Goal: Transaction & Acquisition: Obtain resource

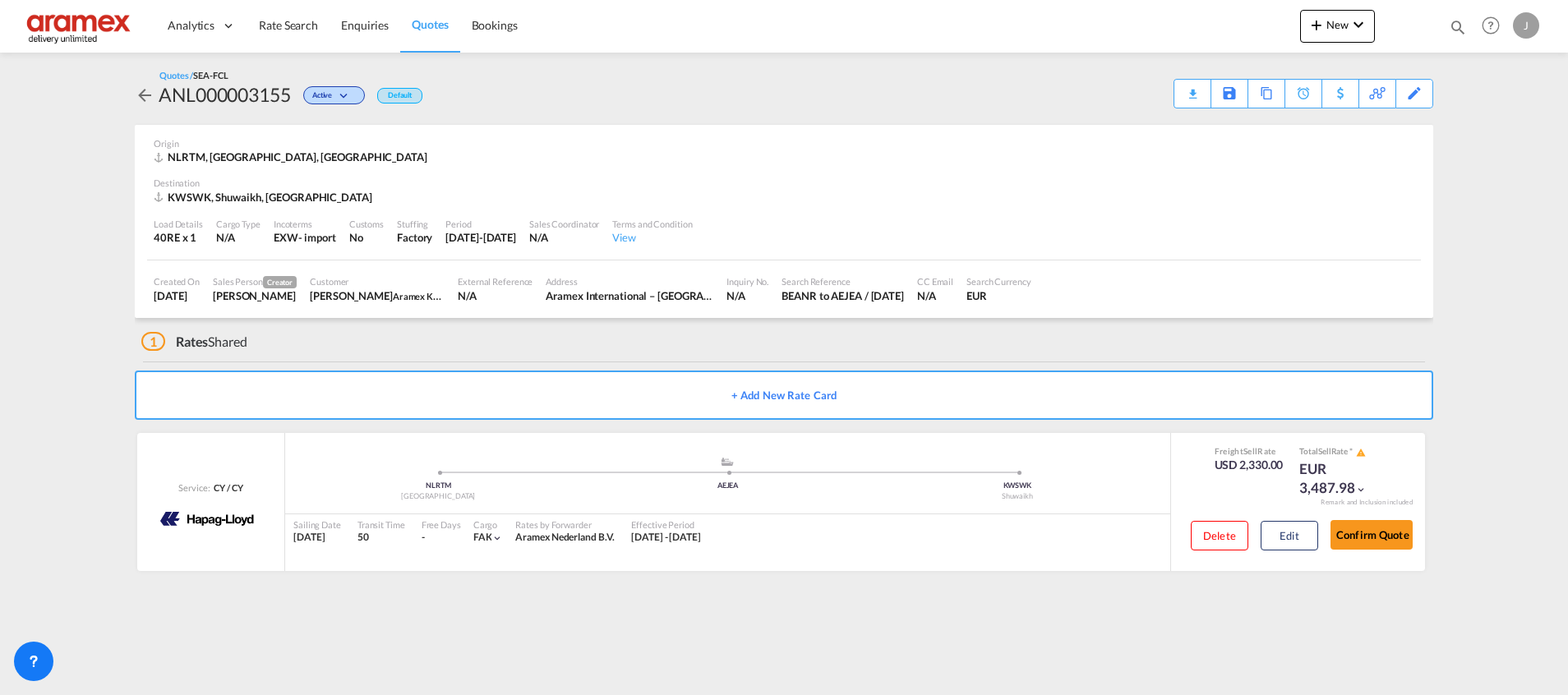
click at [455, 39] on link "Quotes" at bounding box center [430, 26] width 59 height 53
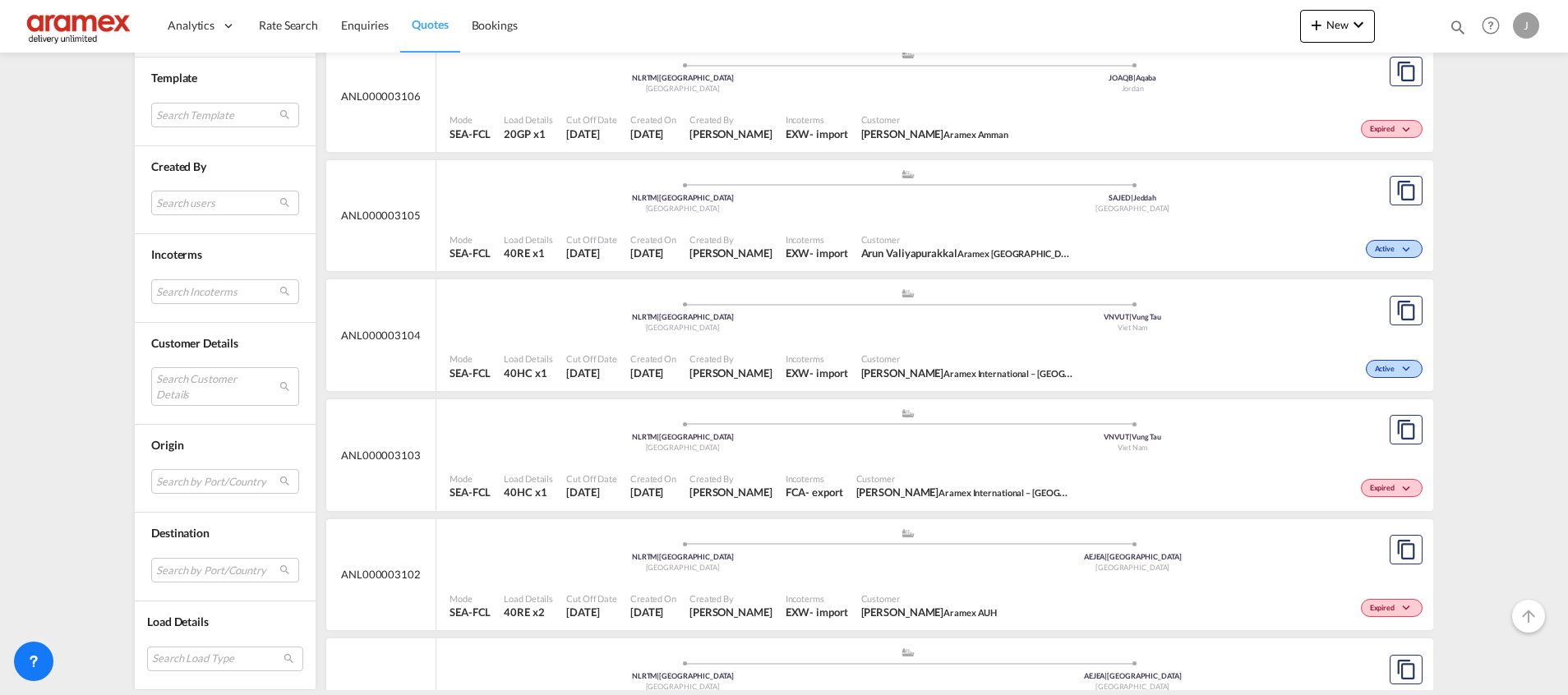
scroll to position [6595, 0]
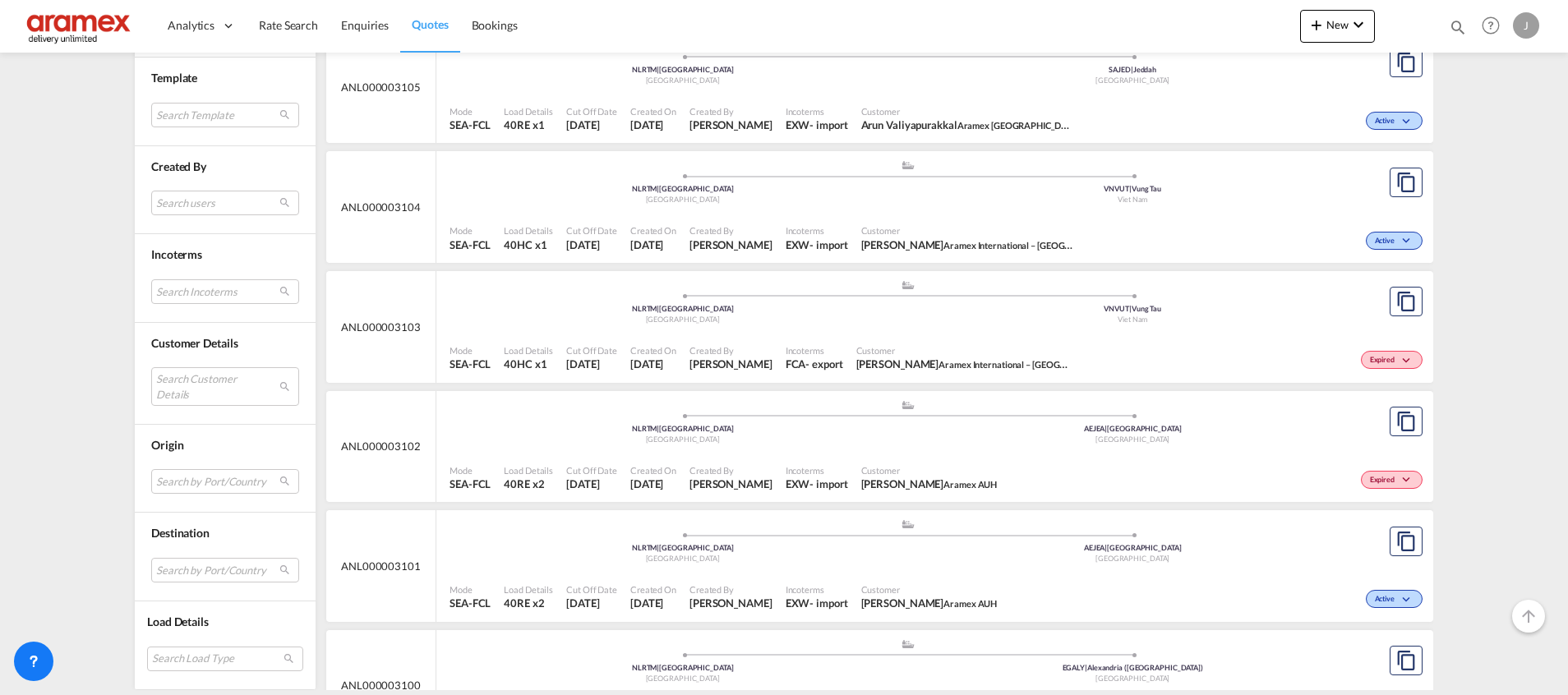
click at [980, 453] on div "Mode SEA-FCL Load Details 40RE x2 Cut Off Date [DATE] Created On [DATE] Created…" at bounding box center [934, 477] width 996 height 50
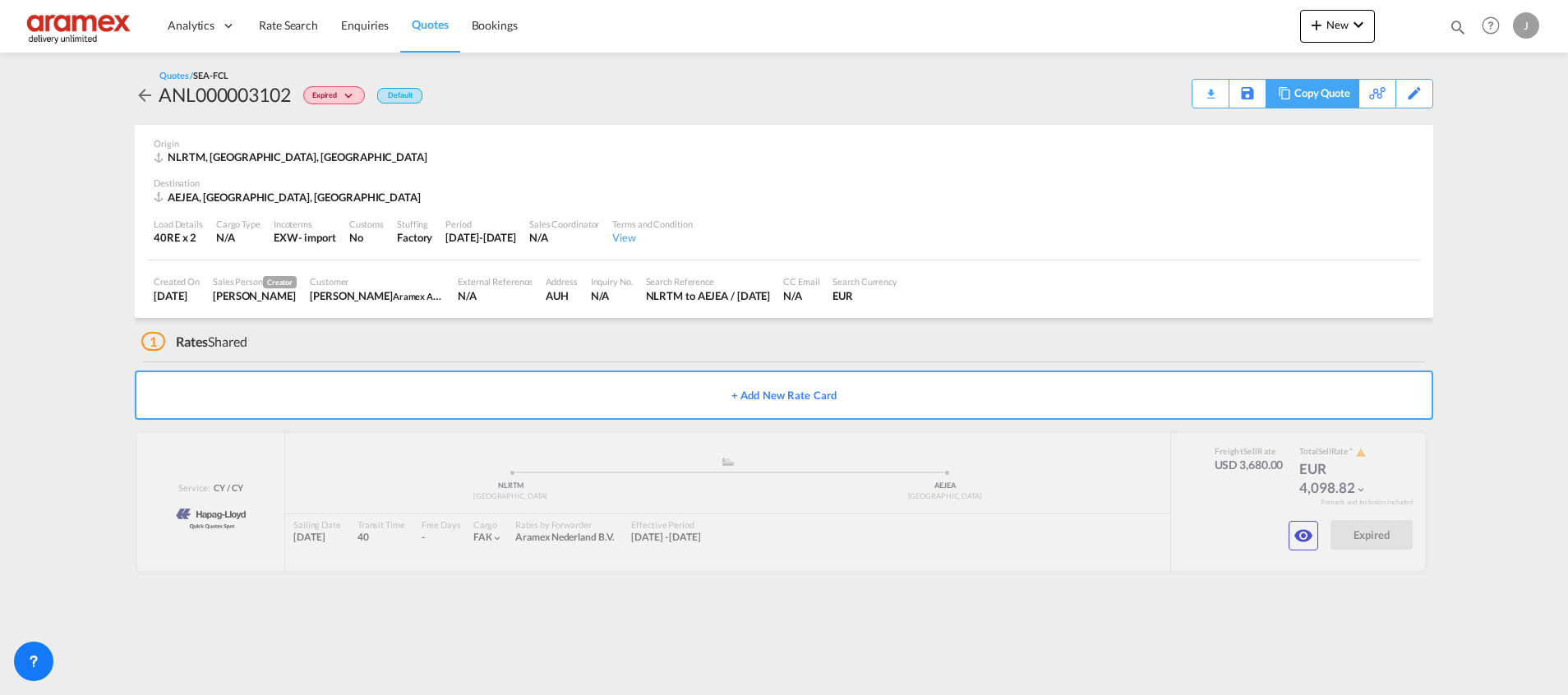
click at [1296, 98] on div "Copy Quote" at bounding box center [1322, 93] width 56 height 28
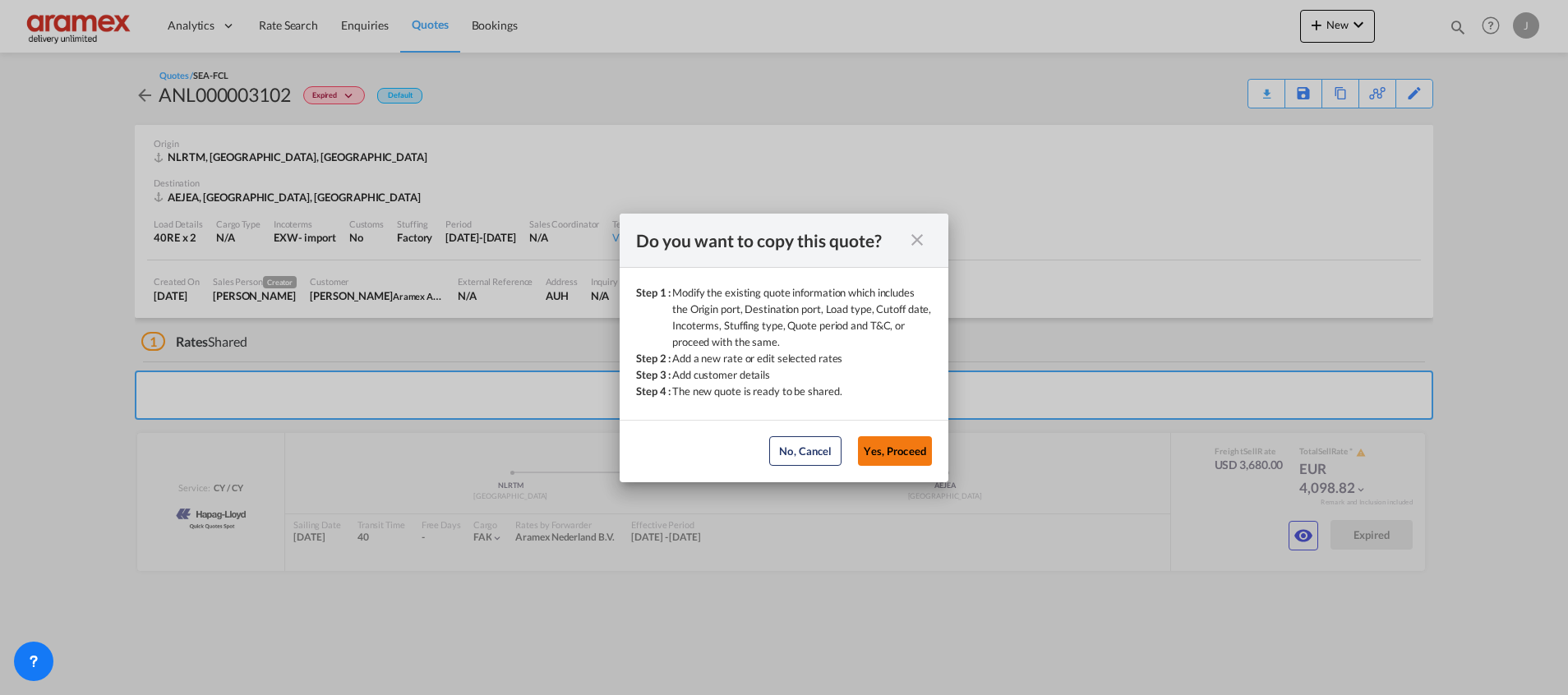
click at [887, 439] on button "Yes, Proceed" at bounding box center [895, 451] width 74 height 29
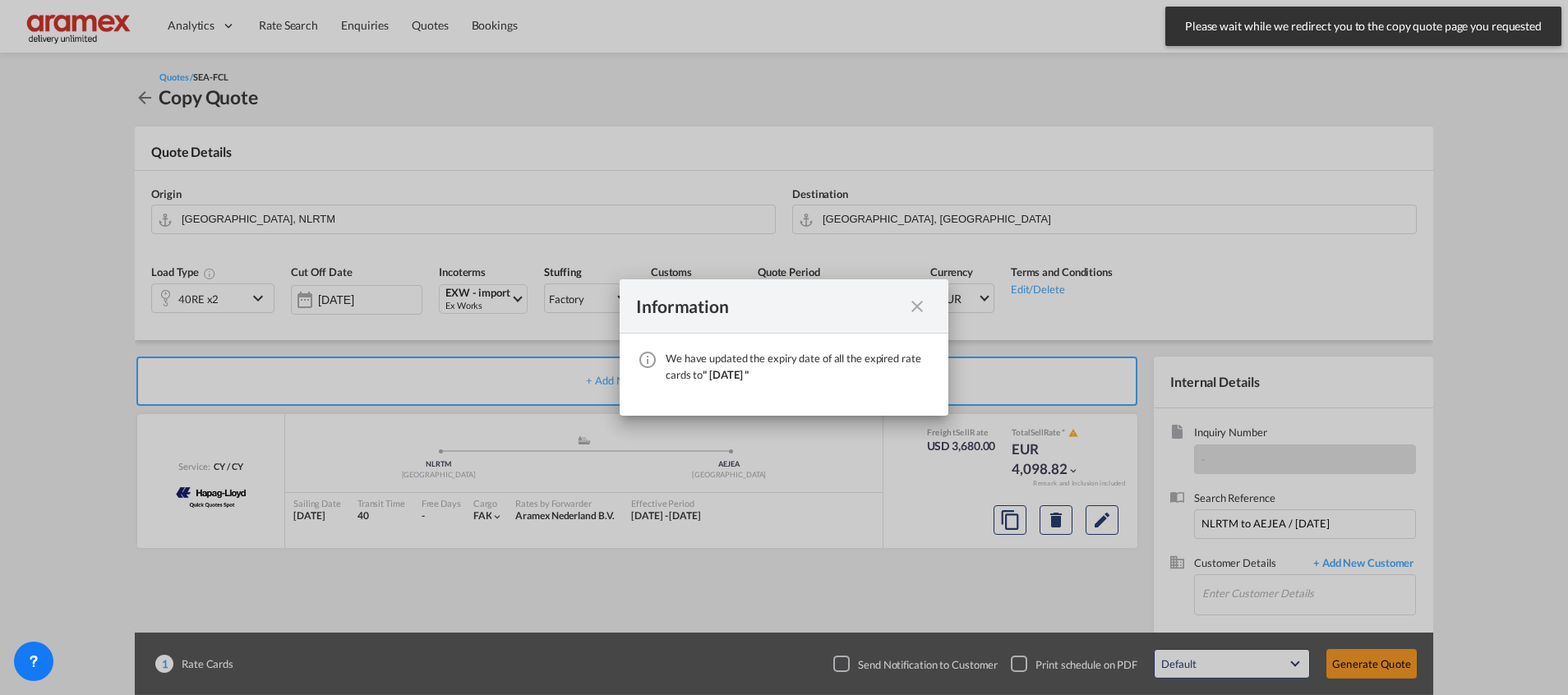
click at [918, 308] on md-icon "icon-close fg-AAA8AD cursor" at bounding box center [916, 306] width 19 height 19
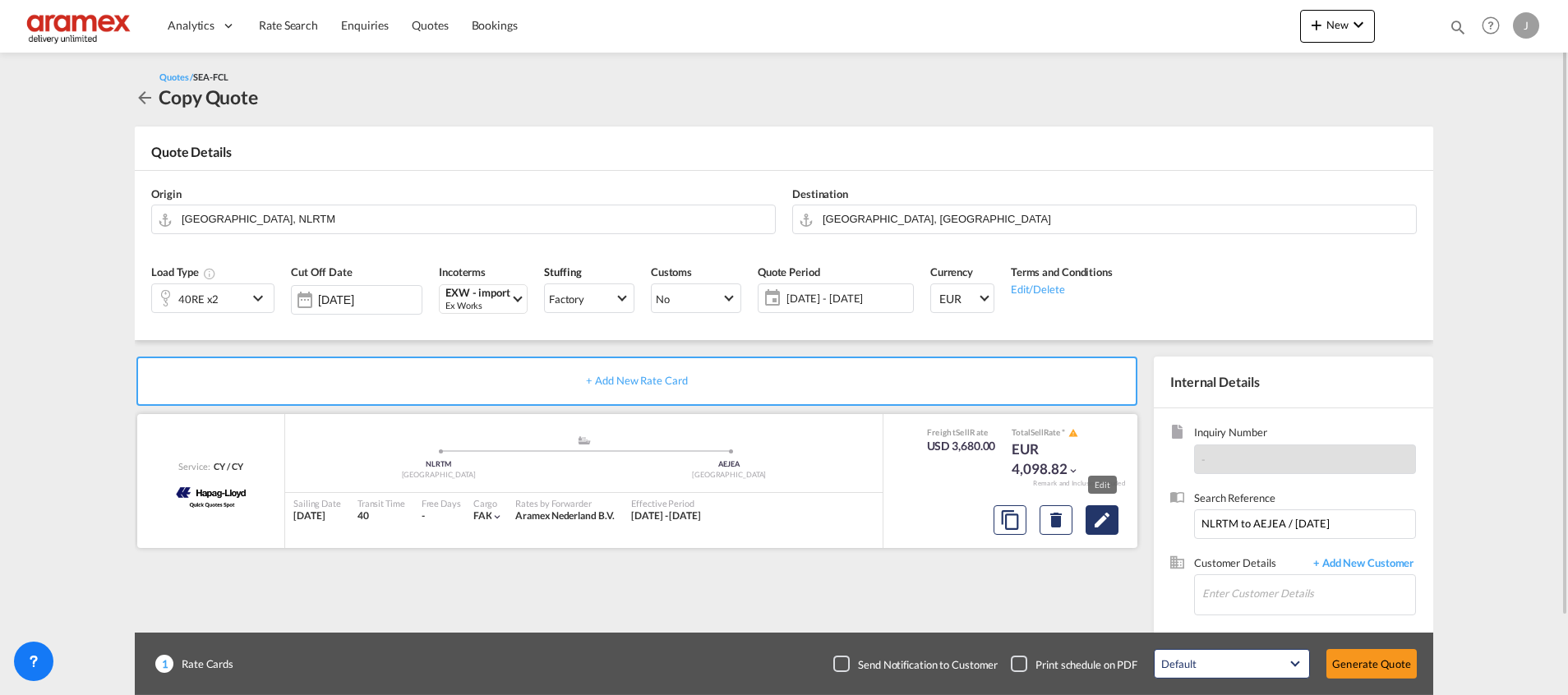
click at [1111, 514] on md-icon "Edit" at bounding box center [1102, 520] width 19 height 19
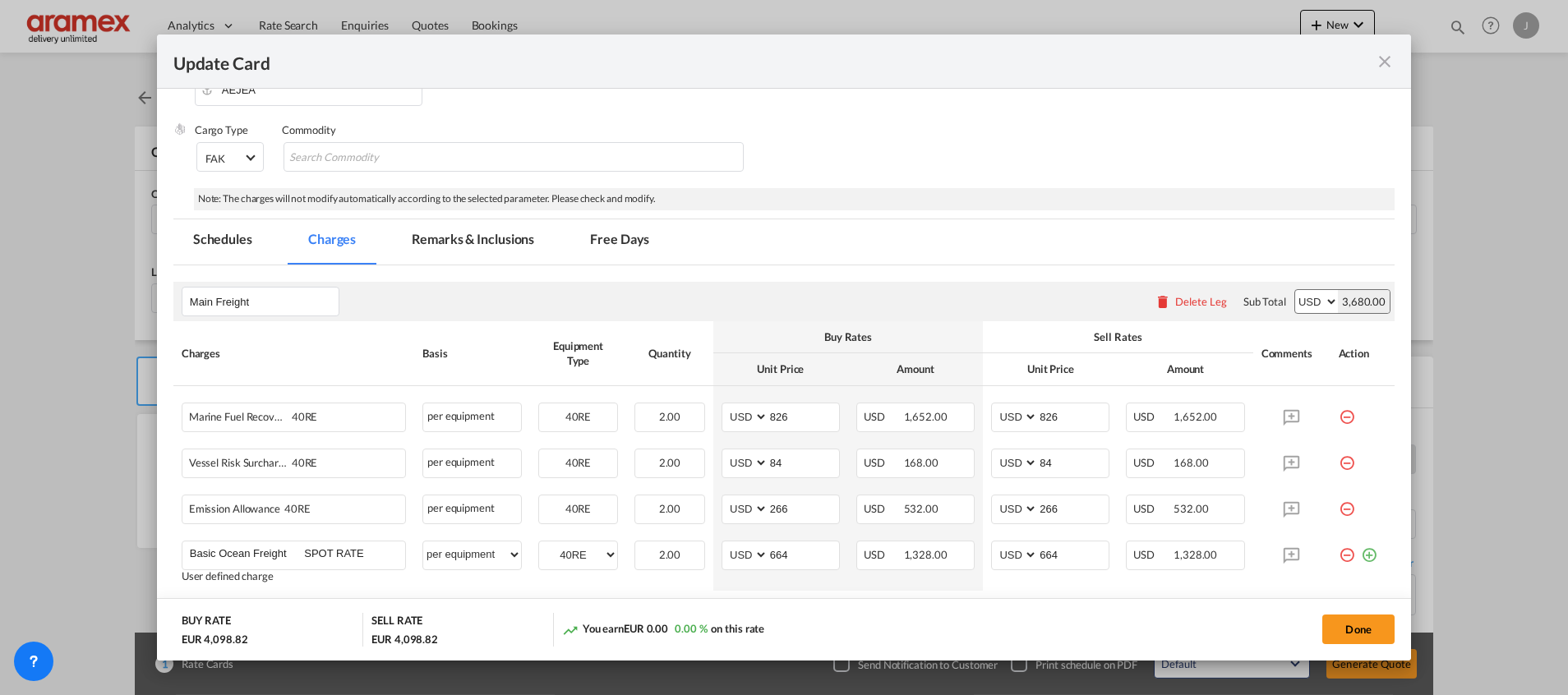
scroll to position [370, 0]
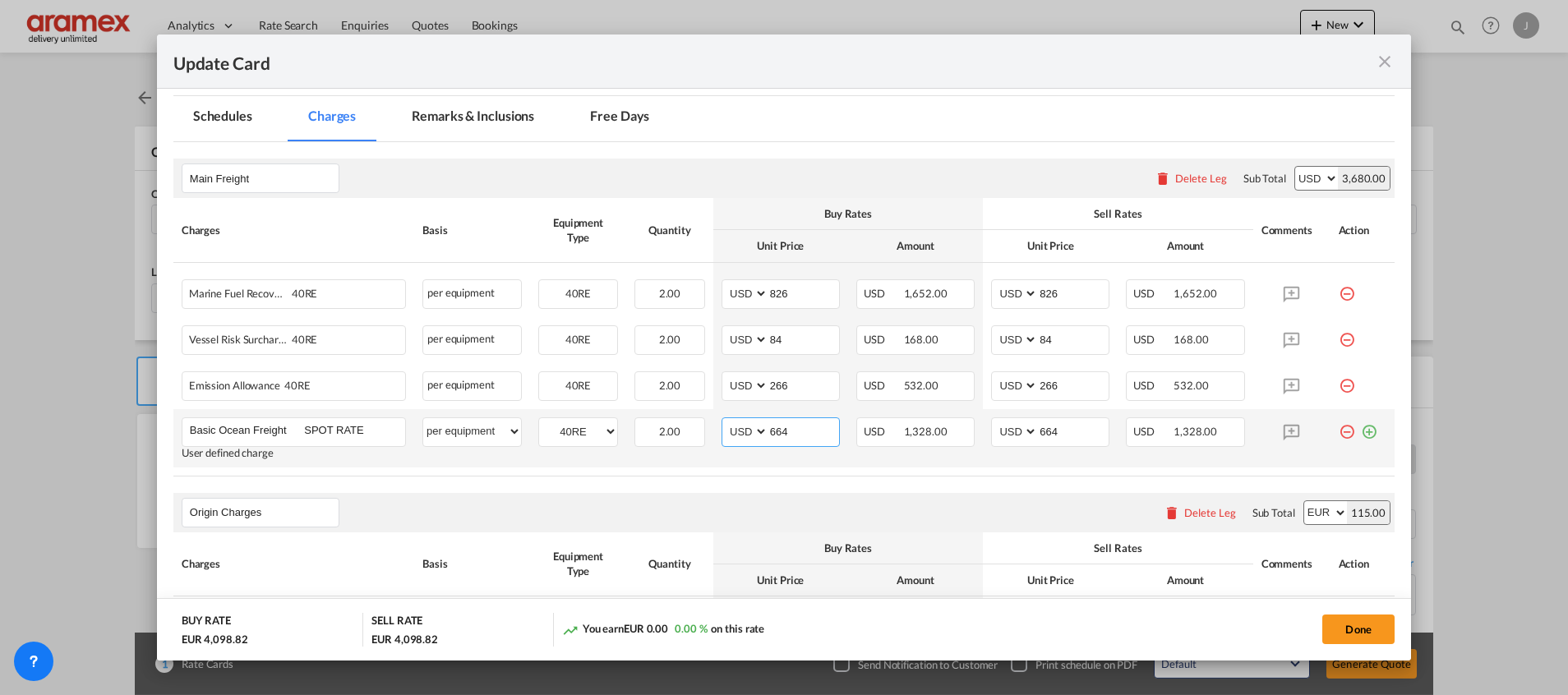
click at [790, 430] on input "664" at bounding box center [804, 430] width 71 height 25
paste input "539"
type input "539"
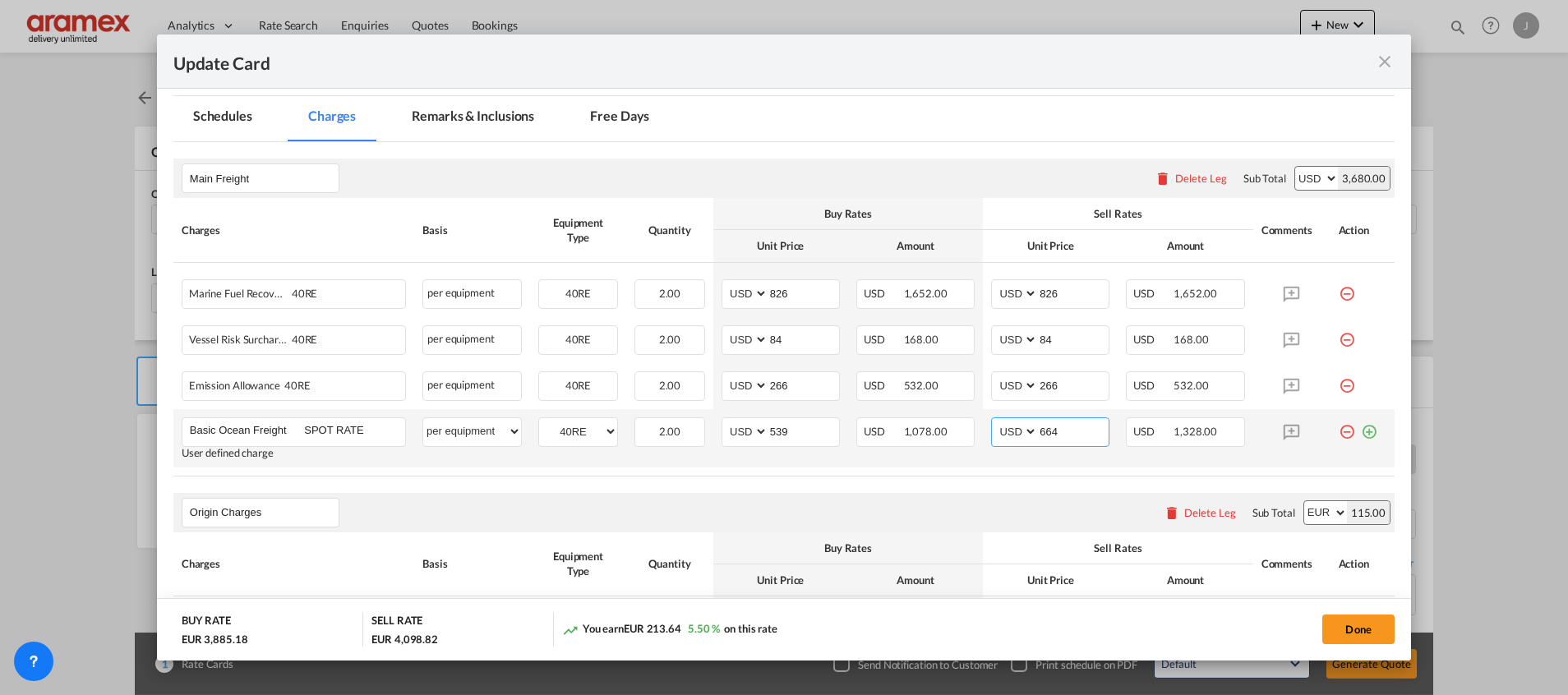
click at [1040, 432] on input "664" at bounding box center [1073, 430] width 71 height 25
paste input "539"
type input "539"
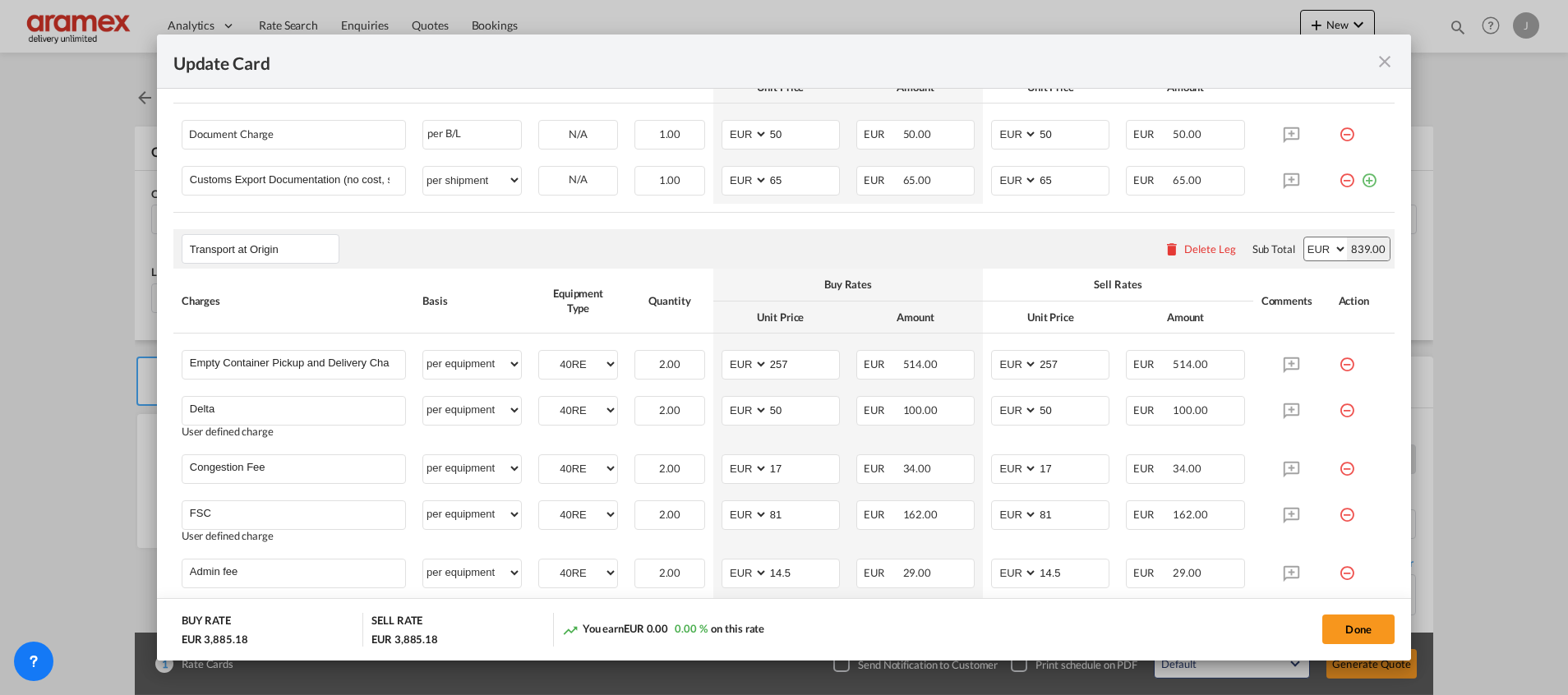
scroll to position [986, 0]
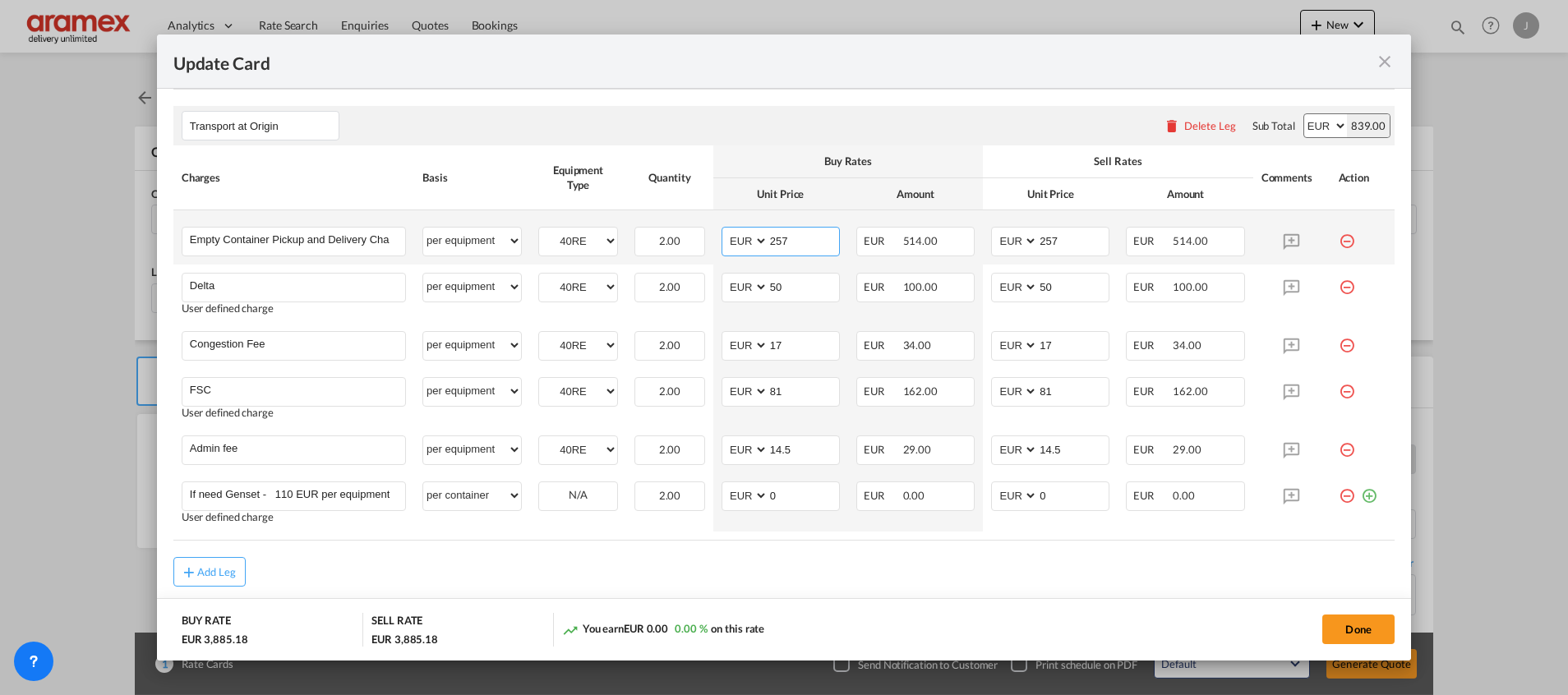
drag, startPoint x: 779, startPoint y: 239, endPoint x: 734, endPoint y: 239, distance: 45.0
click at [734, 239] on md-input-container "AED AFN ALL AMD ANG AOA ARS AUD AWG AZN BAM BBD BDT BGN BHD BIF BMD BND [PERSON…" at bounding box center [781, 241] width 118 height 29
click at [776, 241] on input "265" at bounding box center [804, 240] width 71 height 25
type input "265"
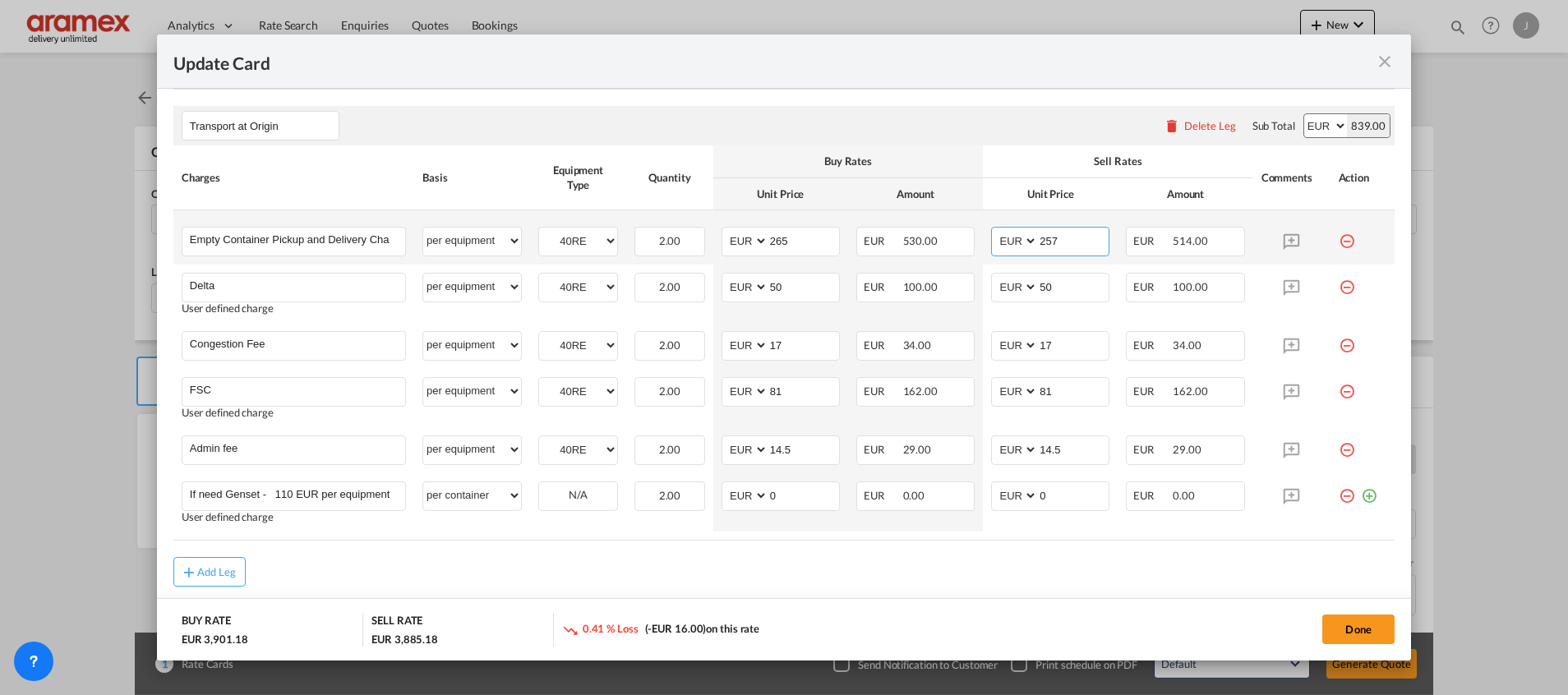
click at [1042, 237] on input "257" at bounding box center [1073, 240] width 71 height 25
paste input "65"
type input "265"
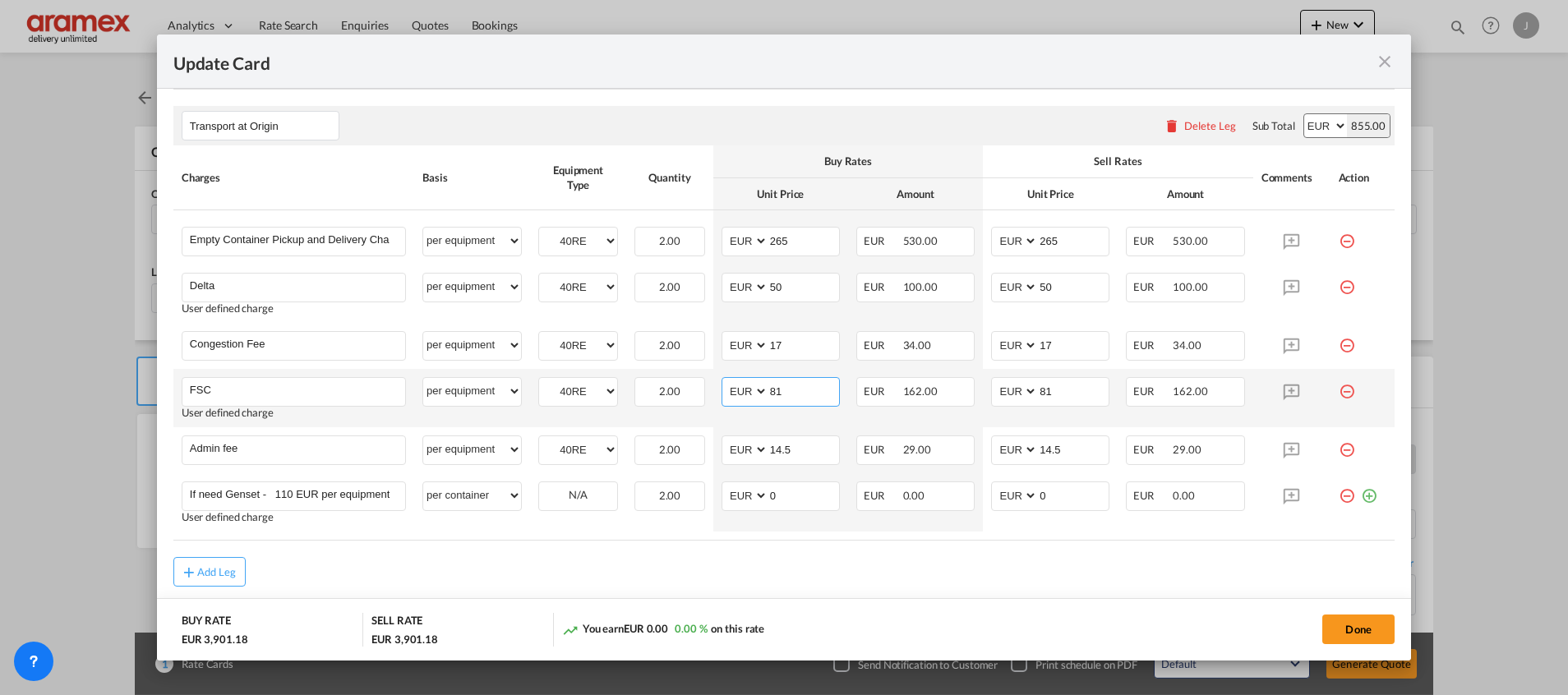
drag, startPoint x: 786, startPoint y: 393, endPoint x: 735, endPoint y: 391, distance: 51.0
click at [735, 391] on md-input-container "AED AFN ALL AMD ANG AOA ARS AUD AWG AZN BAM BBD BDT BGN BHD BIF BMD BND [PERSON…" at bounding box center [781, 392] width 118 height 29
paste input "€ 83.00"
click at [777, 392] on input "€ 83.00" at bounding box center [804, 390] width 71 height 25
drag, startPoint x: 794, startPoint y: 421, endPoint x: 787, endPoint y: 397, distance: 25.0
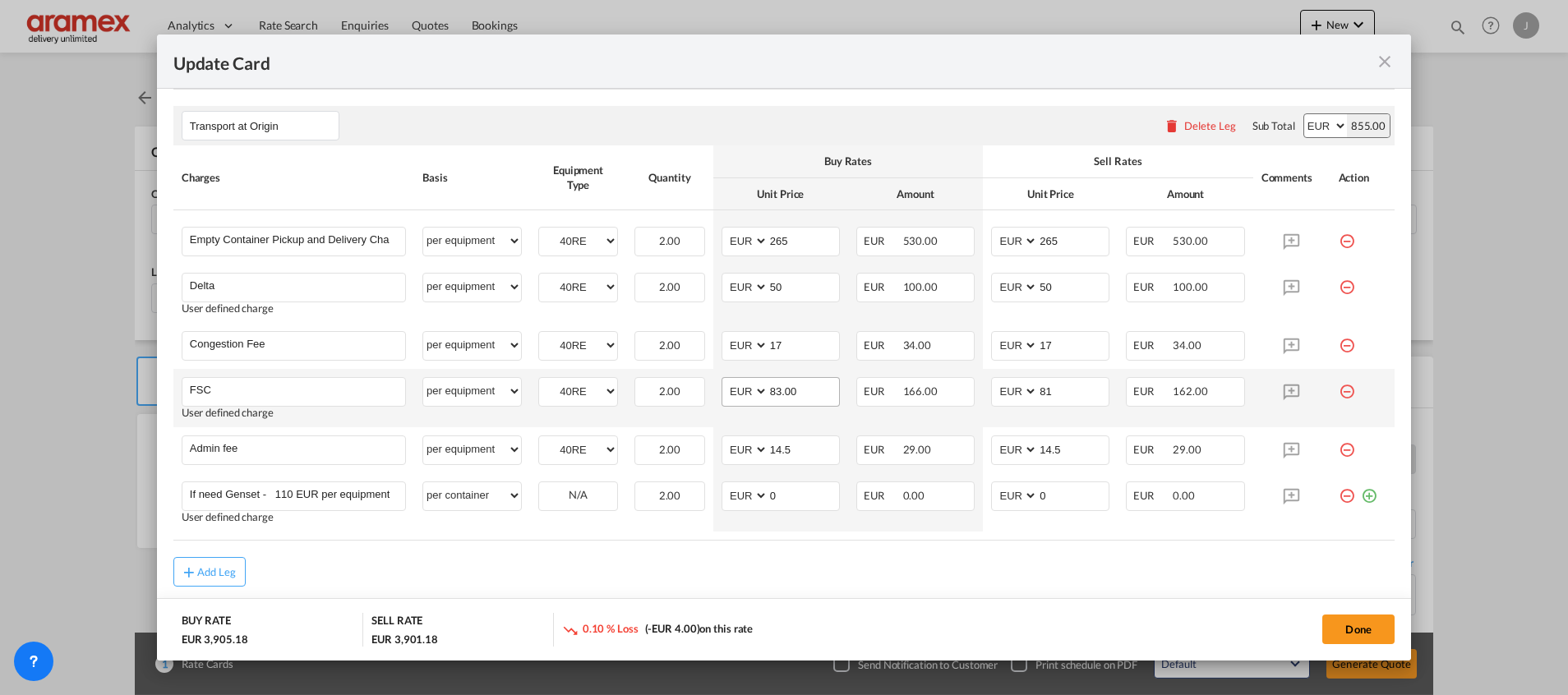
click at [792, 421] on td "AED AFN ALL AMD ANG AOA ARS AUD AWG AZN BAM BBD BDT BGN BHD BIF BMD BND [PERSON…" at bounding box center [781, 397] width 135 height 58
click at [798, 386] on input "83.00" at bounding box center [804, 390] width 71 height 25
click at [769, 385] on input "83" at bounding box center [804, 390] width 71 height 25
type input "83"
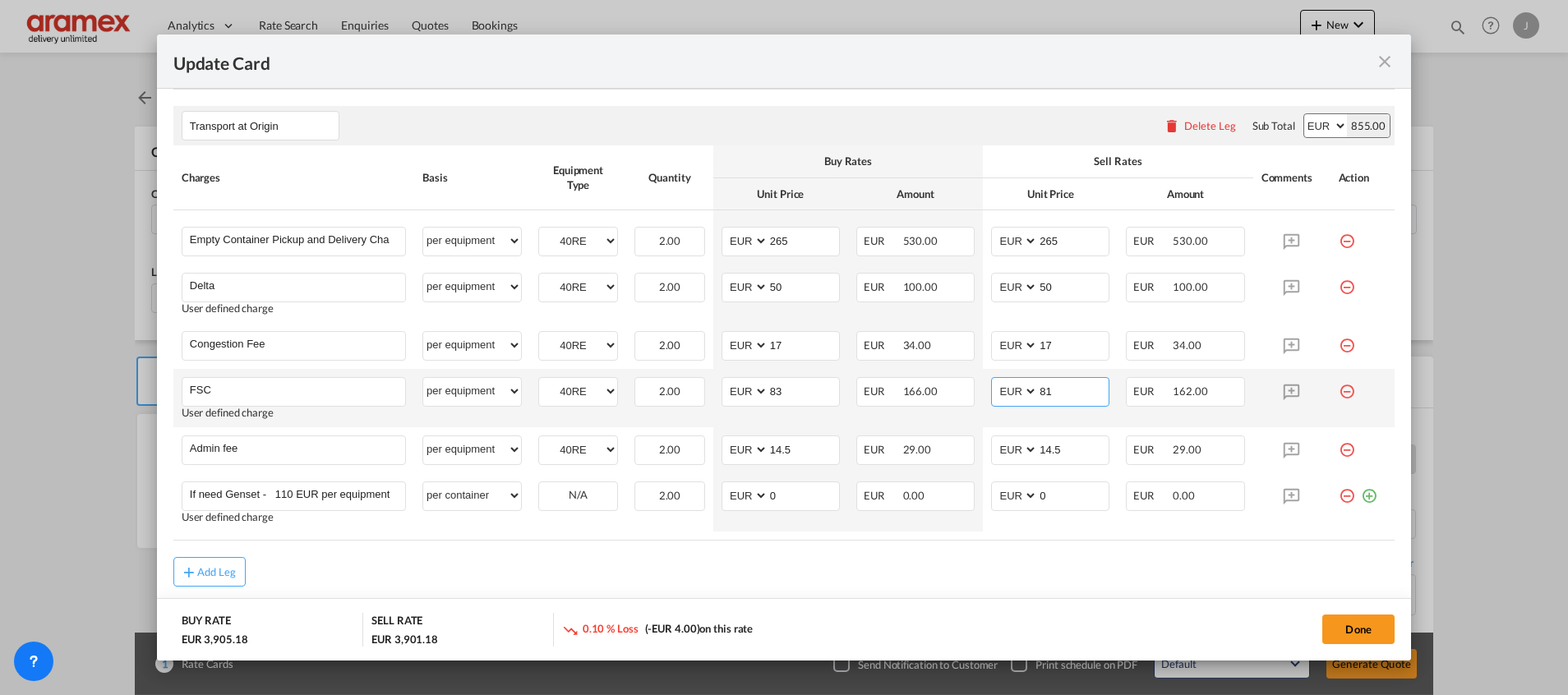
drag, startPoint x: 1057, startPoint y: 384, endPoint x: 1003, endPoint y: 389, distance: 54.2
click at [1003, 389] on md-input-container "AED AFN ALL AMD ANG AOA ARS AUD AWG AZN BAM BBD BDT BGN BHD BIF BMD BND [PERSON…" at bounding box center [1050, 392] width 118 height 29
paste input "3"
type input "83"
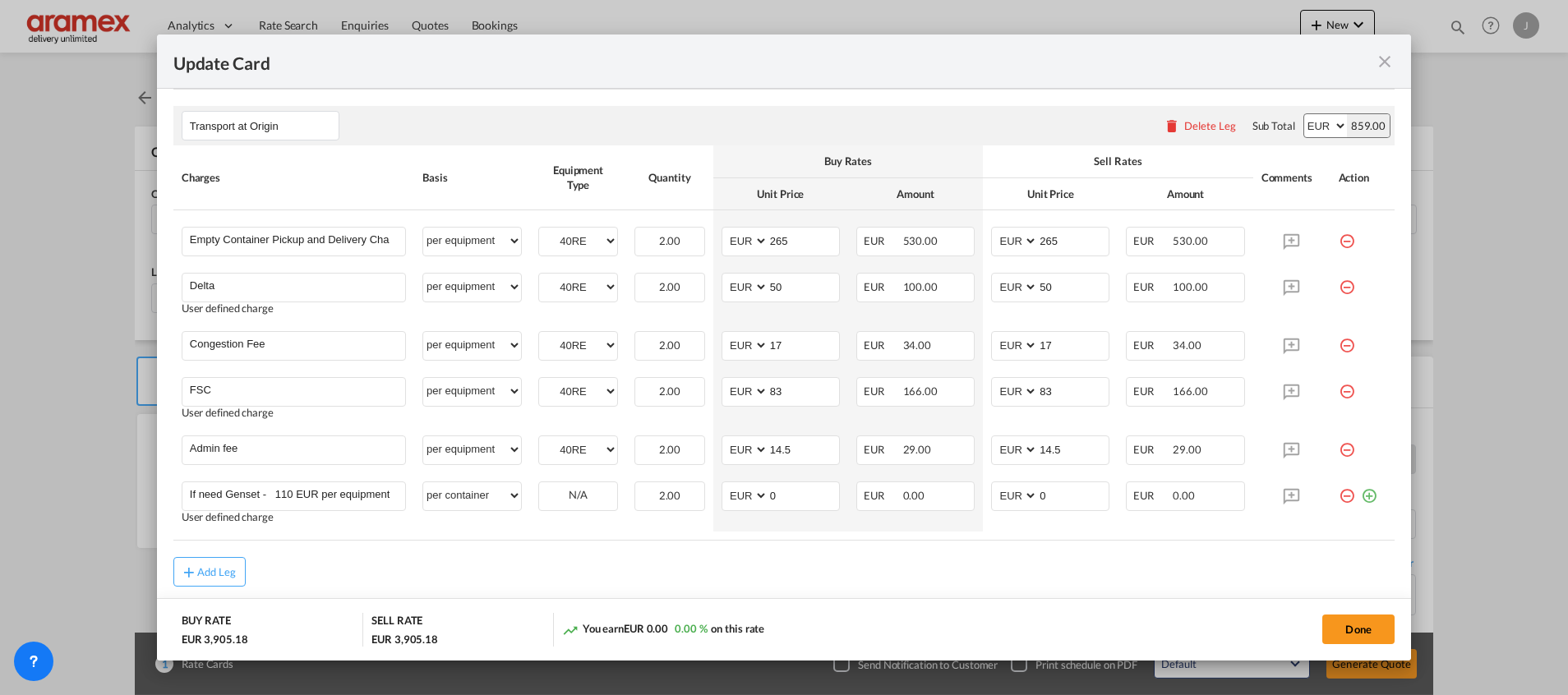
drag, startPoint x: 781, startPoint y: 572, endPoint x: 793, endPoint y: 563, distance: 15.0
click at [788, 569] on div "Add Leg" at bounding box center [784, 571] width 1221 height 29
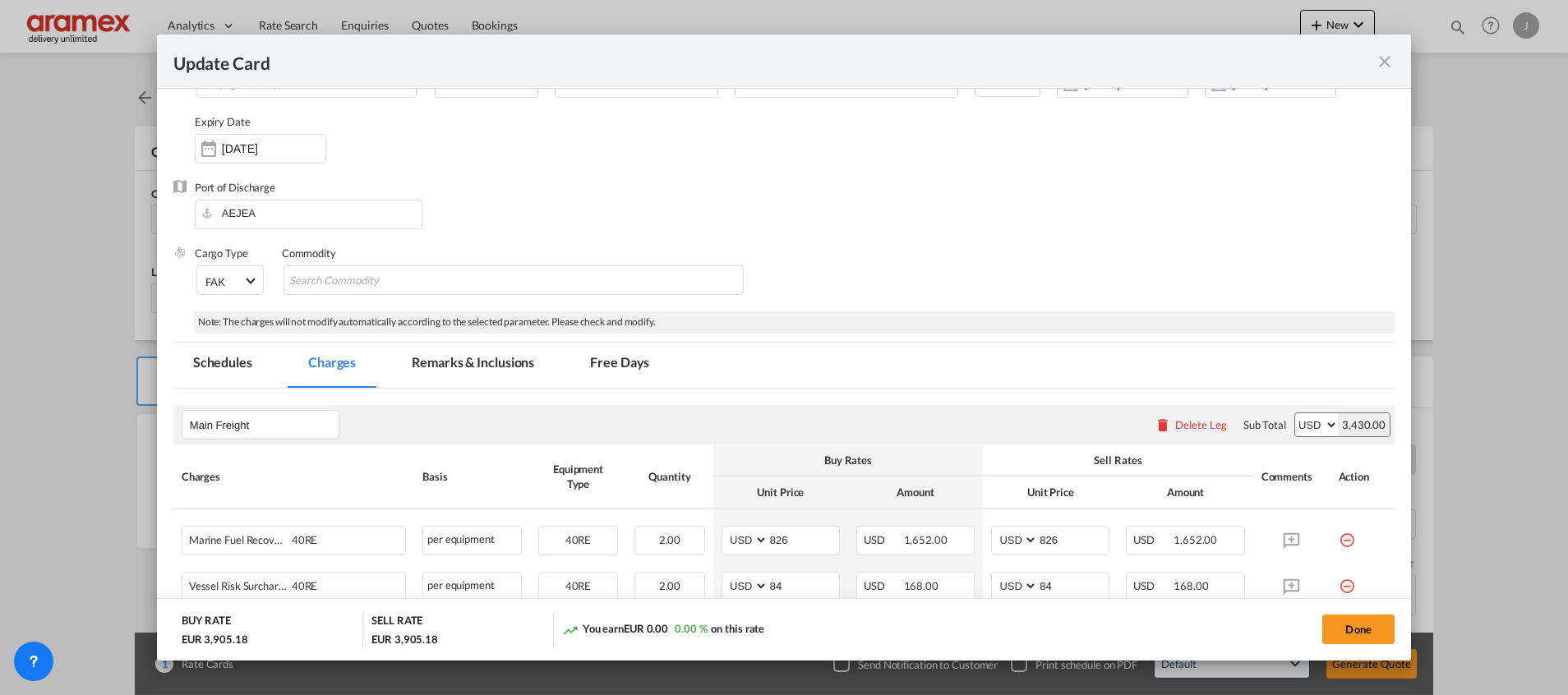
scroll to position [0, 0]
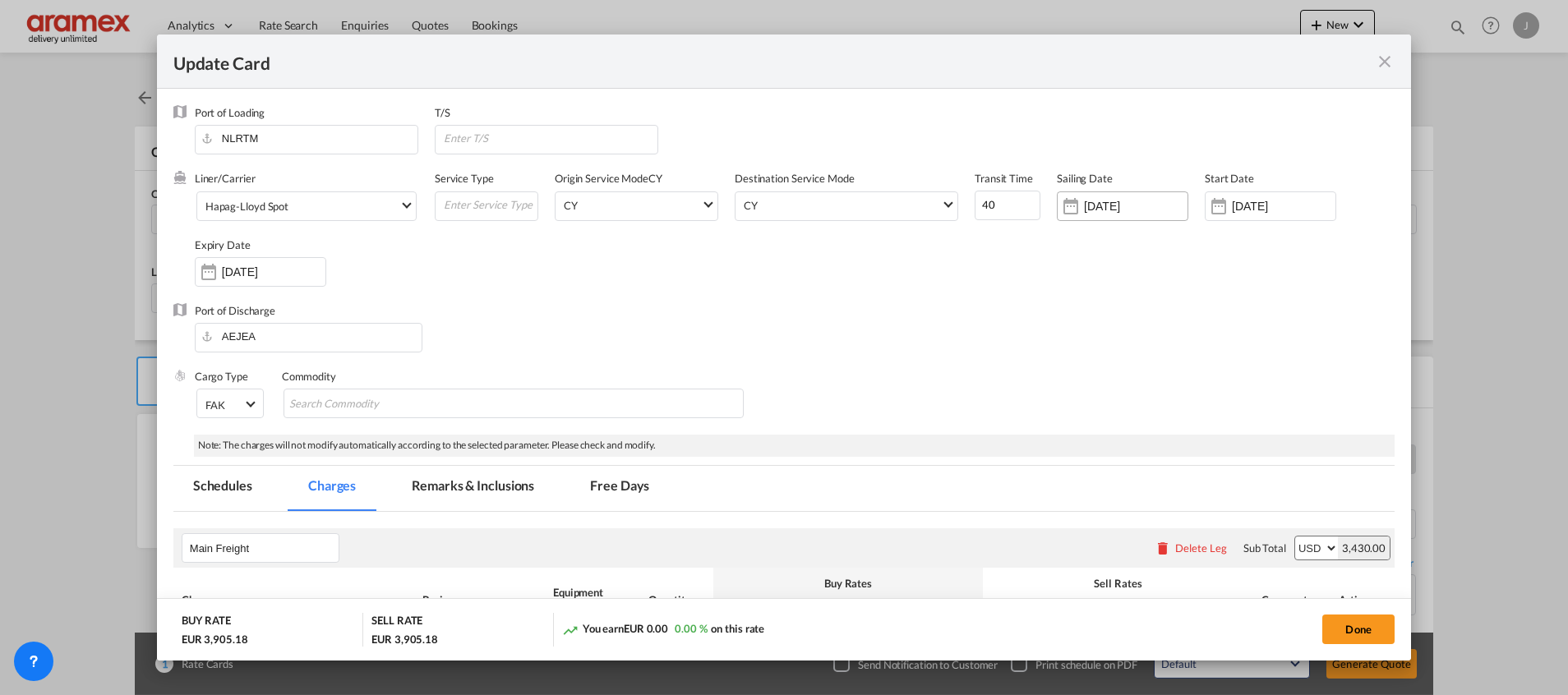
click at [1109, 206] on input "[DATE]" at bounding box center [1136, 206] width 103 height 13
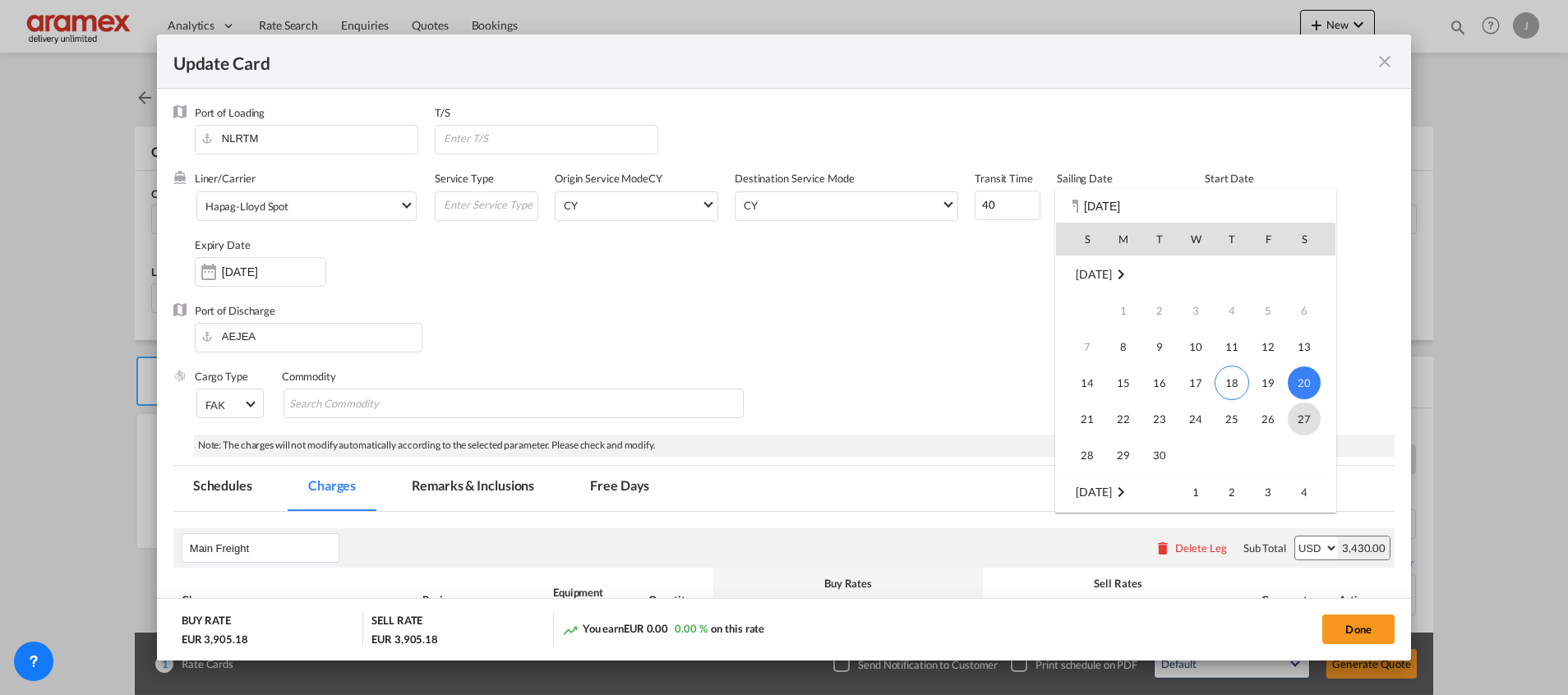
click at [1307, 412] on span "27" at bounding box center [1304, 419] width 33 height 33
type input "[DATE]"
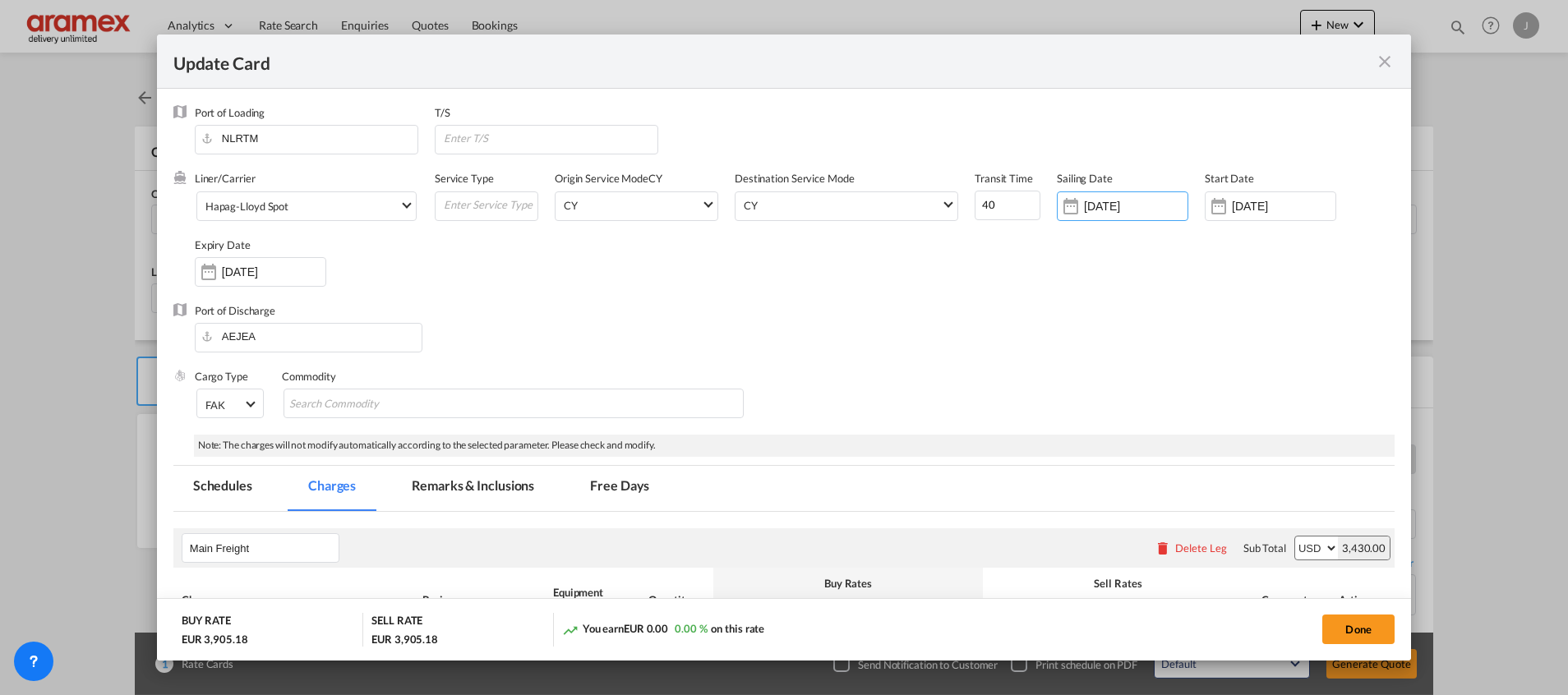
click at [1261, 187] on div "Start Date [DATE]" at bounding box center [1279, 203] width 147 height 65
click at [1252, 208] on input "[DATE]" at bounding box center [1283, 206] width 103 height 13
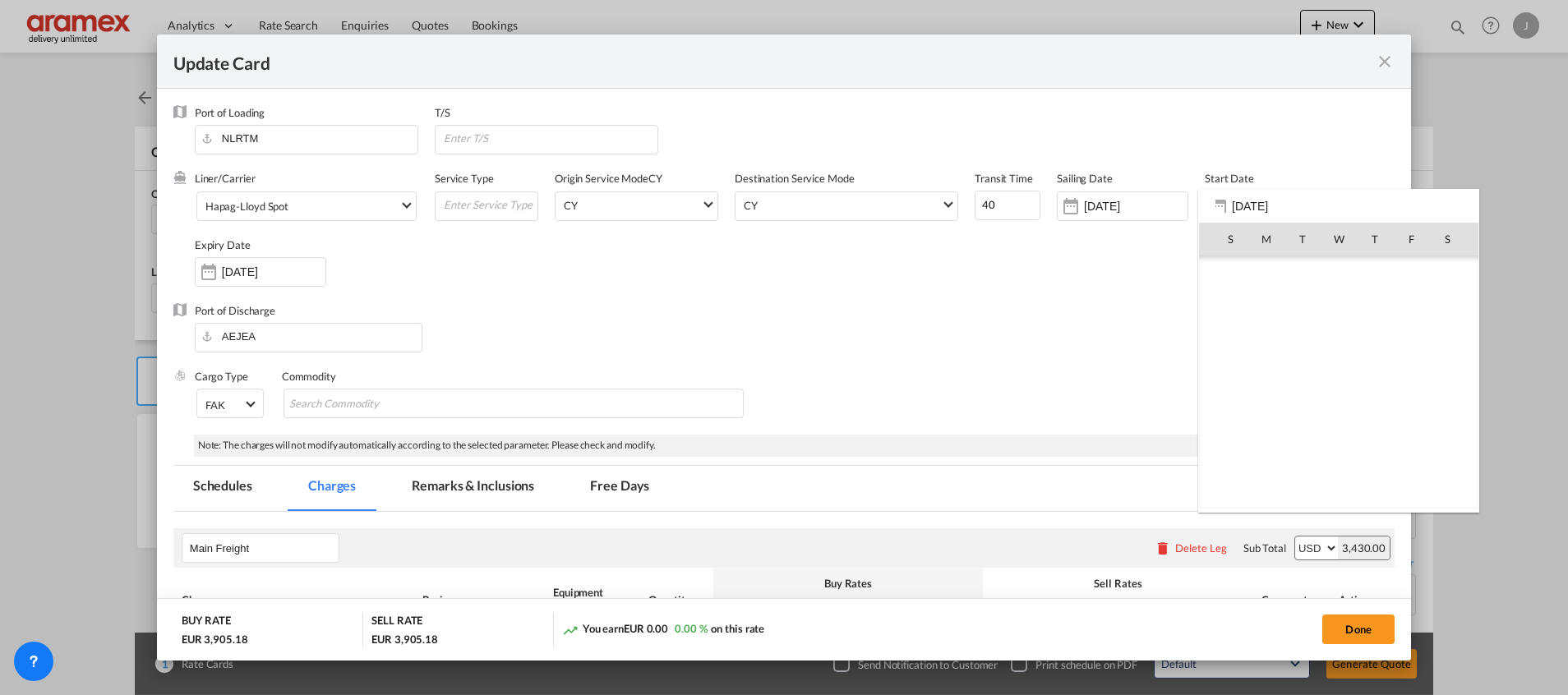
scroll to position [380625, 0]
click at [1373, 387] on span "18" at bounding box center [1374, 383] width 34 height 34
type input "[DATE]"
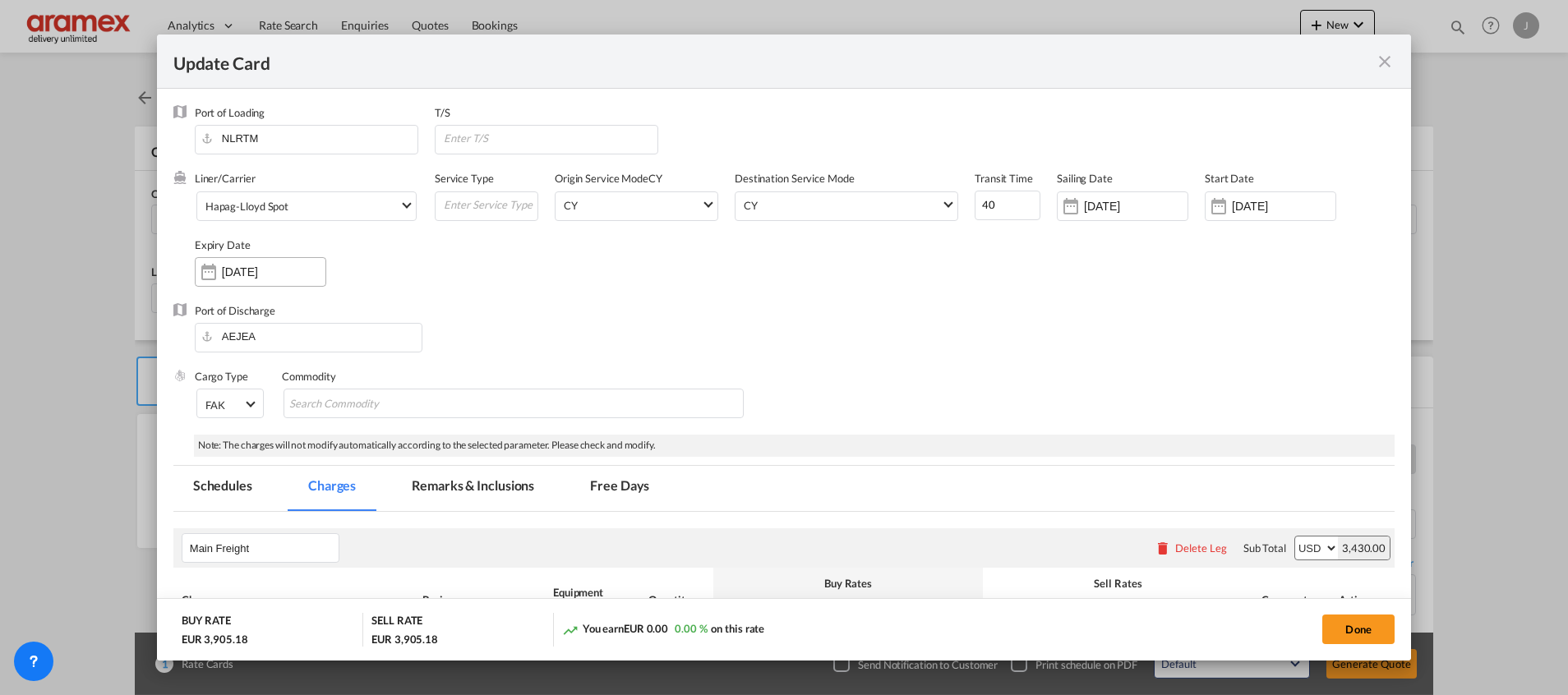
click at [249, 271] on input "[DATE]" at bounding box center [274, 272] width 103 height 13
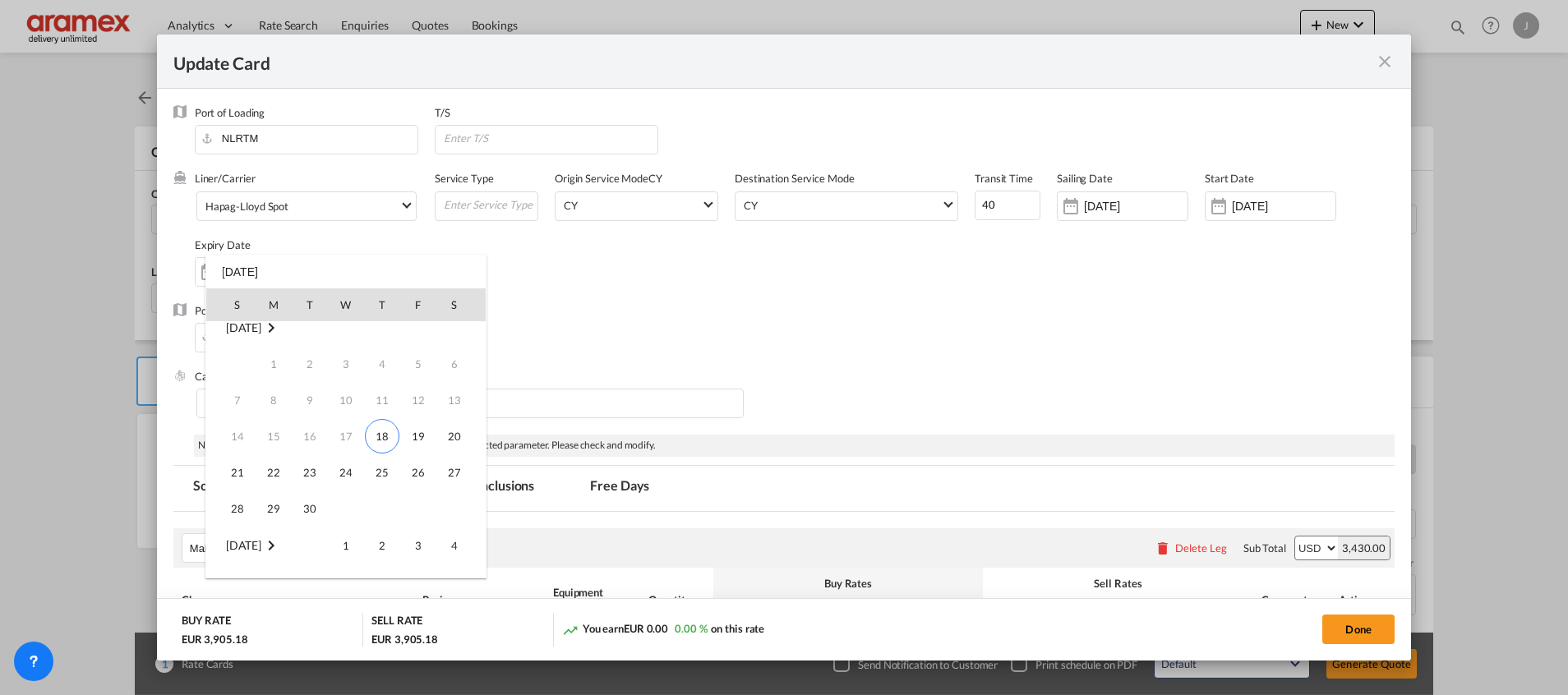
scroll to position [0, 0]
drag, startPoint x: 377, startPoint y: 443, endPoint x: 396, endPoint y: 442, distance: 19.0
click at [378, 443] on span "18" at bounding box center [382, 448] width 34 height 34
type input "[DATE]"
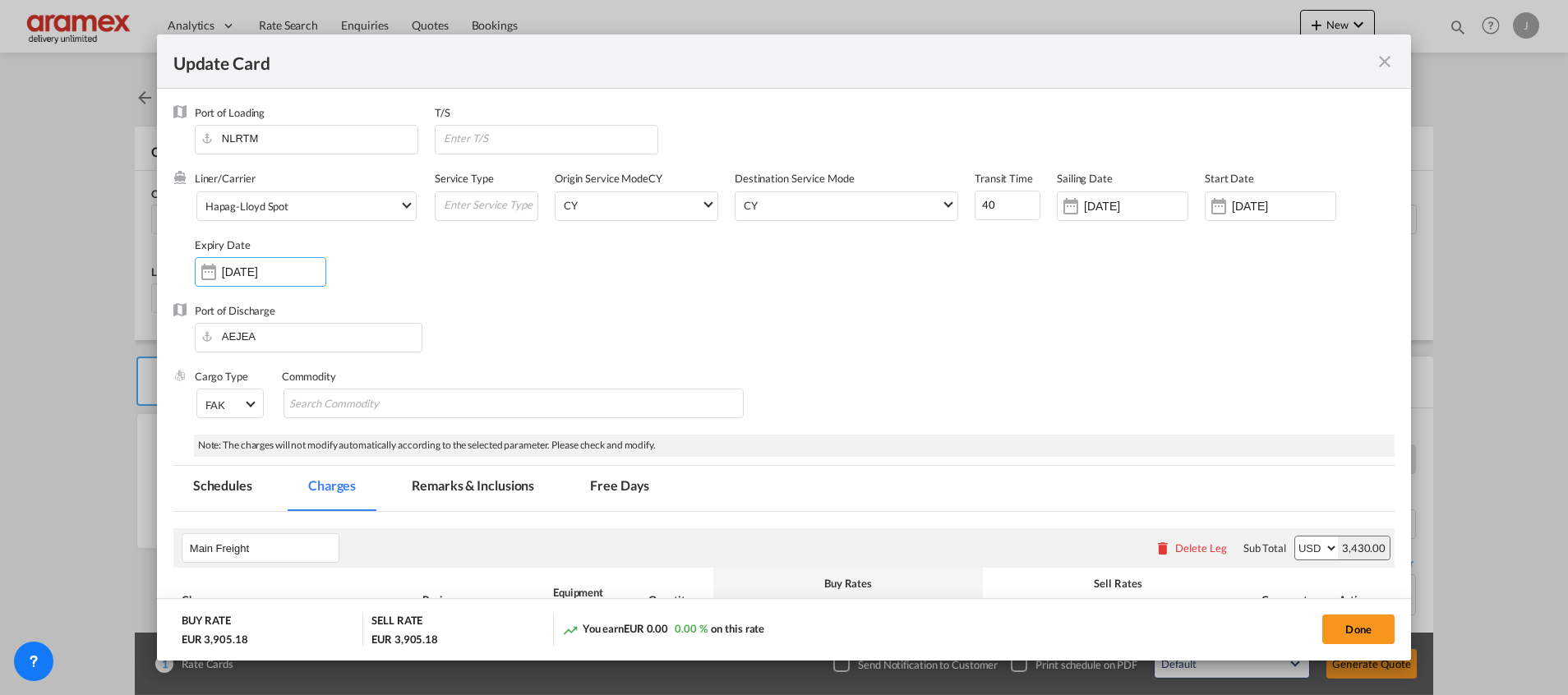
click at [972, 350] on div "Port of Discharge [GEOGRAPHIC_DATA]" at bounding box center [784, 336] width 1221 height 65
click at [1364, 632] on button "Done" at bounding box center [1358, 630] width 72 height 29
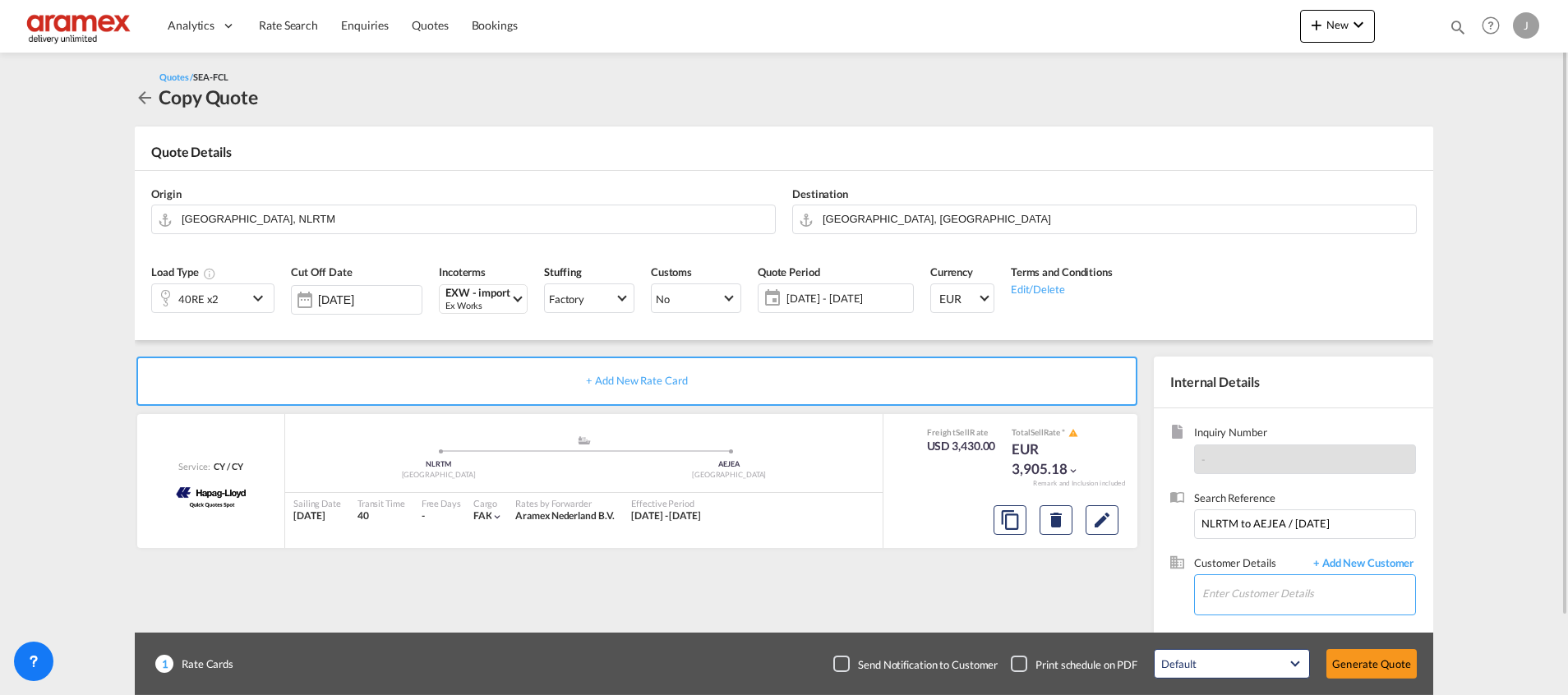
click at [1285, 592] on input "Enter Customer Details" at bounding box center [1308, 594] width 213 height 37
type input "D"
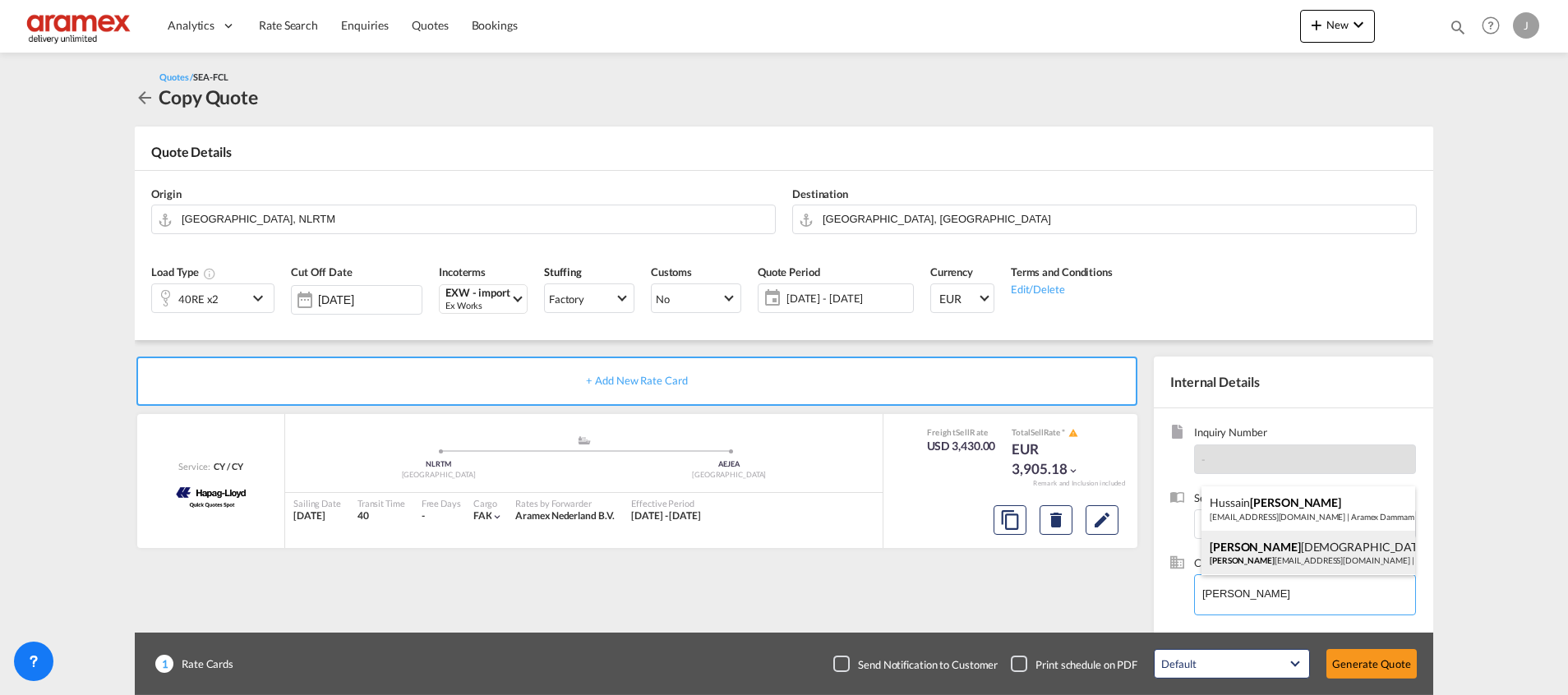
click at [1306, 545] on div "[PERSON_NAME] [PERSON_NAME] [PERSON_NAME][EMAIL_ADDRESS][DOMAIN_NAME] | Aramex …" at bounding box center [1308, 553] width 214 height 44
type input "Aramex AUH, [PERSON_NAME], [EMAIL_ADDRESS][DOMAIN_NAME]"
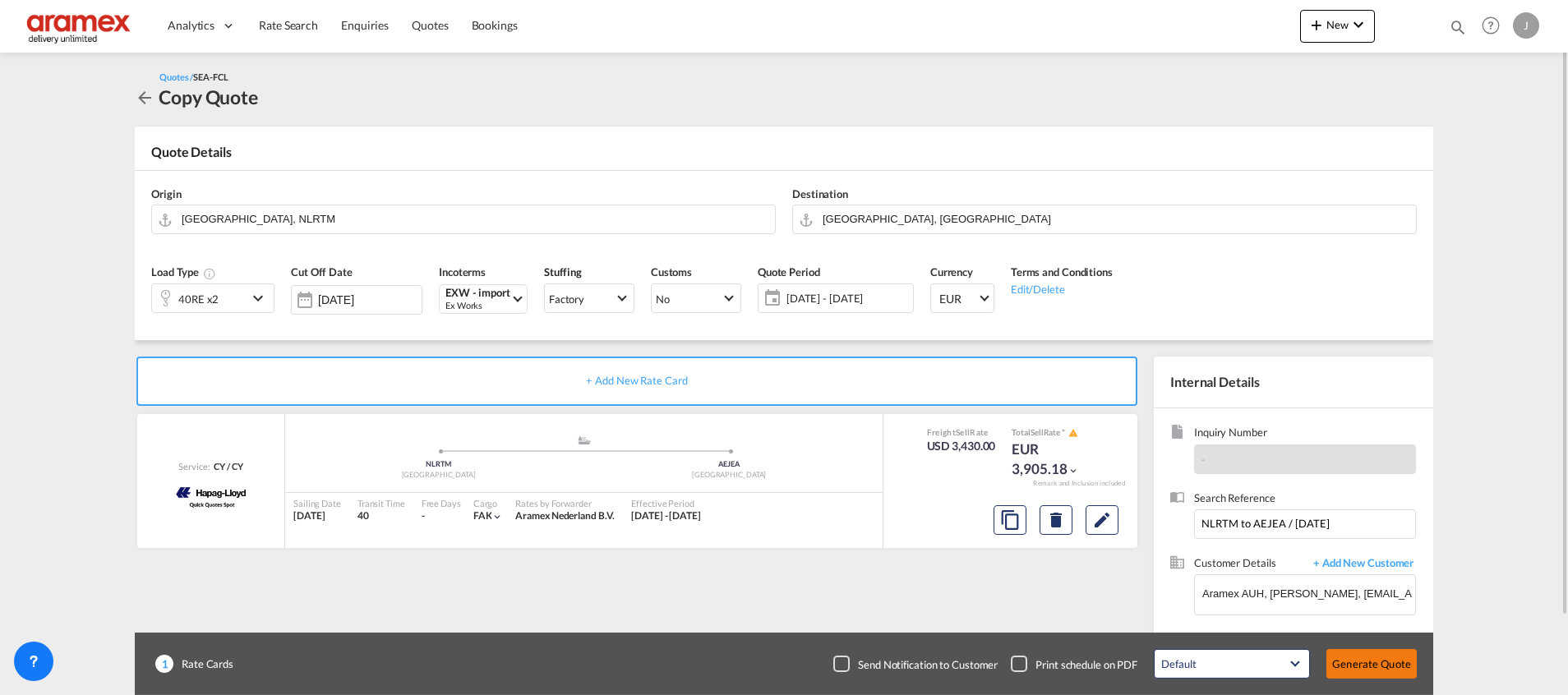
click at [1354, 667] on button "Generate Quote" at bounding box center [1372, 664] width 90 height 29
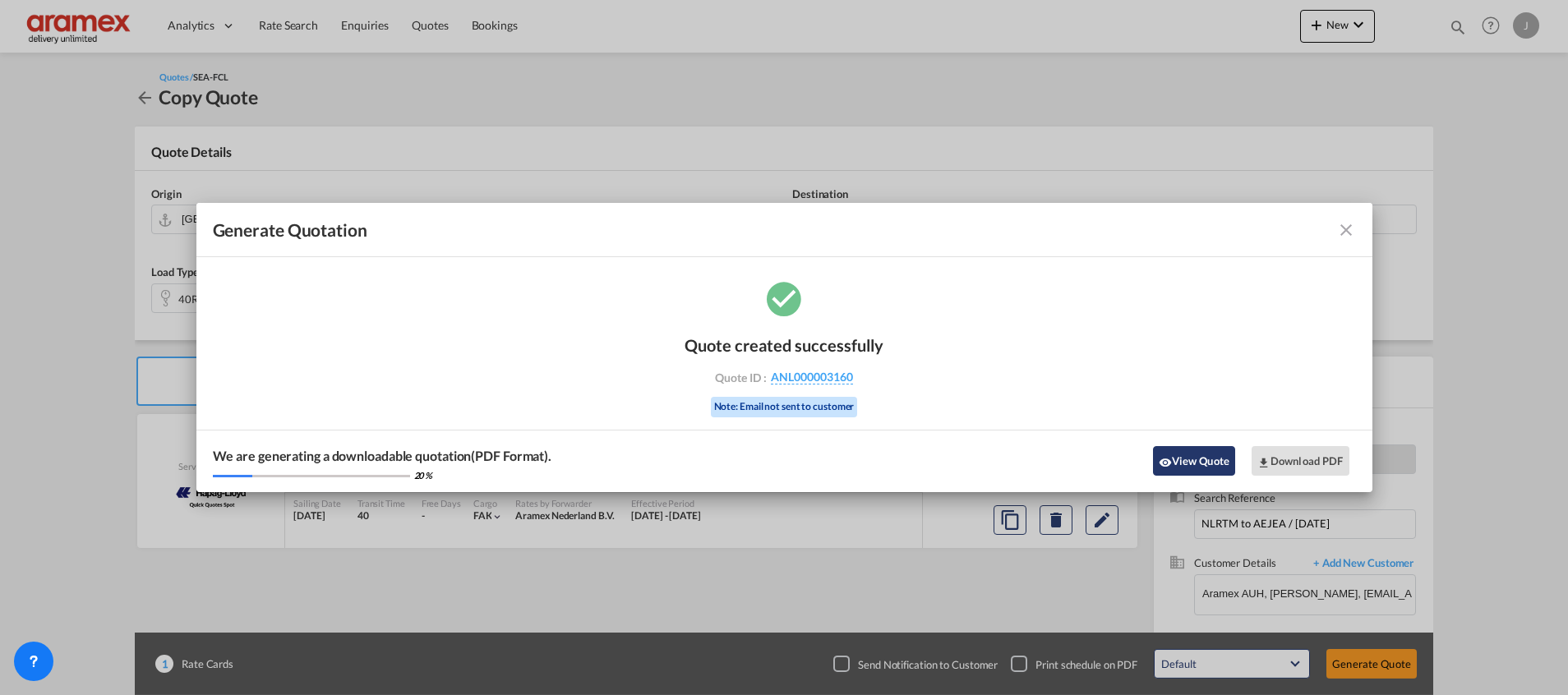
click at [1183, 469] on button "View Quote" at bounding box center [1194, 461] width 82 height 29
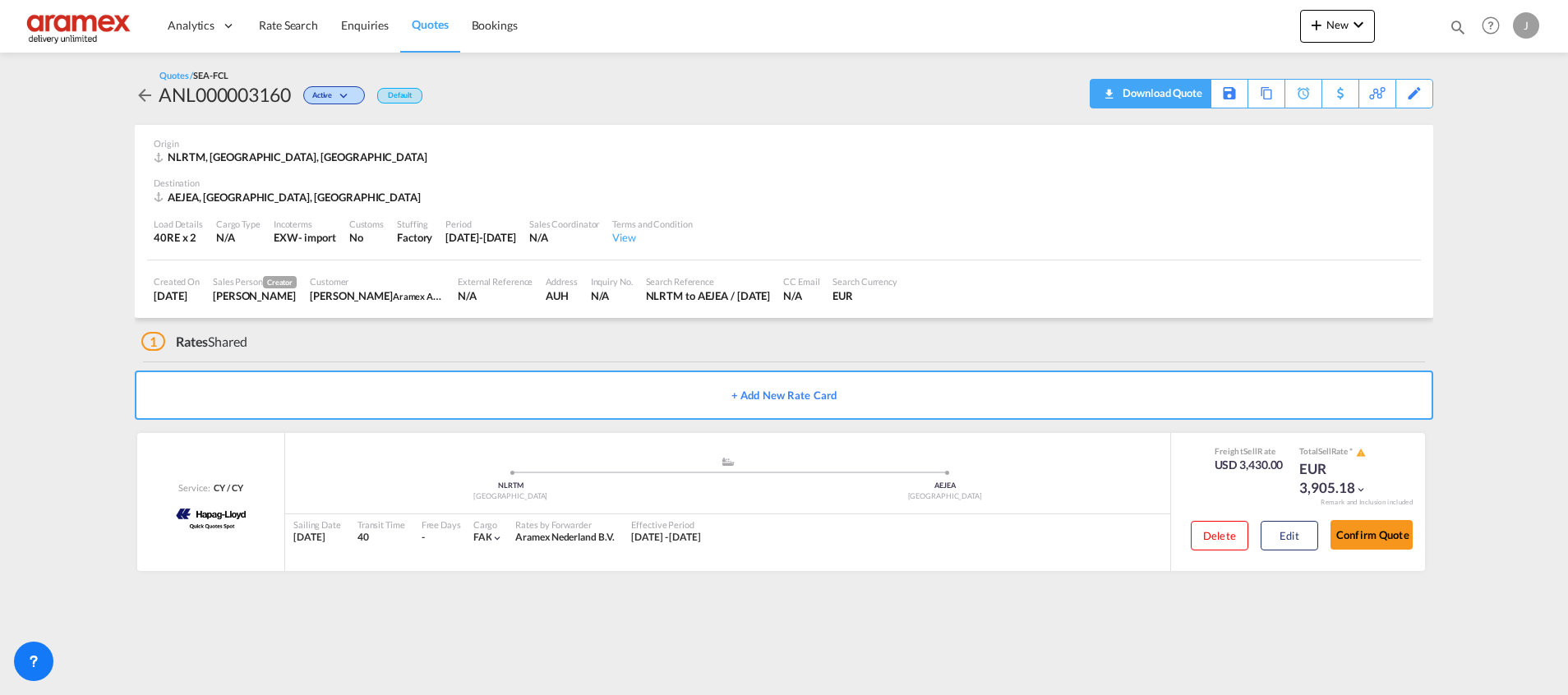
click at [1116, 90] on md-icon "icon-download" at bounding box center [1108, 88] width 19 height 12
click at [1415, 90] on div "Edit" at bounding box center [1414, 93] width 19 height 28
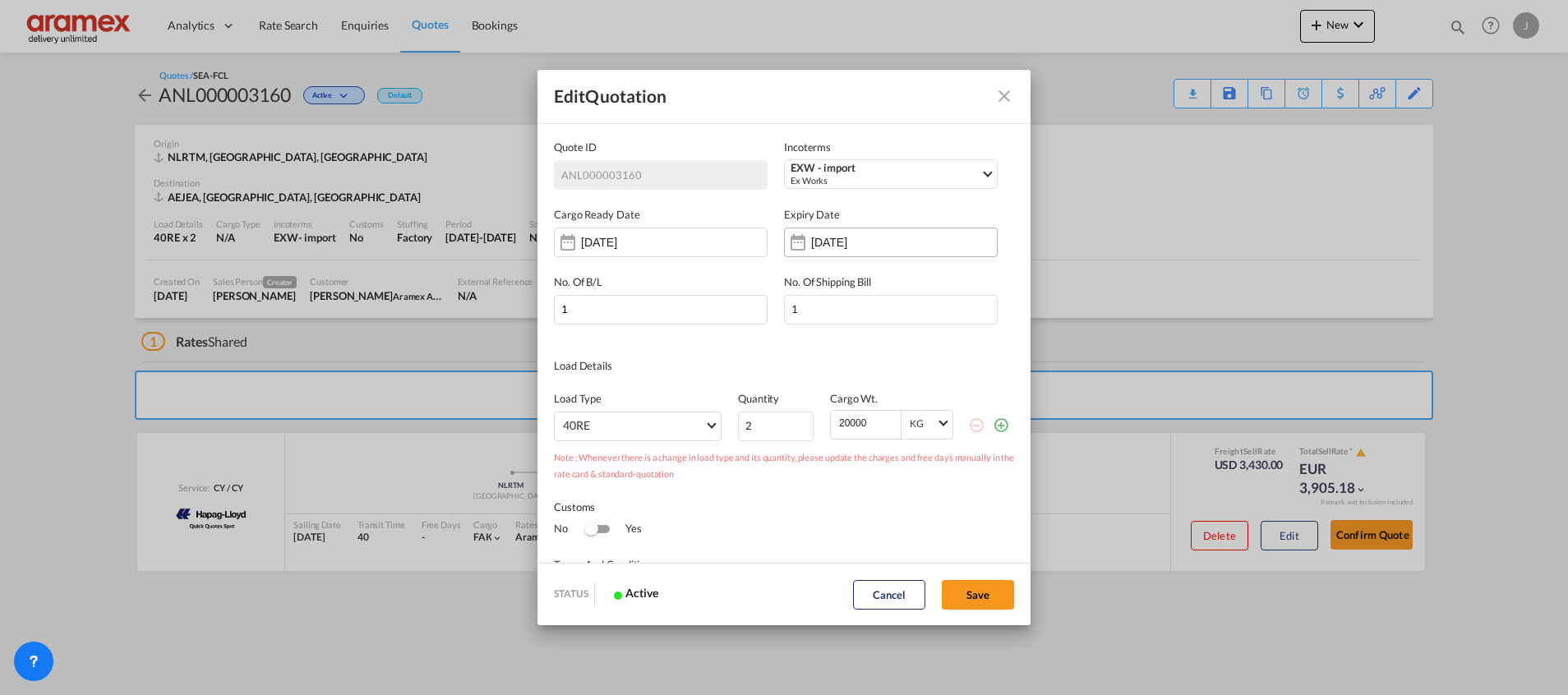
click at [883, 243] on input "[DATE]" at bounding box center [863, 242] width 103 height 13
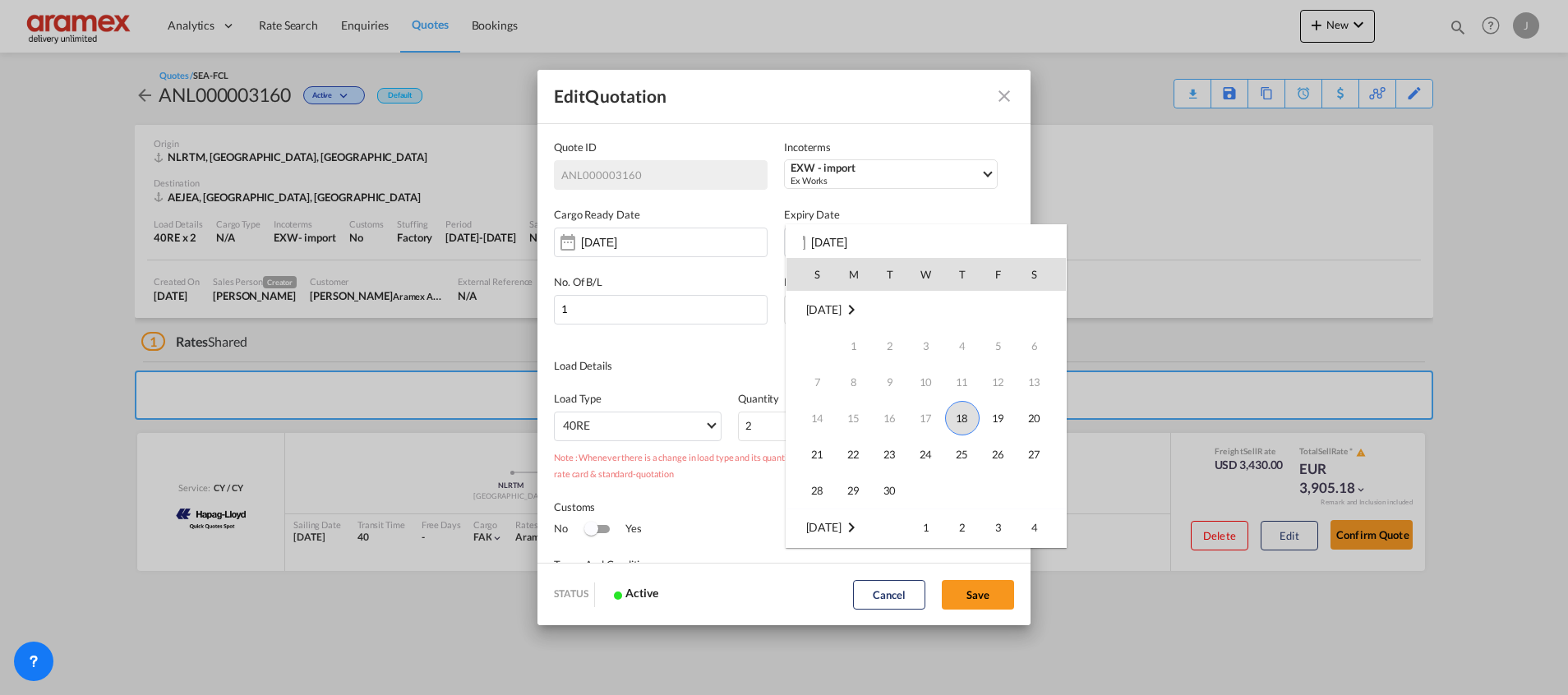
click at [958, 412] on span "18" at bounding box center [961, 418] width 34 height 34
type input "[DATE]"
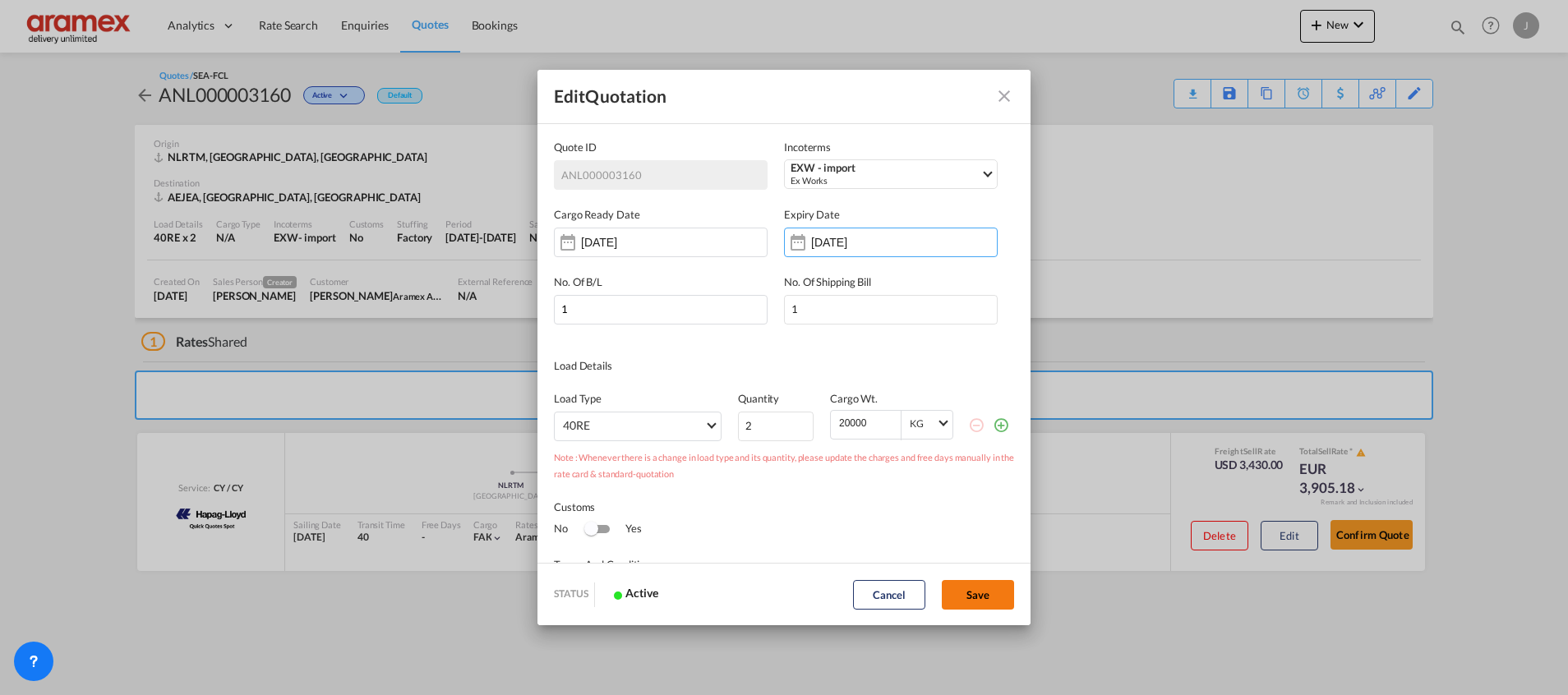
click at [992, 590] on button "Save" at bounding box center [978, 595] width 72 height 29
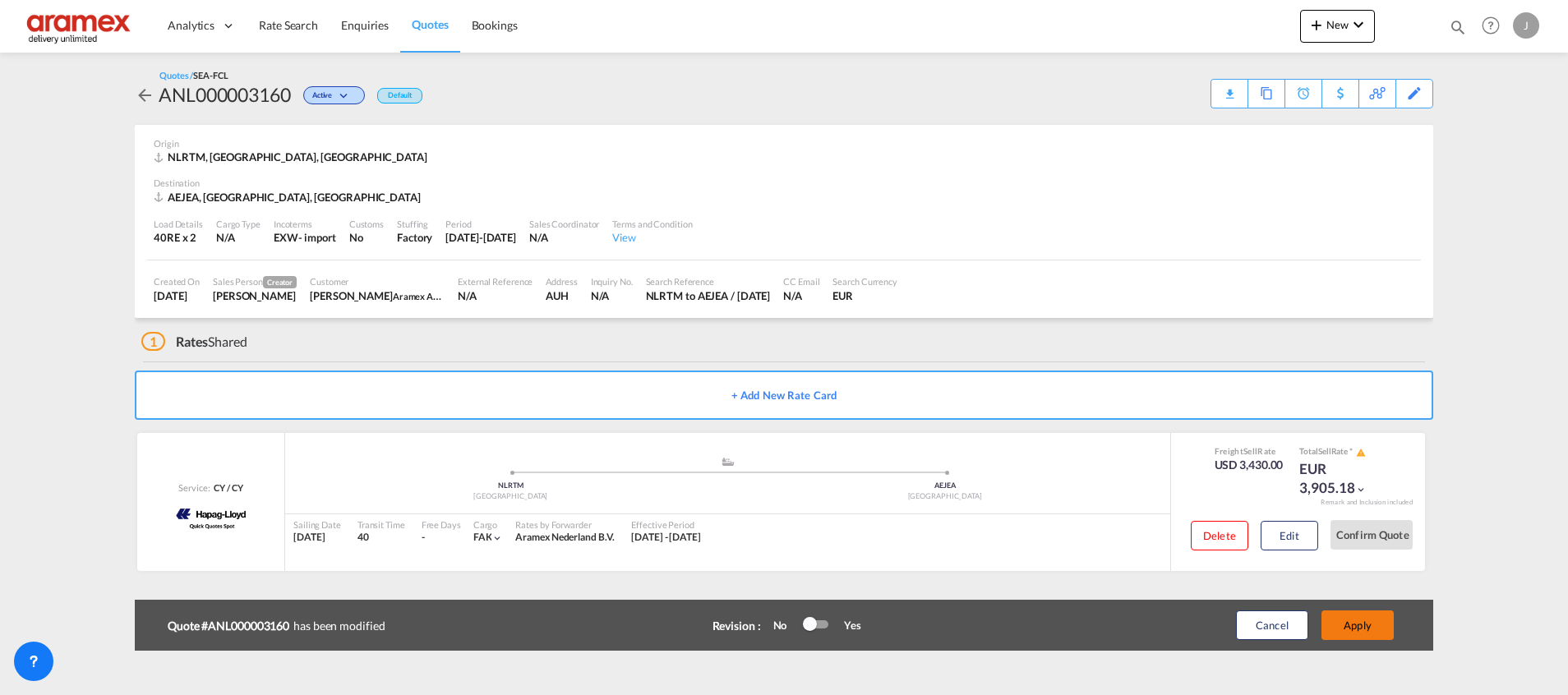
click at [1366, 617] on button "Apply" at bounding box center [1357, 625] width 72 height 29
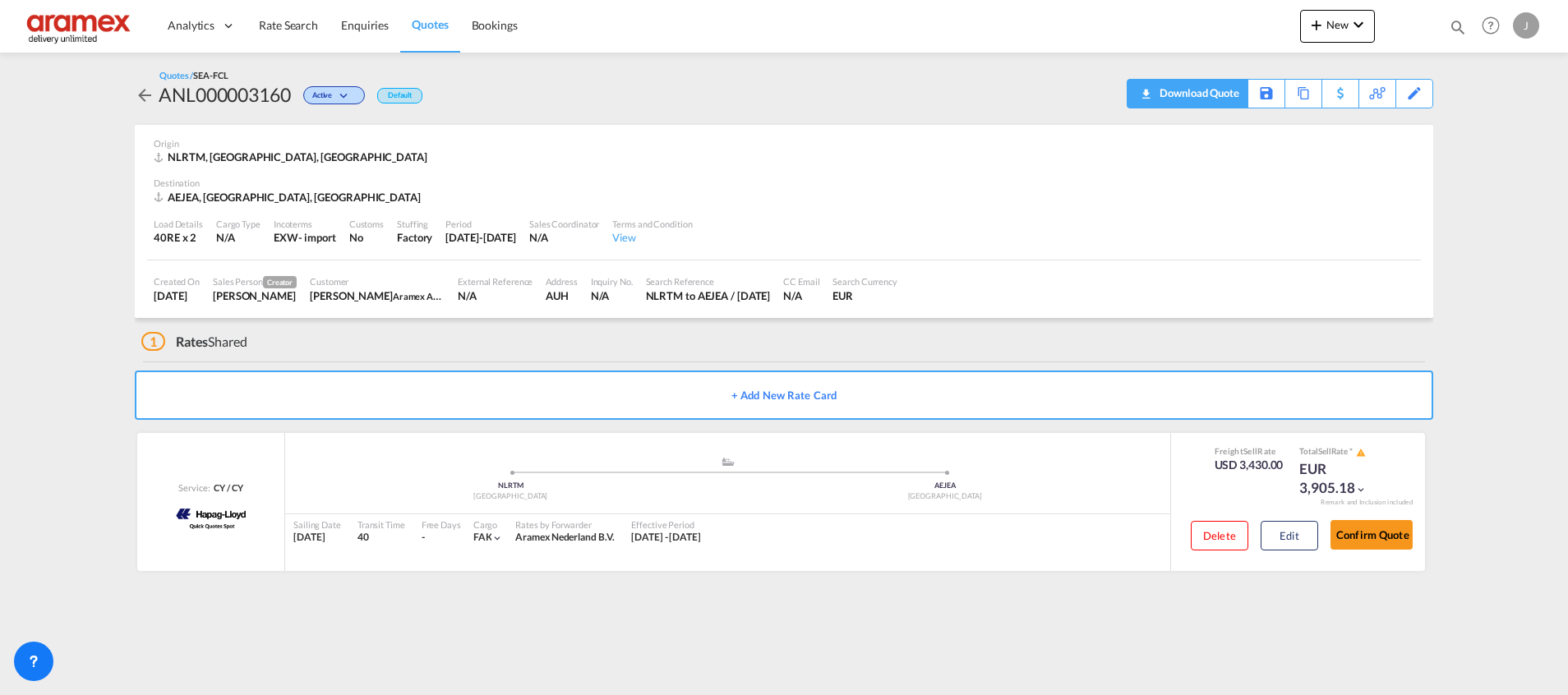
click at [1221, 95] on div "Download Quote" at bounding box center [1197, 92] width 84 height 27
click at [1286, 534] on button "Edit" at bounding box center [1289, 536] width 57 height 29
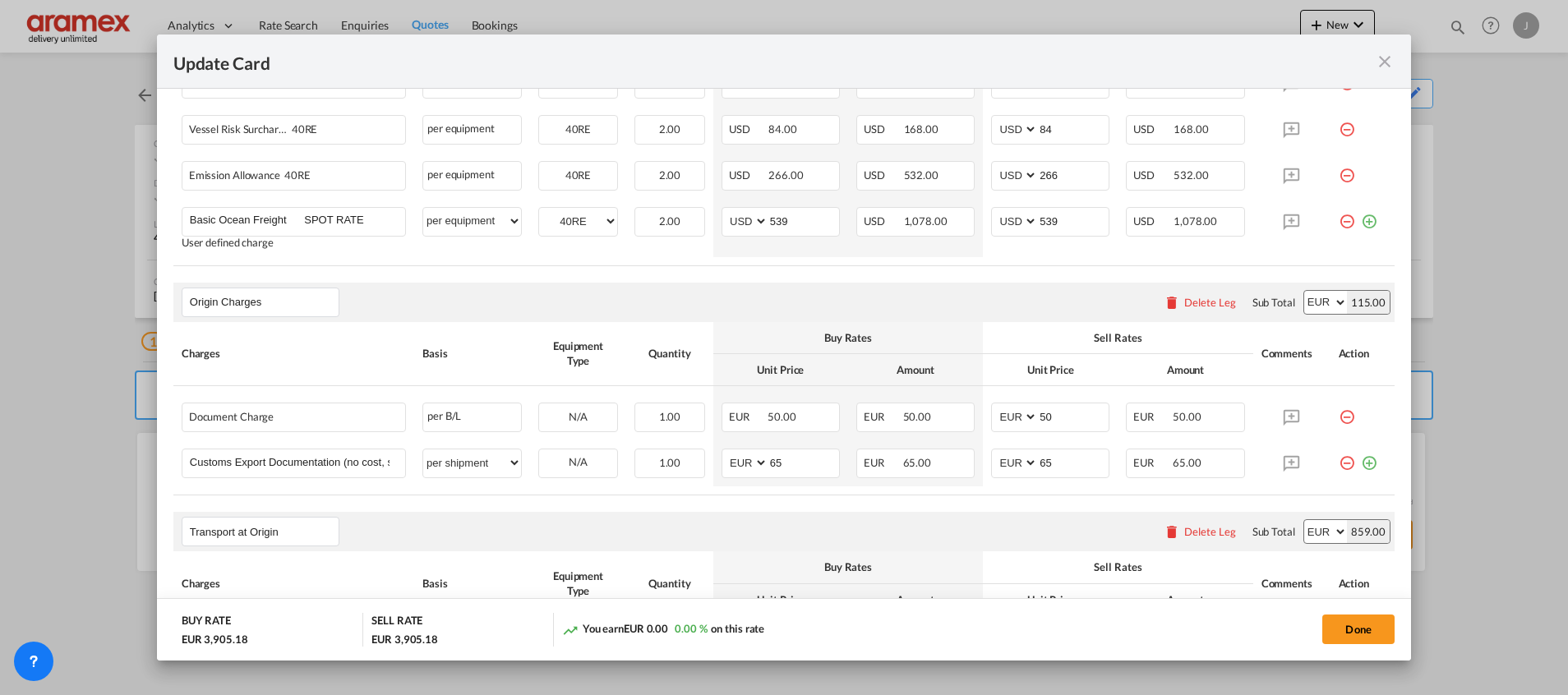
scroll to position [617, 0]
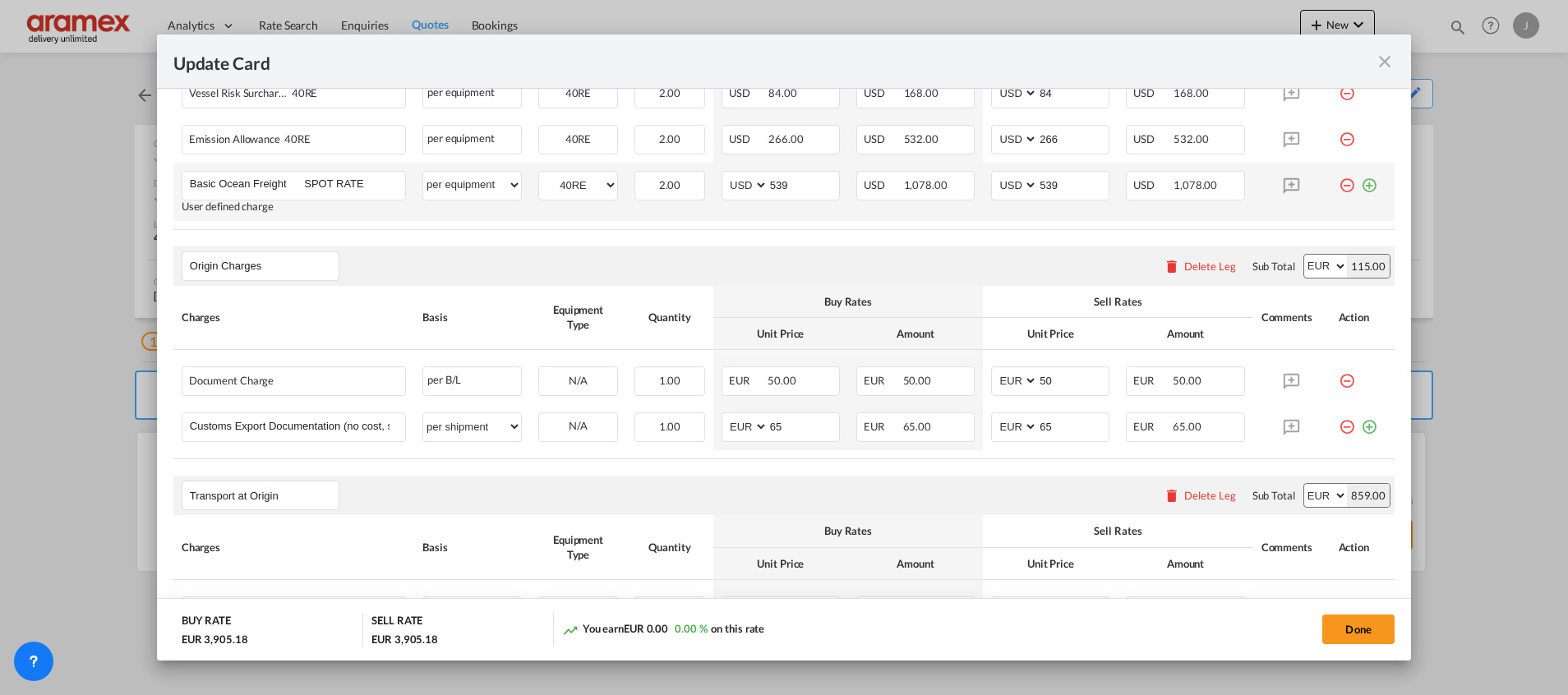
click at [1361, 187] on md-icon "icon-plus-circle-outline green-400-fg" at bounding box center [1369, 179] width 17 height 17
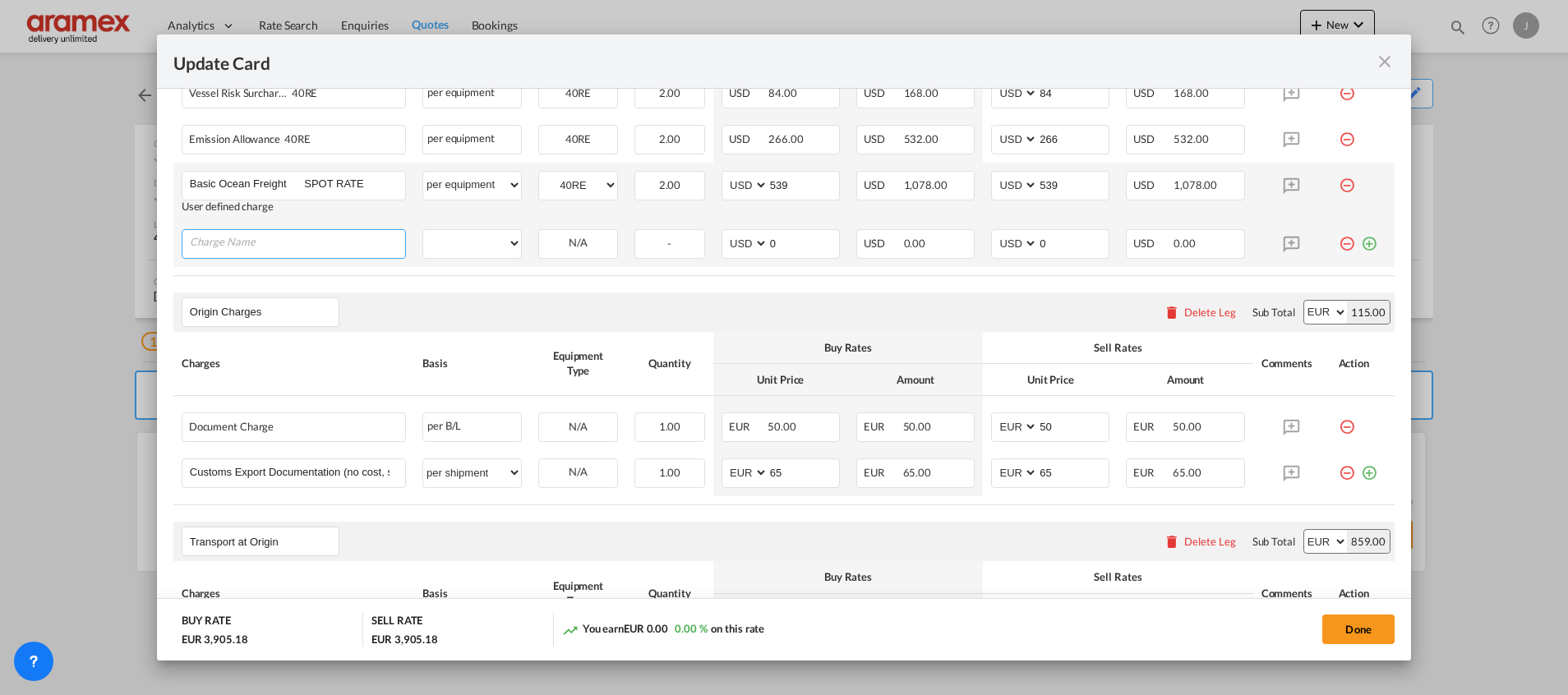
paste input "Administration Fee Destination"
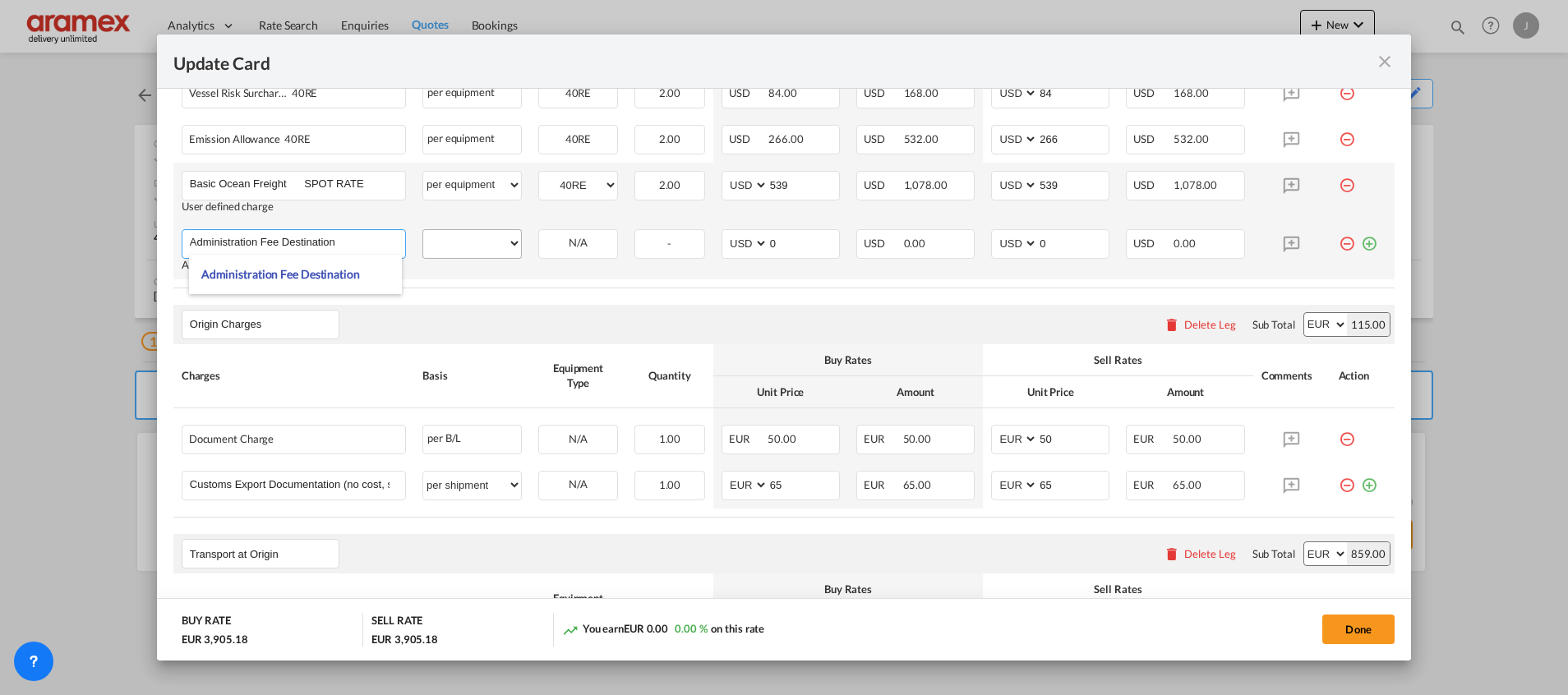
type input "Administration Fee Destination"
click at [458, 245] on select "per equipment per container per B/L per shipping bill per shipment % on freight…" at bounding box center [472, 243] width 98 height 27
select select "per equipment"
click at [423, 230] on select "per equipment per container per B/L per shipping bill per shipment % on freight…" at bounding box center [472, 243] width 98 height 27
drag, startPoint x: 574, startPoint y: 239, endPoint x: 585, endPoint y: 249, distance: 14.9
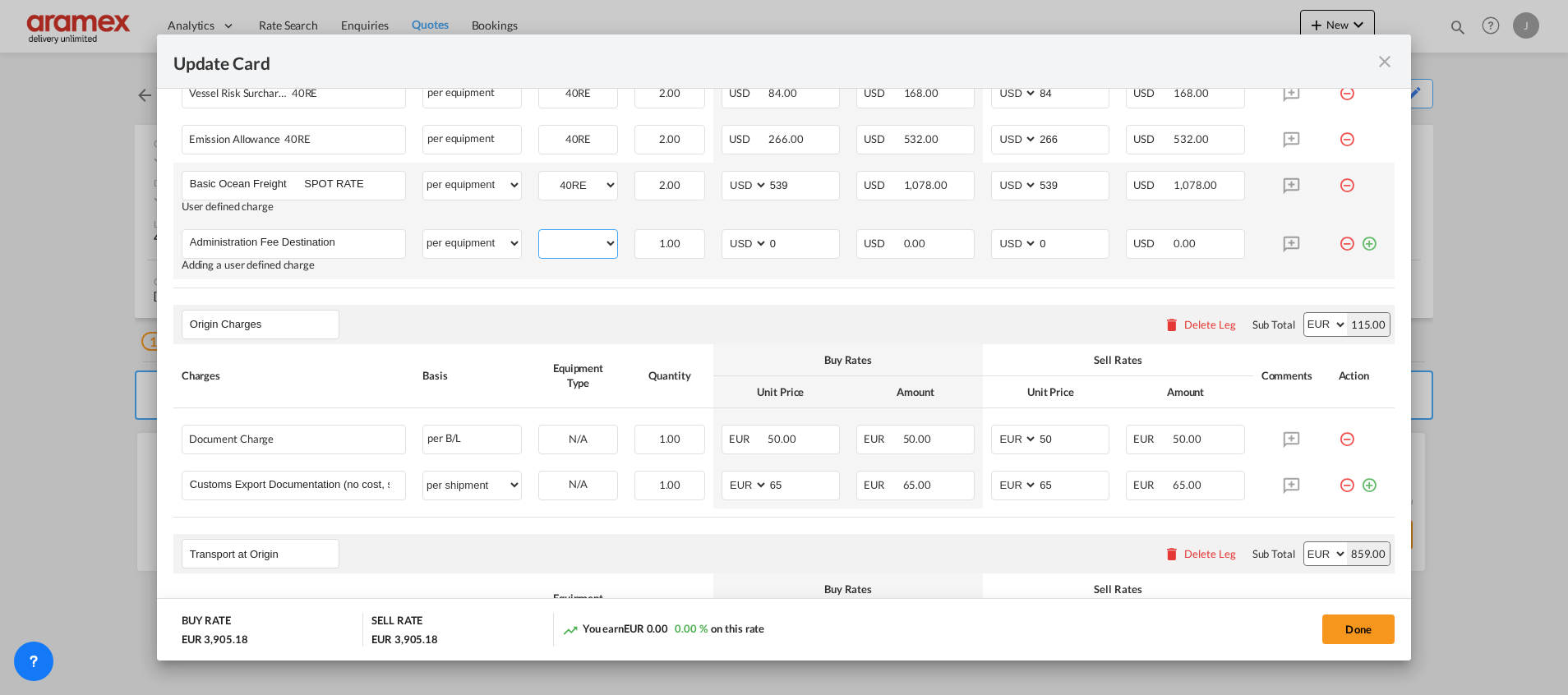
click at [576, 239] on select "40RE" at bounding box center [578, 243] width 78 height 22
select select "40RE"
click at [539, 232] on select "40RE" at bounding box center [578, 243] width 78 height 22
drag, startPoint x: 767, startPoint y: 243, endPoint x: 737, endPoint y: 243, distance: 30.0
click at [737, 243] on md-input-container "AED AFN ALL AMD ANG AOA ARS AUD AWG AZN BAM BBD BDT BGN BHD BIF BMD BND BOB BRL…" at bounding box center [781, 244] width 118 height 29
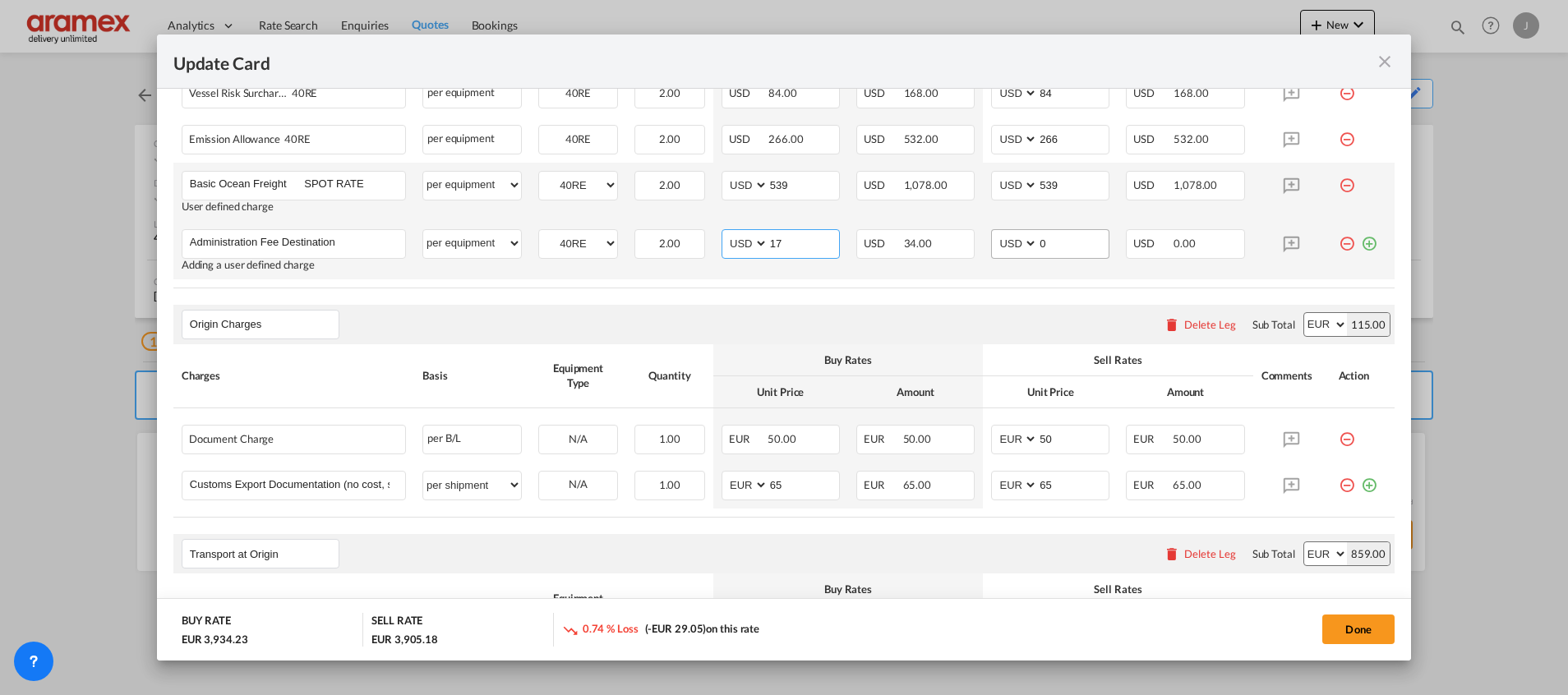
type input "17"
click at [1050, 241] on input "0" at bounding box center [1073, 242] width 71 height 25
drag, startPoint x: 1053, startPoint y: 241, endPoint x: 992, endPoint y: 243, distance: 61.0
click at [992, 243] on md-input-container "AED AFN ALL AMD ANG AOA ARS AUD AWG AZN BAM BBD BDT BGN BHD BIF BMD BND BOB BRL…" at bounding box center [1050, 244] width 118 height 29
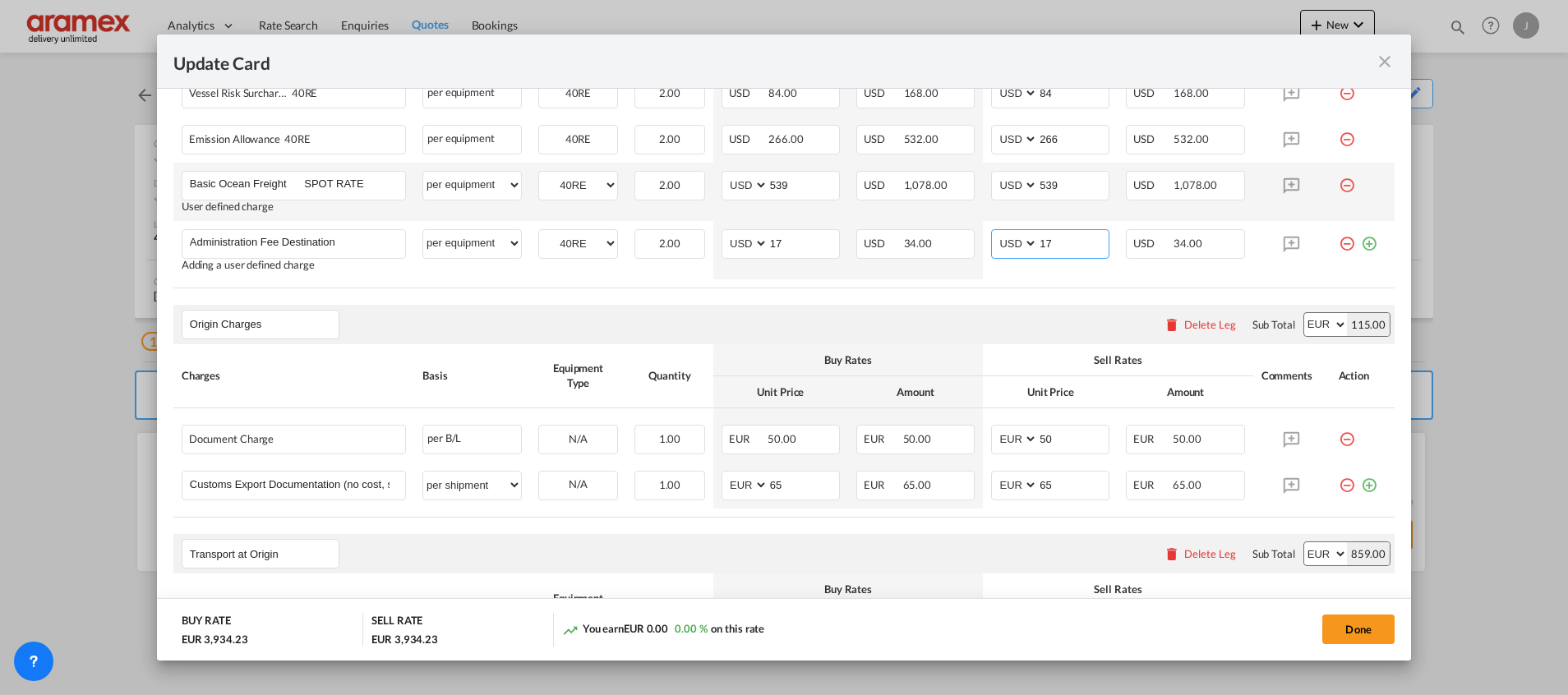
type input "17"
drag, startPoint x: 978, startPoint y: 362, endPoint x: 953, endPoint y: 357, distance: 25.5
click at [983, 362] on th "Sell Rates" at bounding box center [1117, 360] width 269 height 32
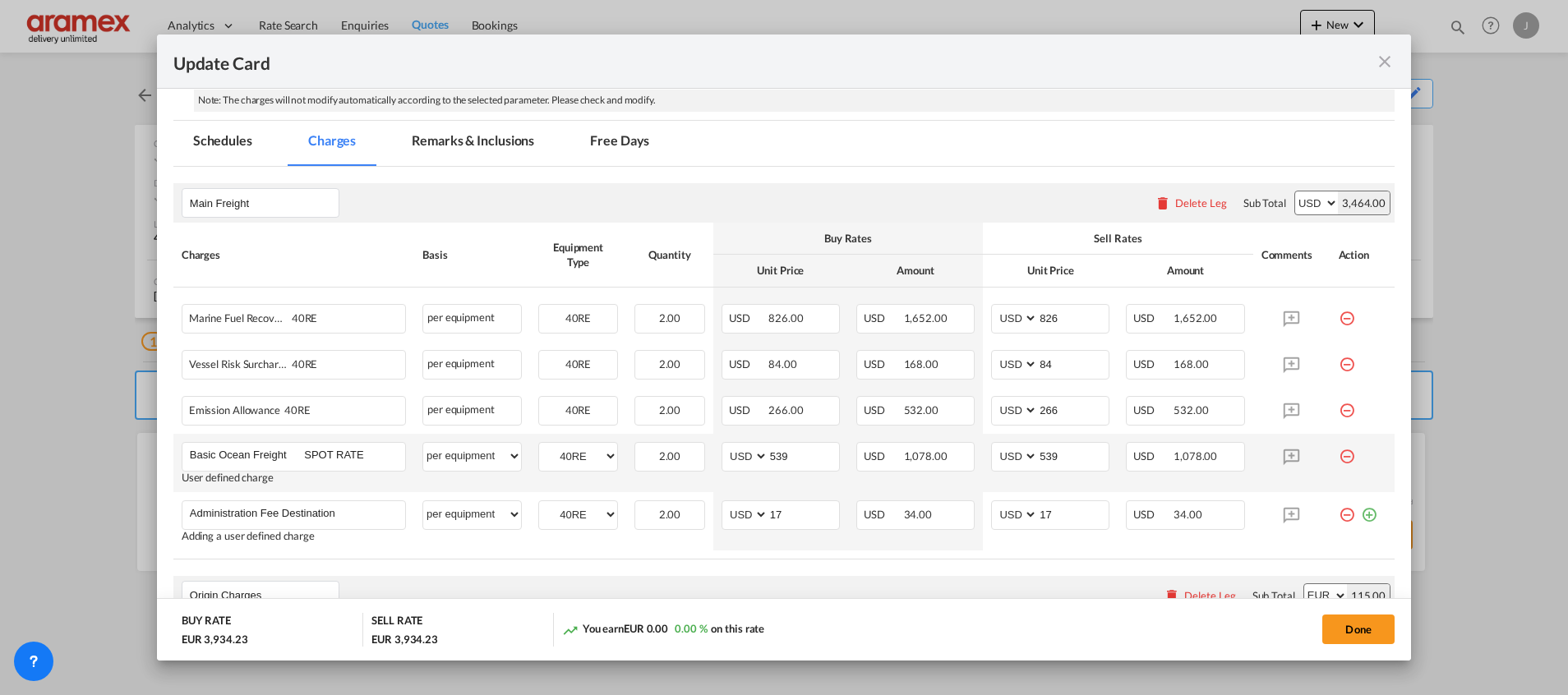
scroll to position [493, 0]
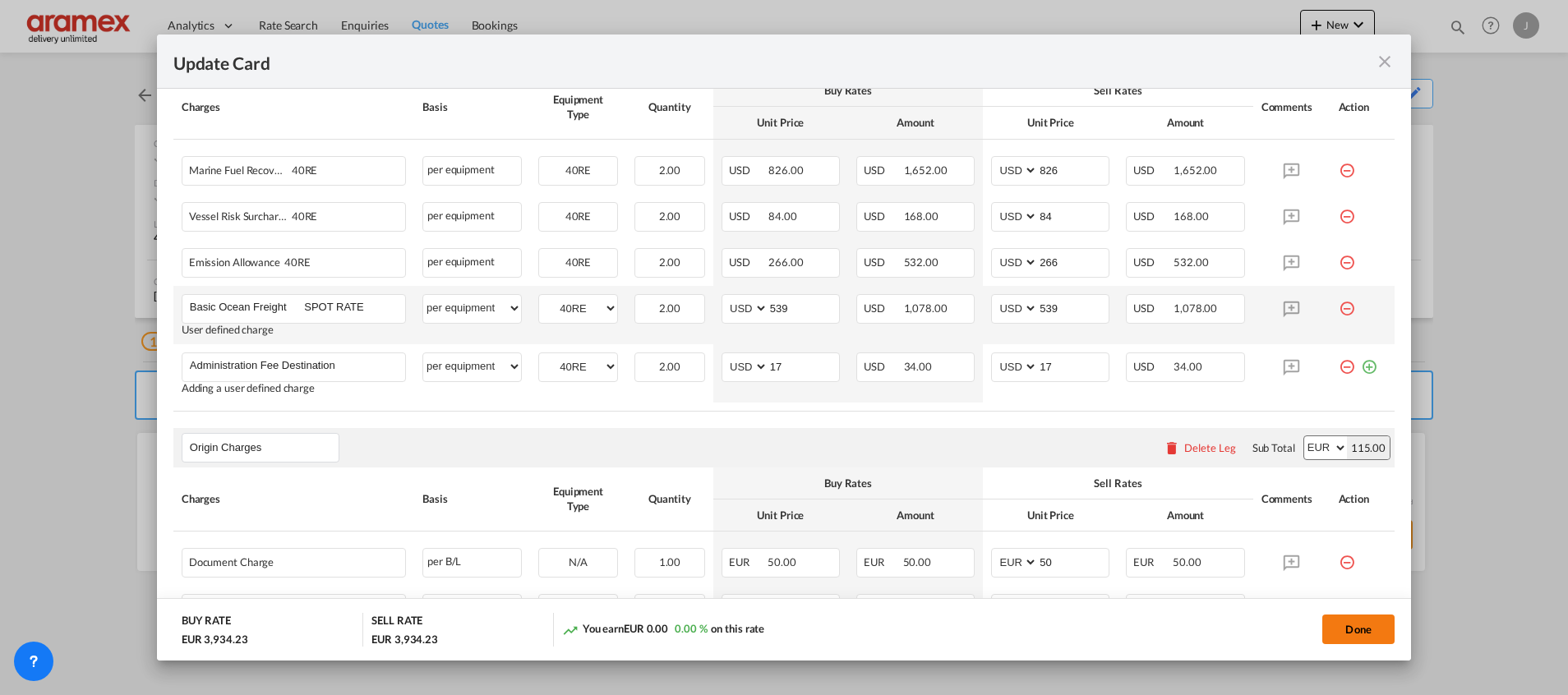
click at [1362, 623] on button "Done" at bounding box center [1358, 630] width 72 height 29
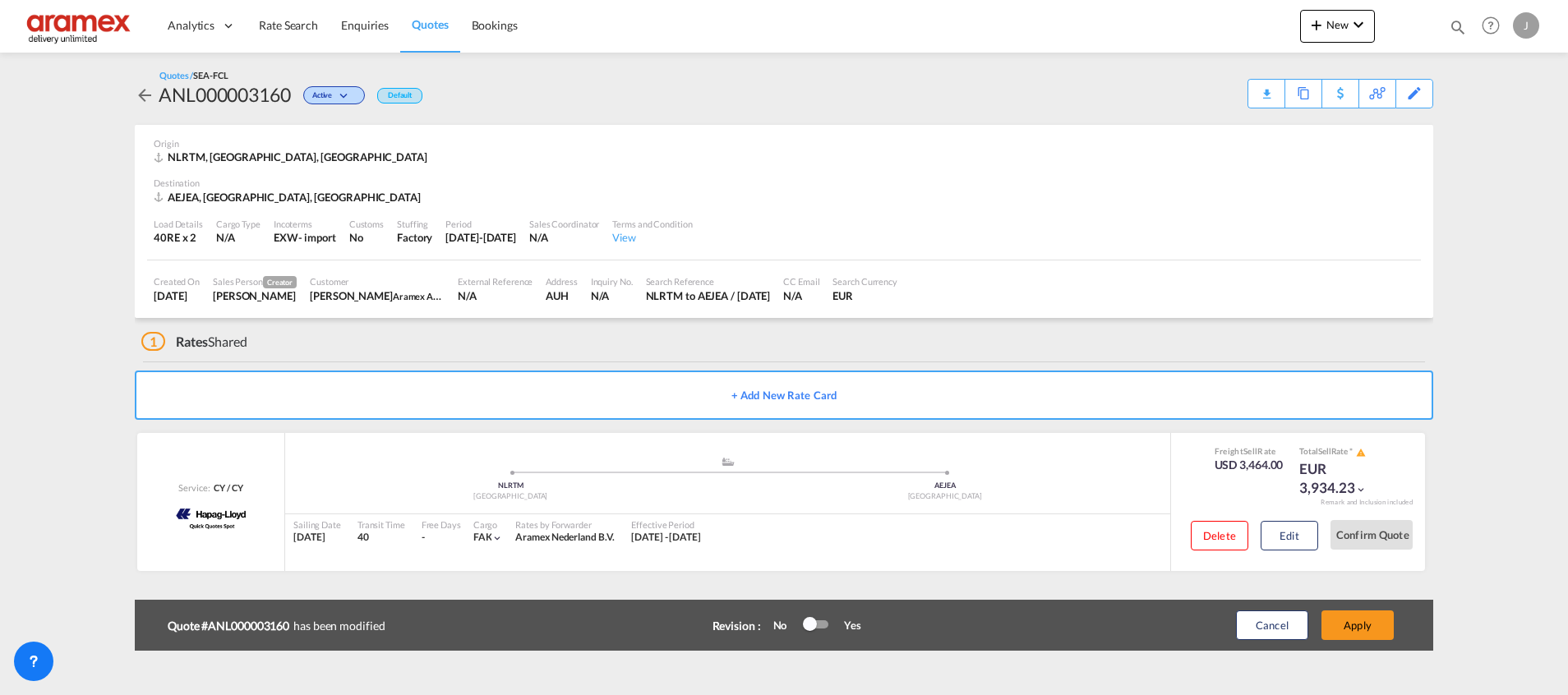
click at [1362, 623] on button "Apply" at bounding box center [1357, 625] width 72 height 29
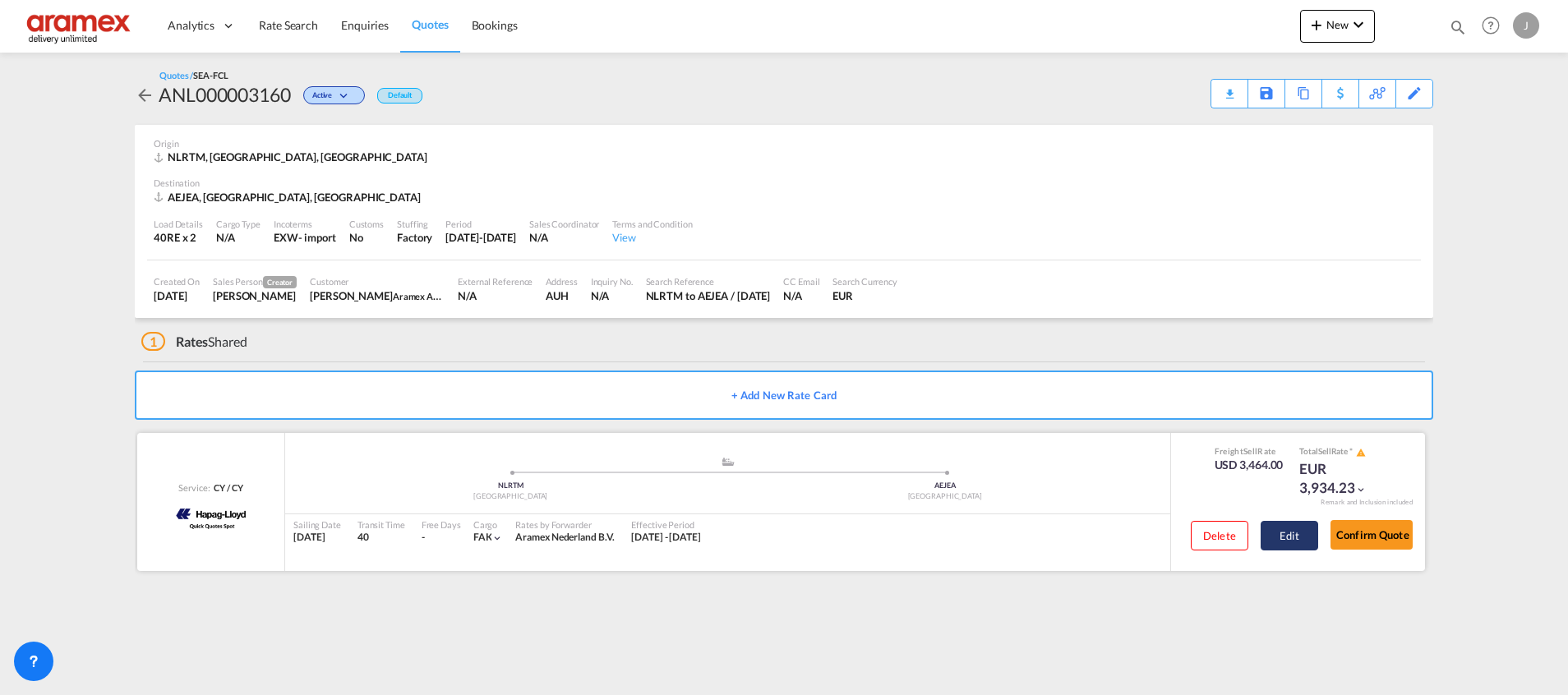
click at [1288, 541] on button "Edit" at bounding box center [1289, 536] width 57 height 29
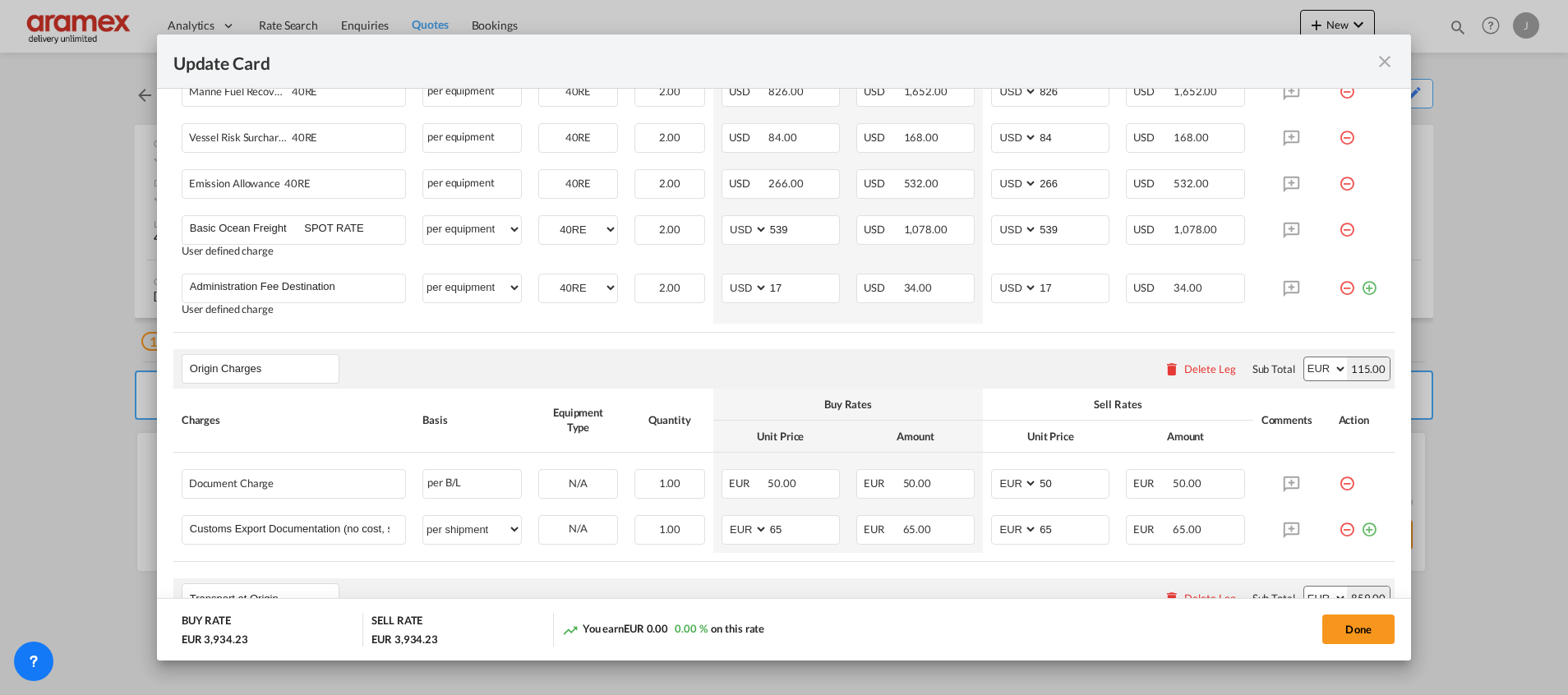
scroll to position [617, 0]
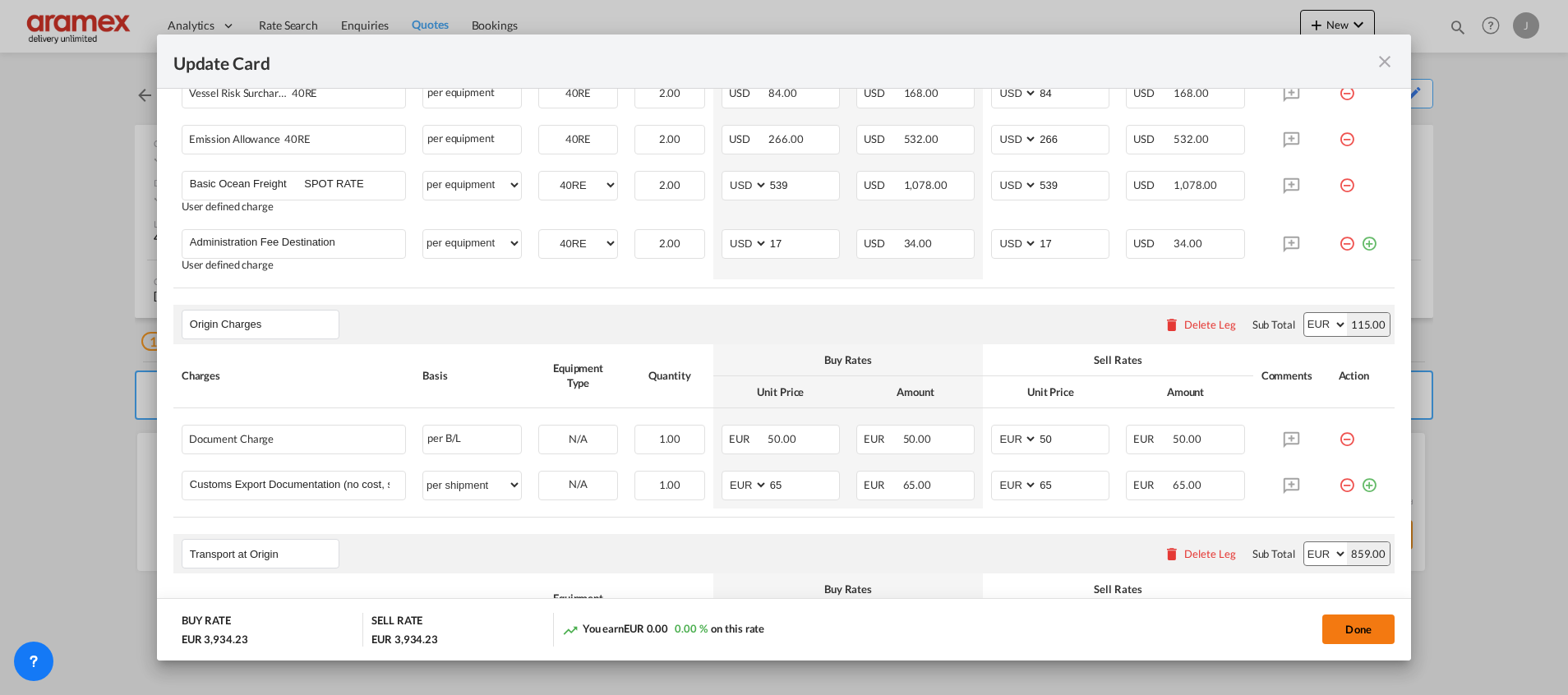
click at [1355, 626] on button "Done" at bounding box center [1358, 630] width 72 height 29
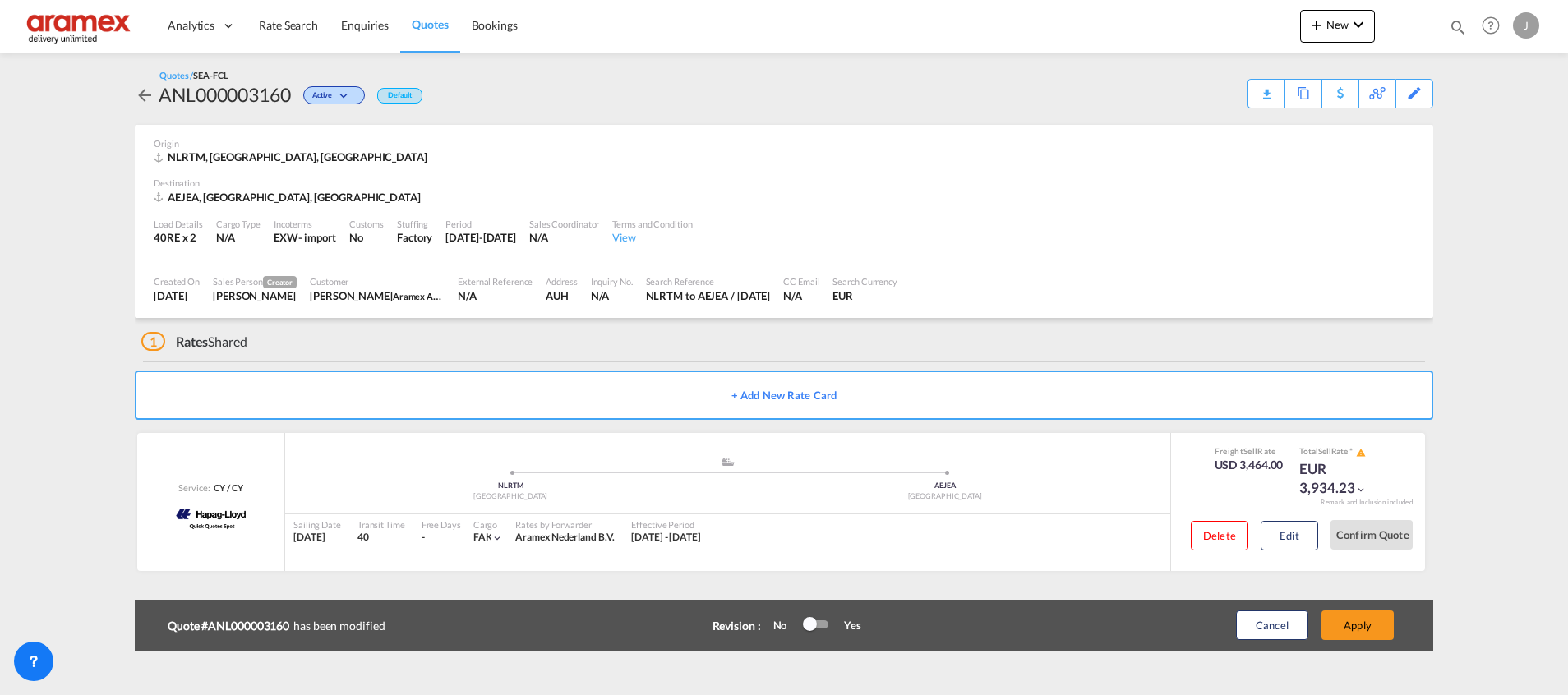
click at [1355, 626] on button "Apply" at bounding box center [1357, 625] width 72 height 29
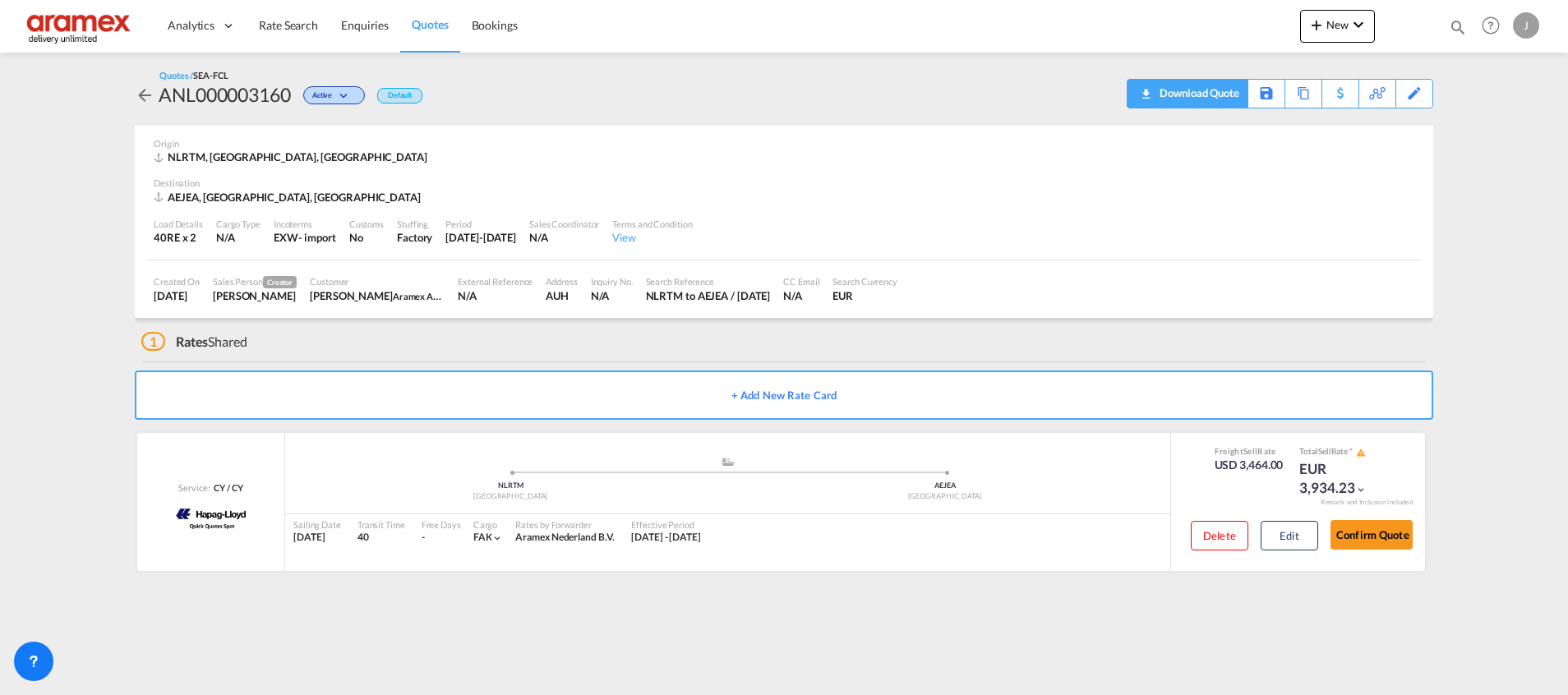
click at [1211, 95] on div "Download Quote" at bounding box center [1197, 92] width 84 height 27
click at [426, 14] on link "Quotes" at bounding box center [430, 26] width 59 height 53
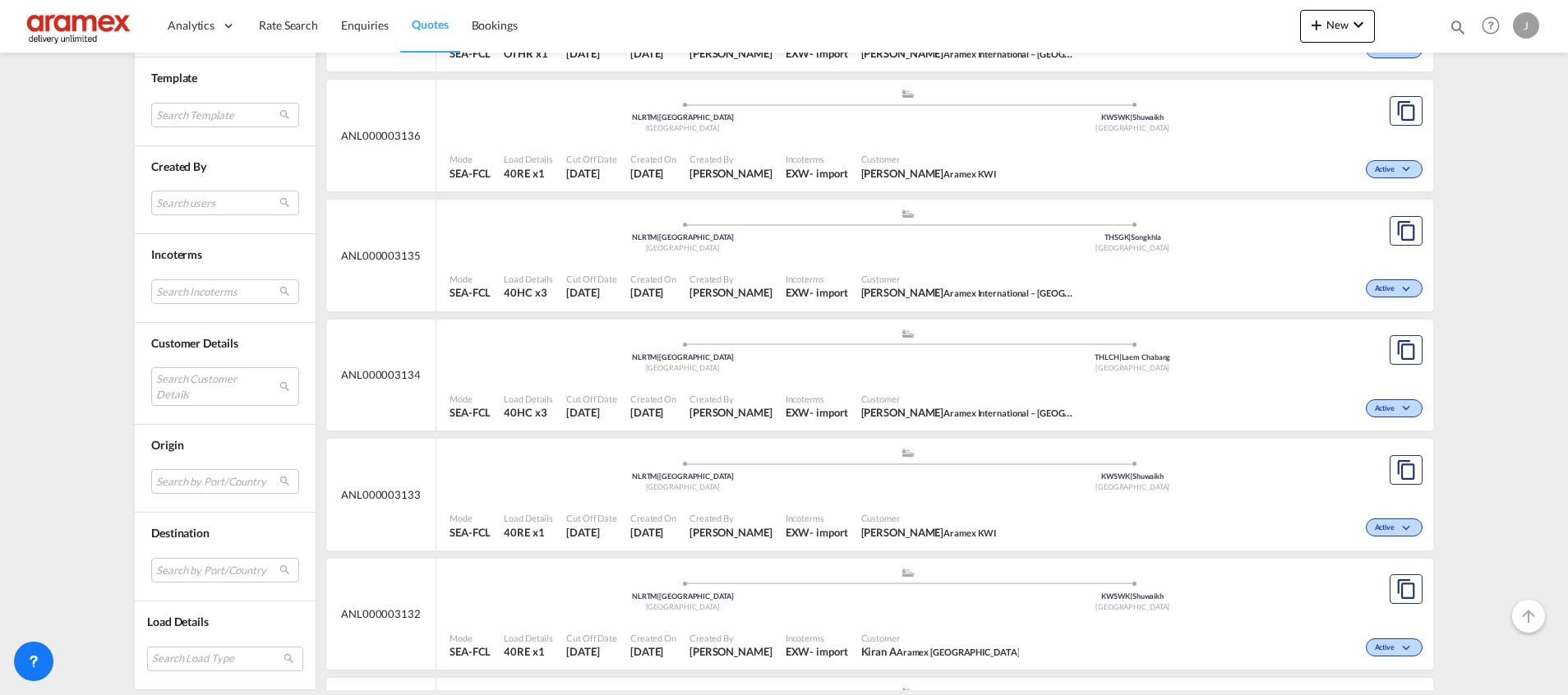
scroll to position [3069, 0]
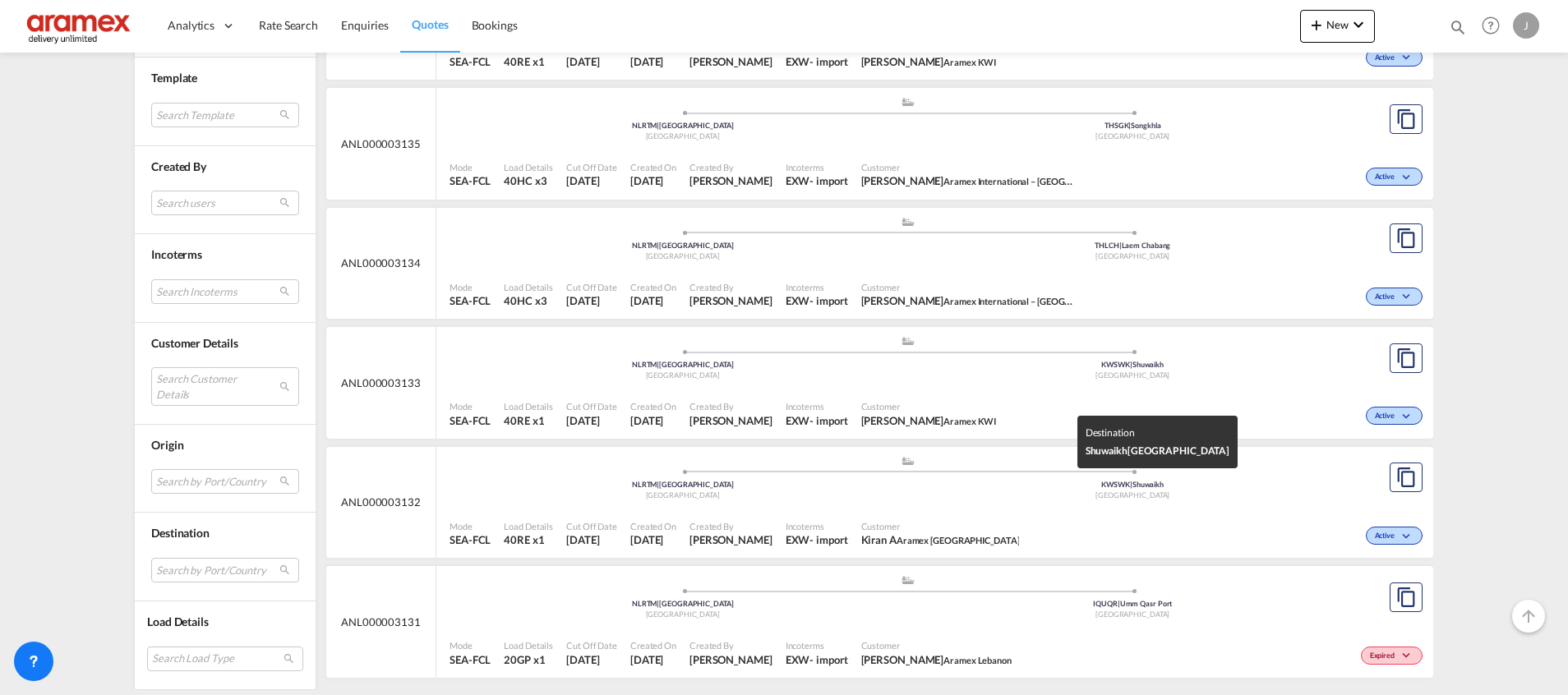
click at [1064, 490] on div "[GEOGRAPHIC_DATA]" at bounding box center [1133, 496] width 451 height 11
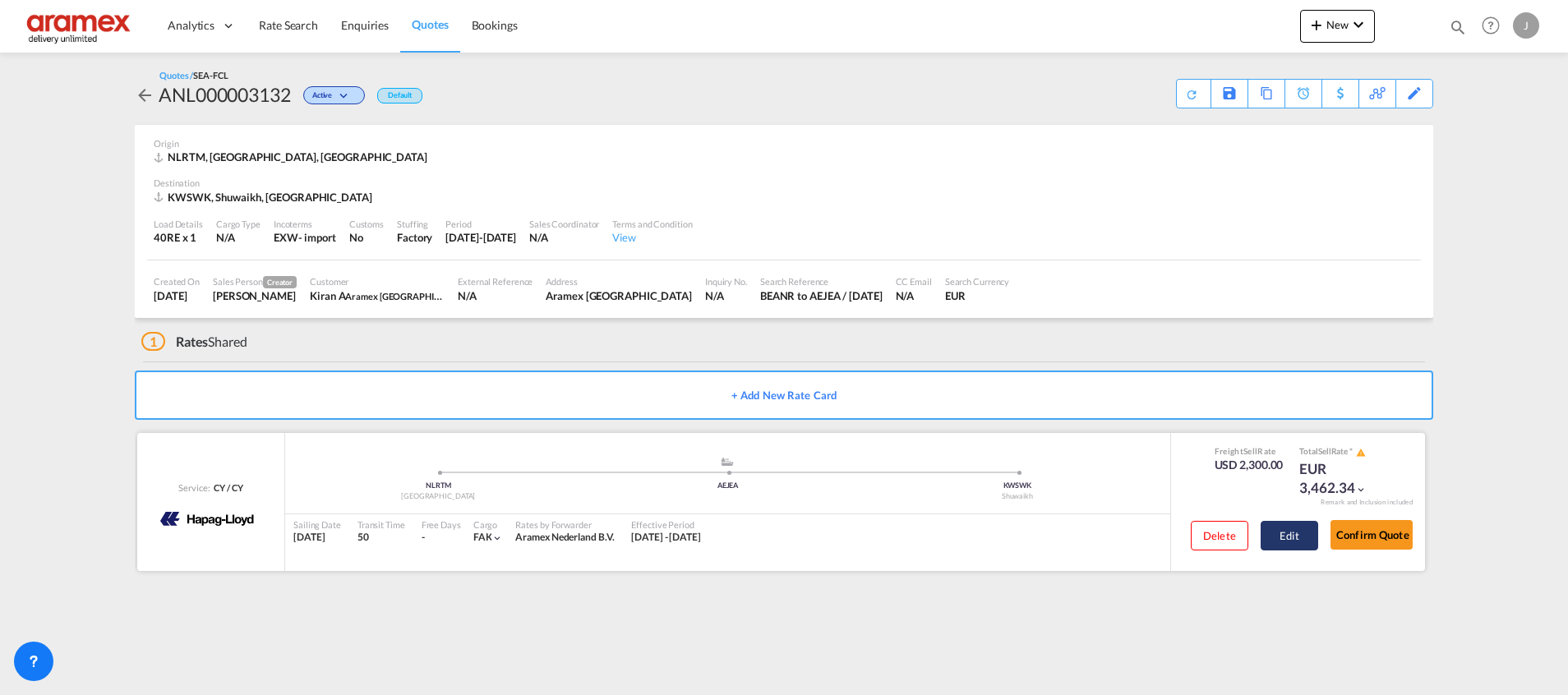
click at [1288, 528] on button "Edit" at bounding box center [1289, 536] width 57 height 29
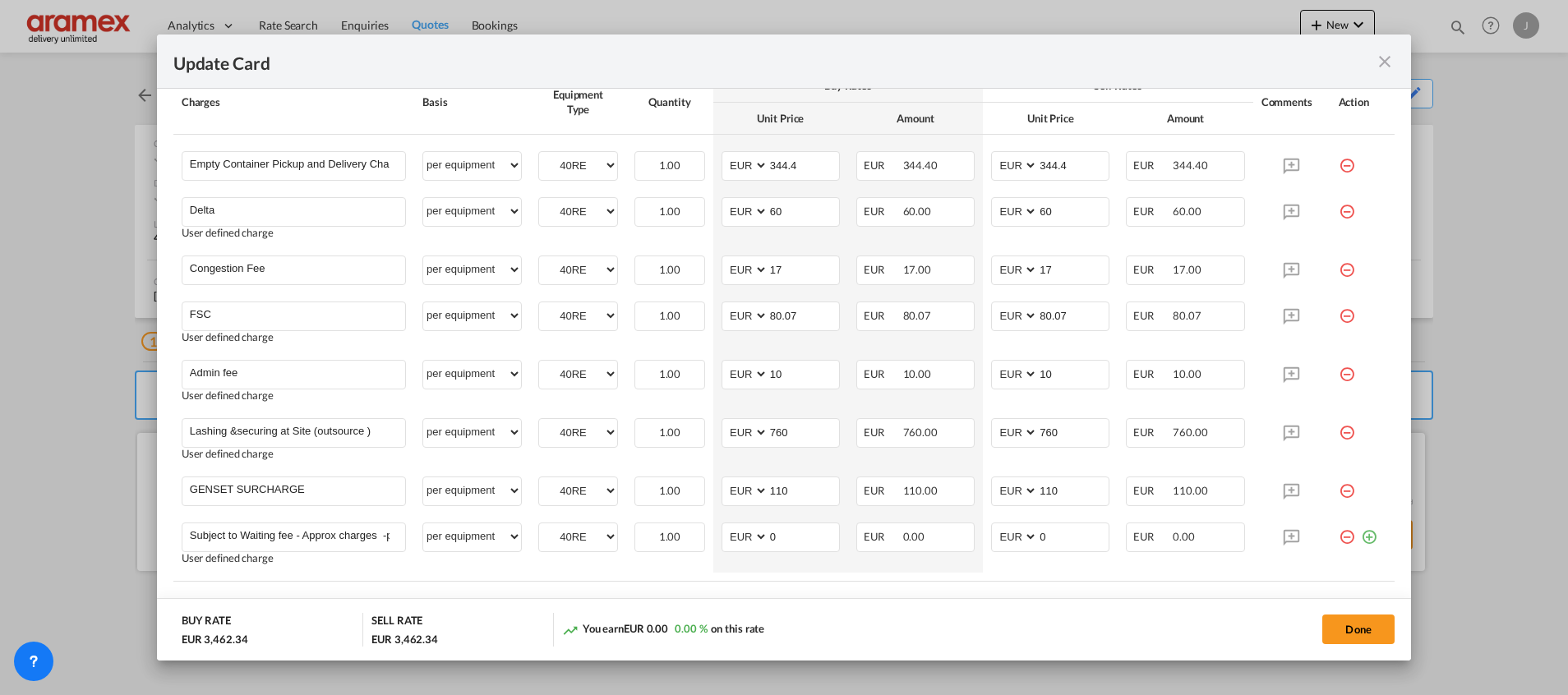
scroll to position [1109, 0]
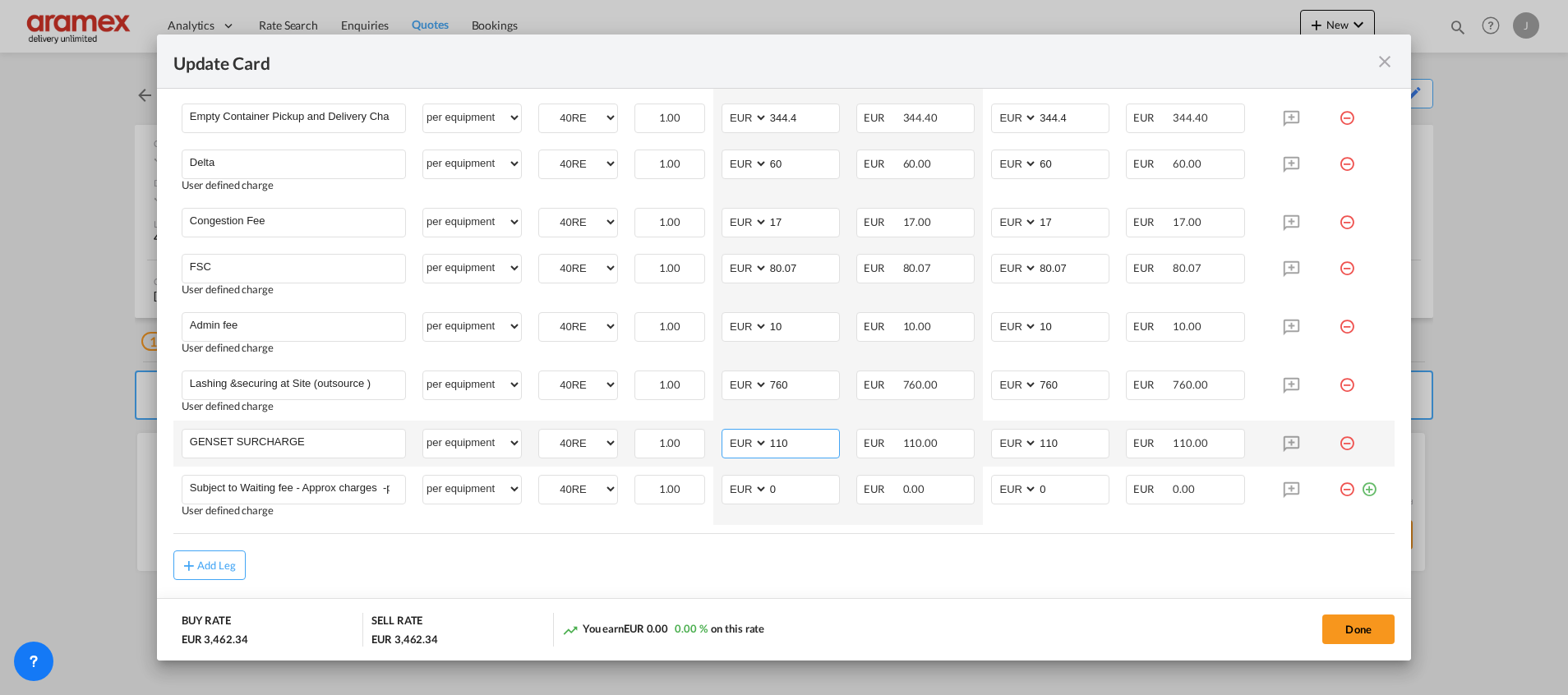
click at [791, 445] on input "110" at bounding box center [804, 442] width 71 height 25
click at [771, 442] on input "125" at bounding box center [804, 442] width 71 height 25
type input "125"
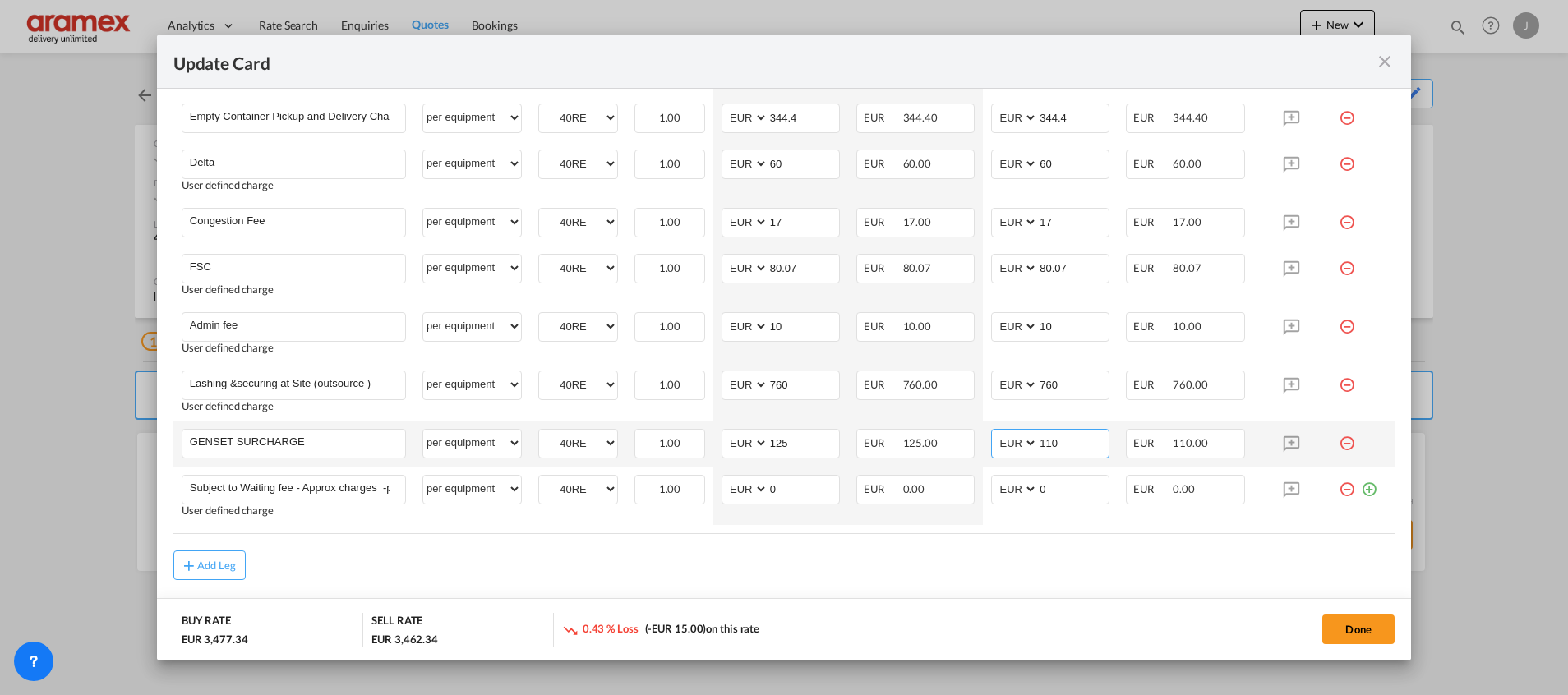
click at [1048, 442] on input "110" at bounding box center [1073, 442] width 71 height 25
paste input "25"
type input "125"
click at [945, 561] on div "Add Leg" at bounding box center [784, 565] width 1221 height 29
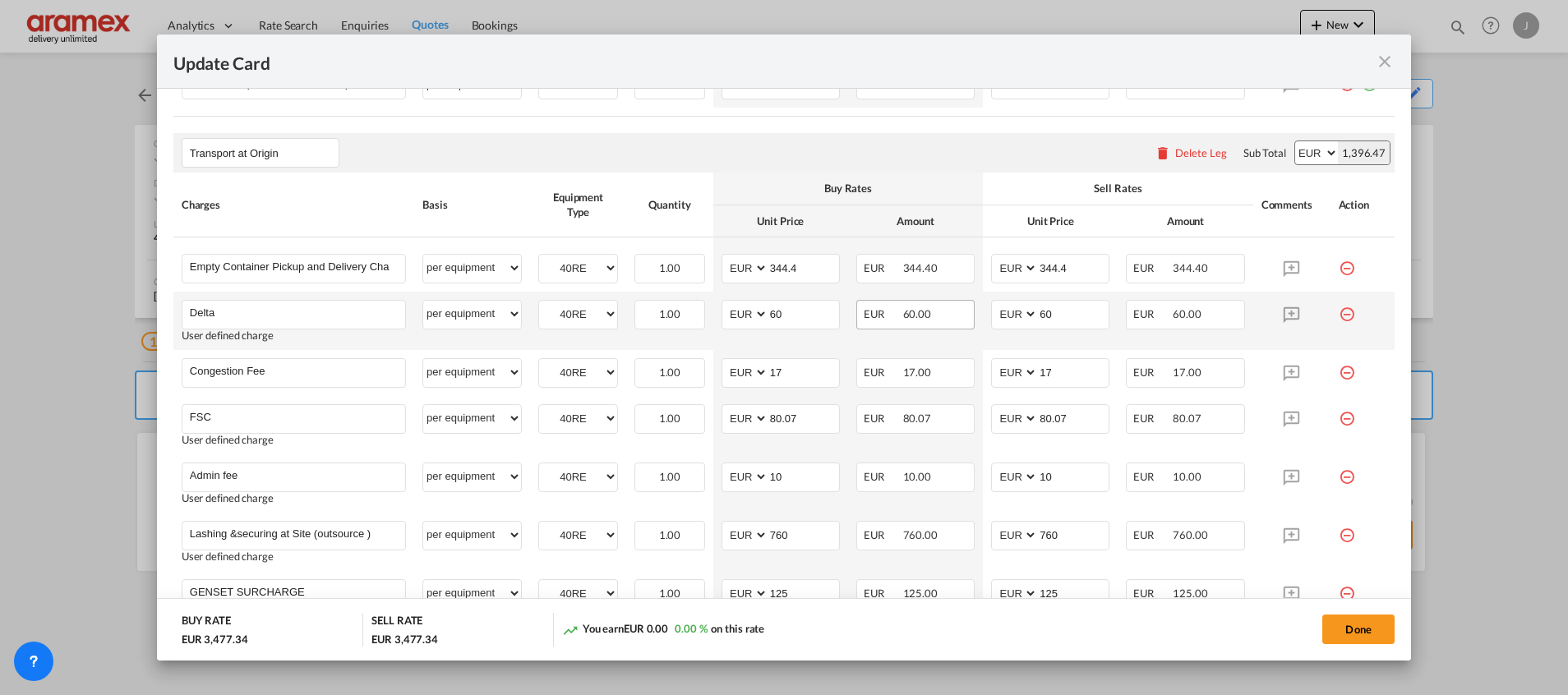
scroll to position [986, 0]
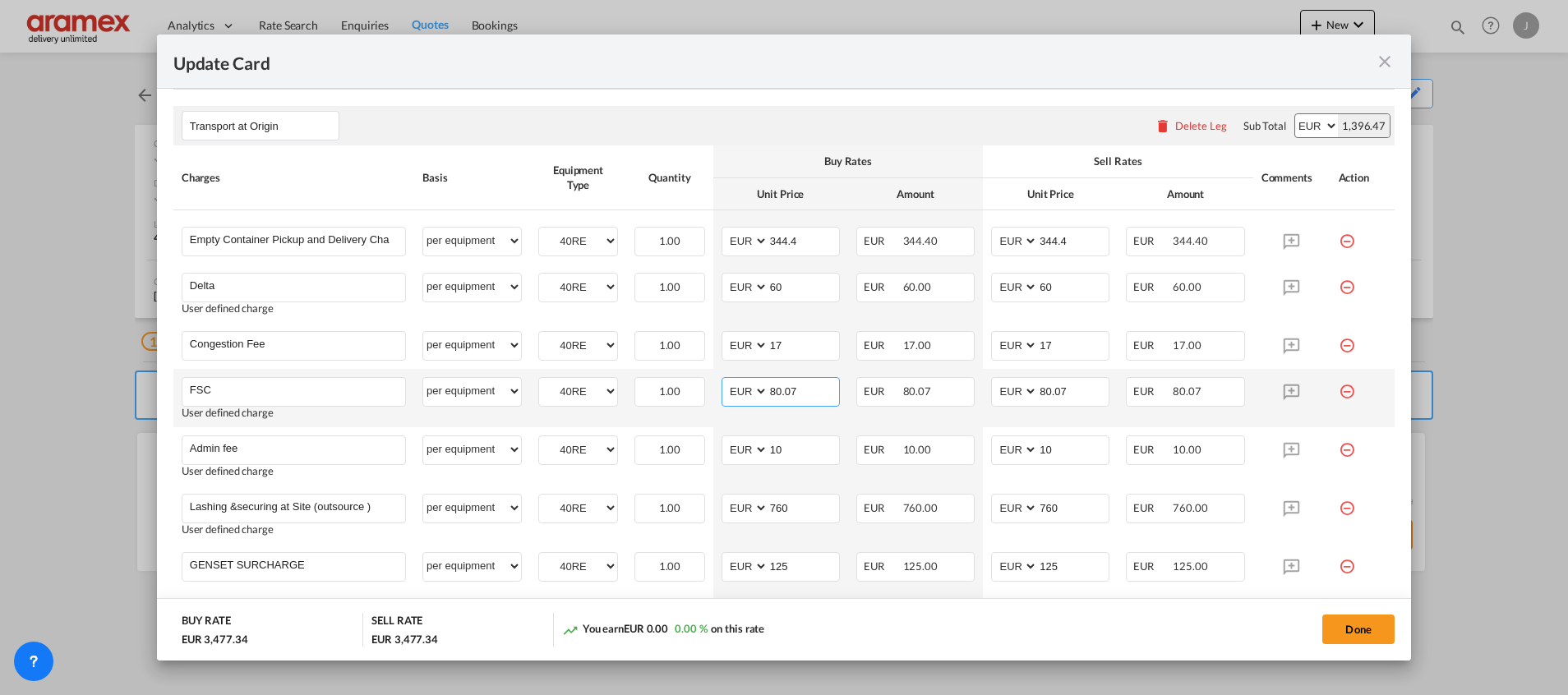
click at [796, 391] on input "80.07" at bounding box center [804, 390] width 71 height 25
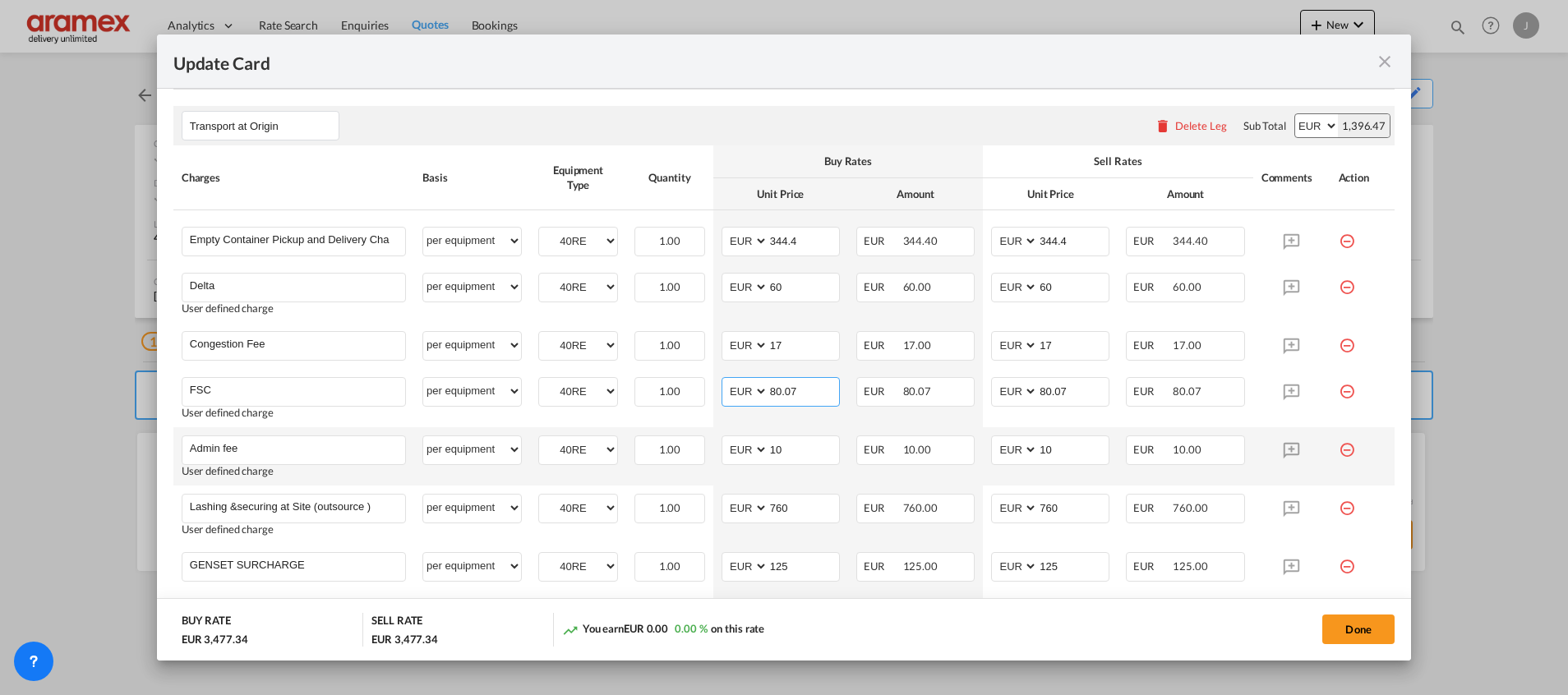
scroll to position [1109, 0]
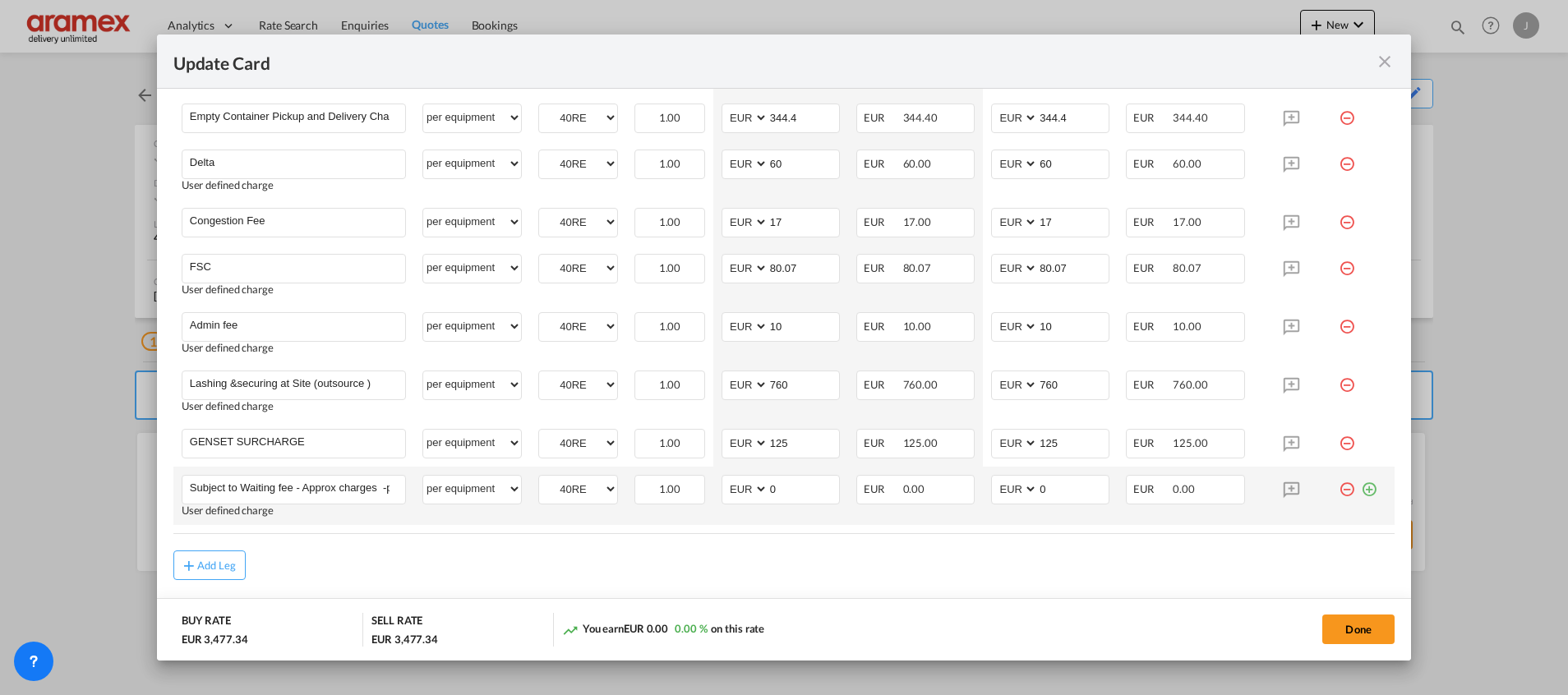
click at [1361, 488] on md-icon "icon-plus-circle-outline green-400-fg" at bounding box center [1369, 483] width 17 height 17
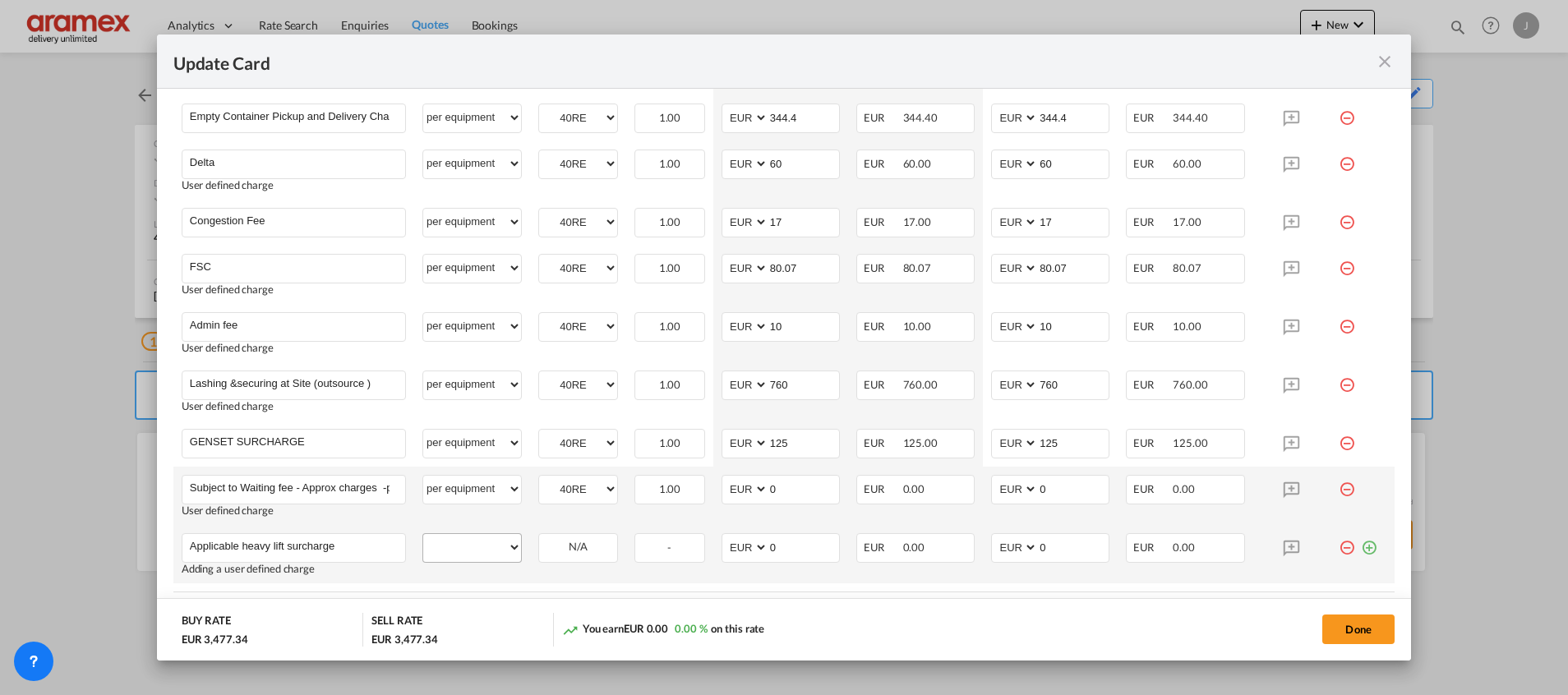
type input "Applicable heavy lift surcharge"
drag, startPoint x: 466, startPoint y: 559, endPoint x: 473, endPoint y: 541, distance: 19.3
click at [466, 559] on select "per equipment per container per B/L per shipping bill per shipment % on pickup …" at bounding box center [472, 547] width 98 height 27
select select "per equipment"
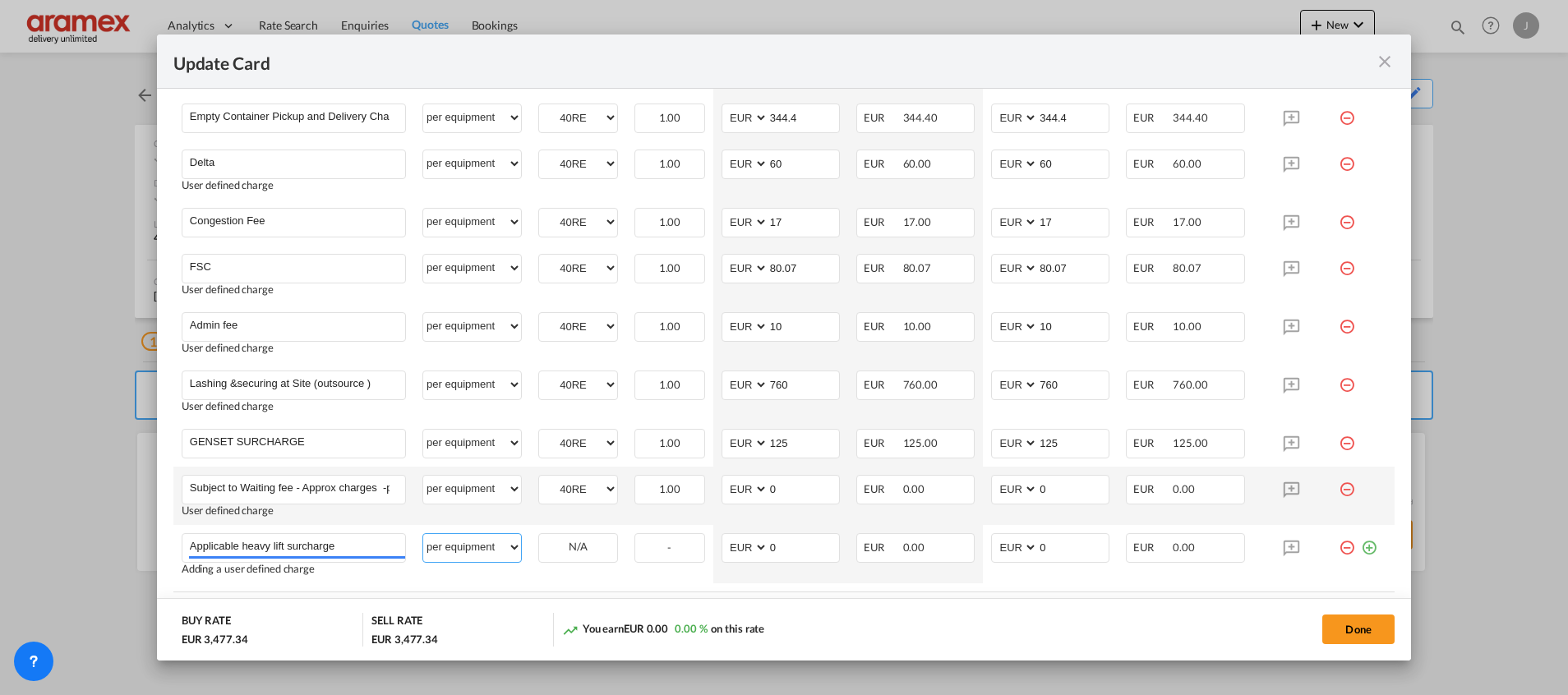
click at [423, 534] on select "per equipment per container per B/L per shipping bill per shipment % on pickup …" at bounding box center [472, 547] width 98 height 27
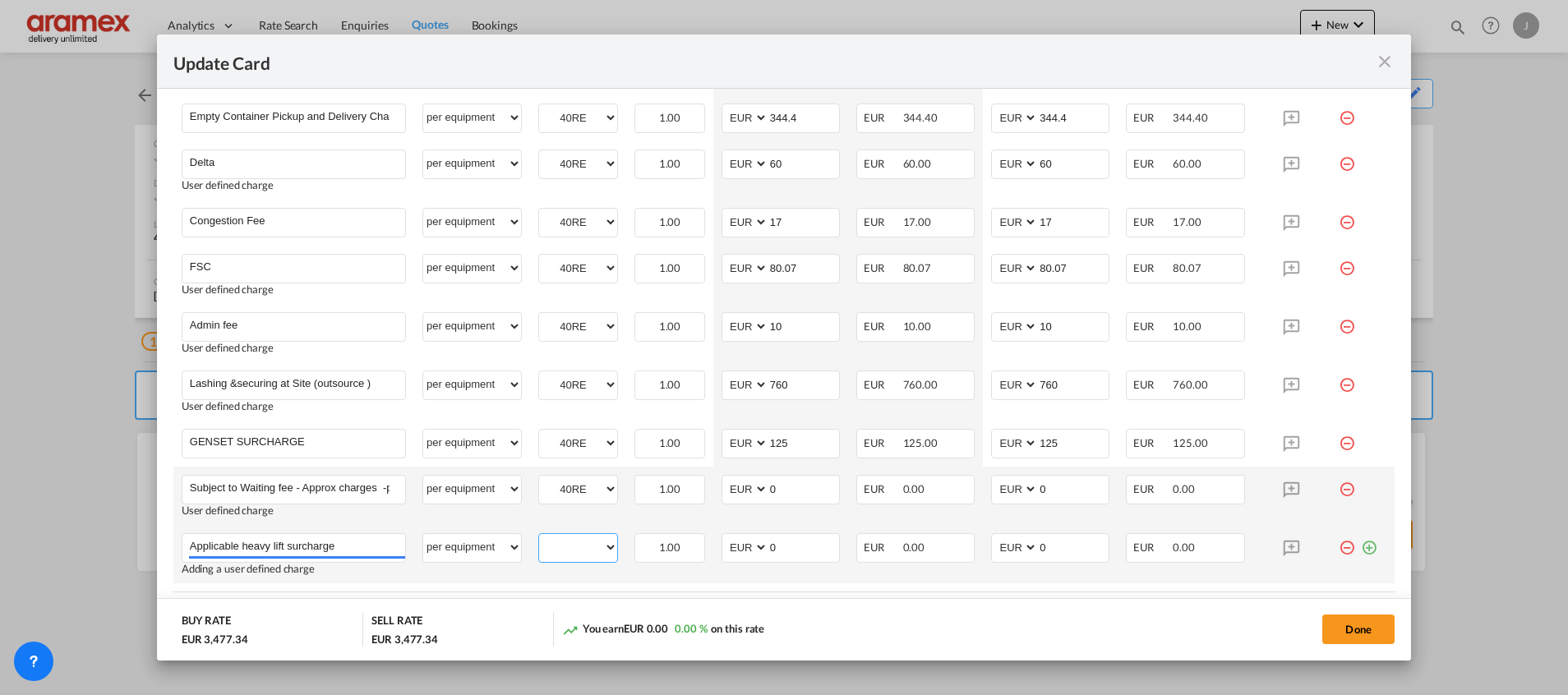
click at [568, 551] on select "40RE" at bounding box center [578, 548] width 78 height 22
select select "40RE"
click at [539, 536] on select "40RE" at bounding box center [578, 548] width 78 height 22
drag, startPoint x: 760, startPoint y: 546, endPoint x: 738, endPoint y: 546, distance: 22.0
click at [738, 546] on md-input-container "AED AFN ALL AMD ANG AOA ARS AUD AWG AZN BAM BBD BDT BGN BHD BIF BMD BND BOB BRL…" at bounding box center [781, 548] width 118 height 29
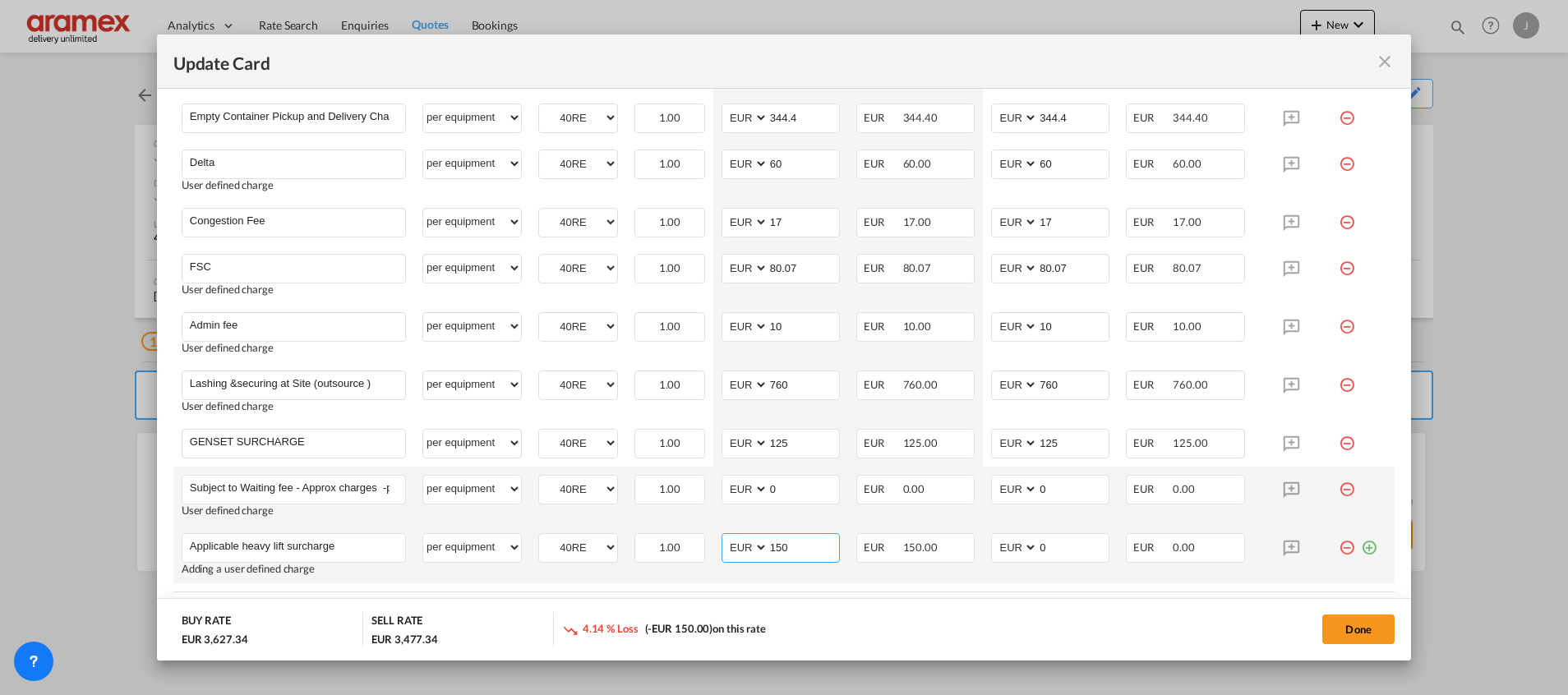
click at [776, 546] on input "150" at bounding box center [804, 546] width 71 height 25
type input "150"
drag, startPoint x: 1047, startPoint y: 548, endPoint x: 998, endPoint y: 550, distance: 49.0
click at [998, 550] on md-input-container "AED AFN ALL AMD ANG AOA ARS AUD AWG AZN BAM BBD BDT BGN BHD BIF BMD BND BOB BRL…" at bounding box center [1050, 548] width 118 height 29
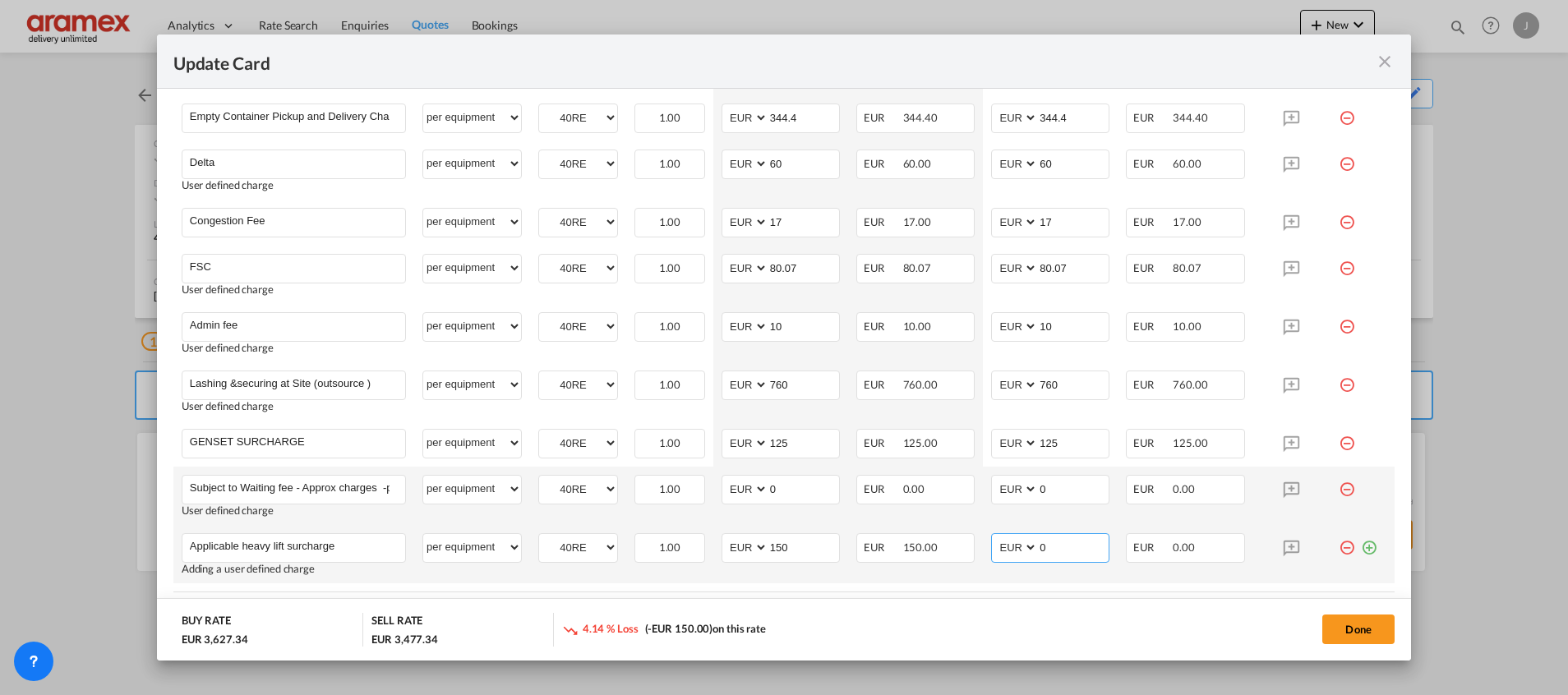
paste input "15"
type input "150"
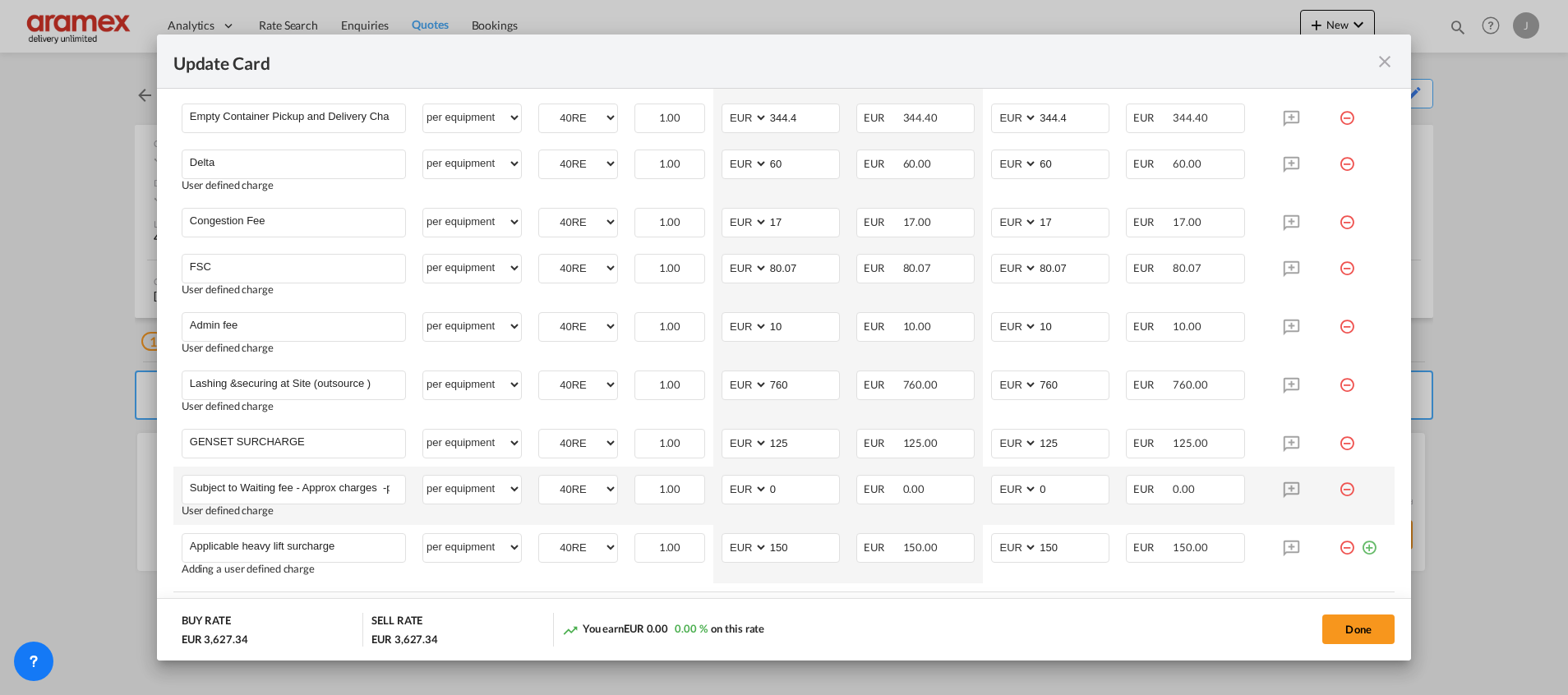
click at [988, 585] on table "Charges Basis Equipment Type Quantity Buy Rates Sell Rates Comments Action Unit…" at bounding box center [784, 307] width 1221 height 570
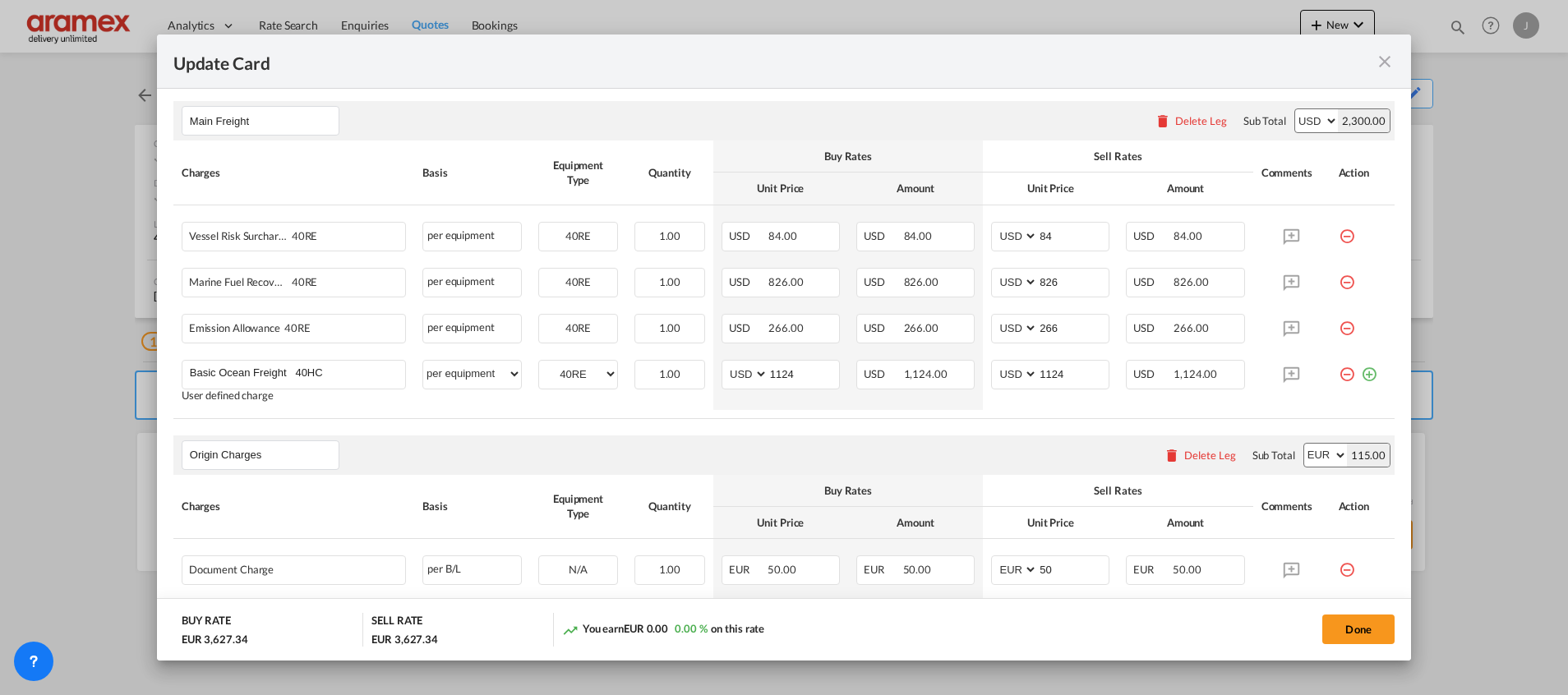
scroll to position [370, 0]
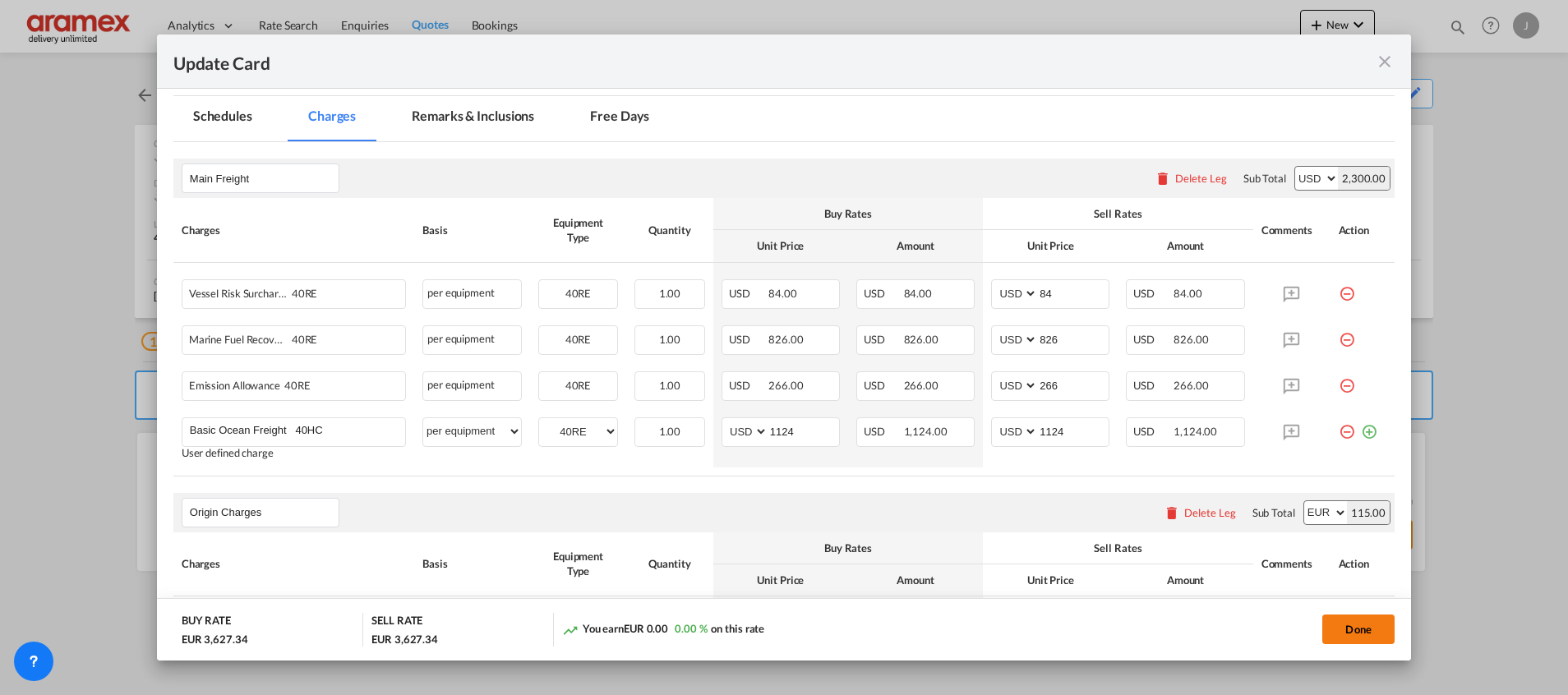
click at [1350, 631] on button "Done" at bounding box center [1358, 630] width 72 height 29
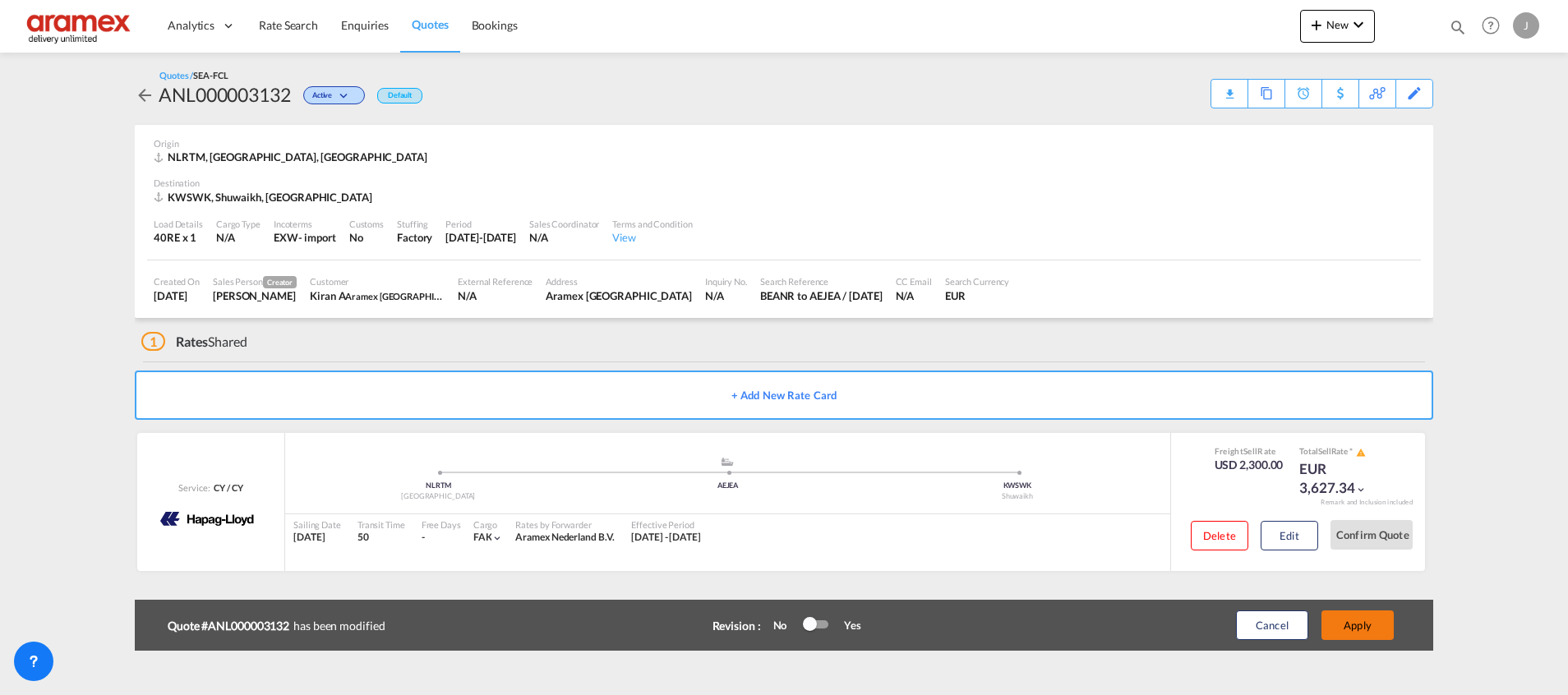
click at [1355, 625] on button "Apply" at bounding box center [1357, 625] width 72 height 29
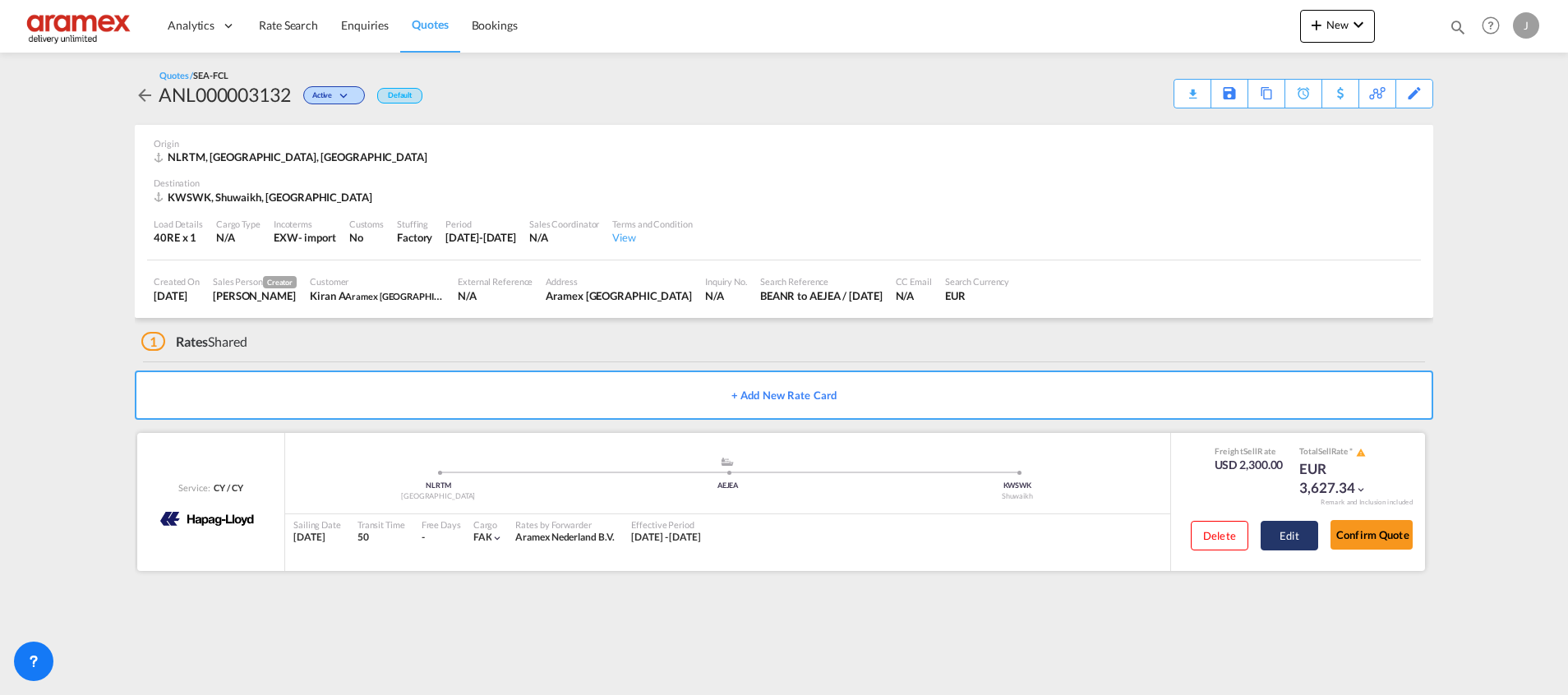
click at [1288, 535] on button "Edit" at bounding box center [1289, 536] width 57 height 29
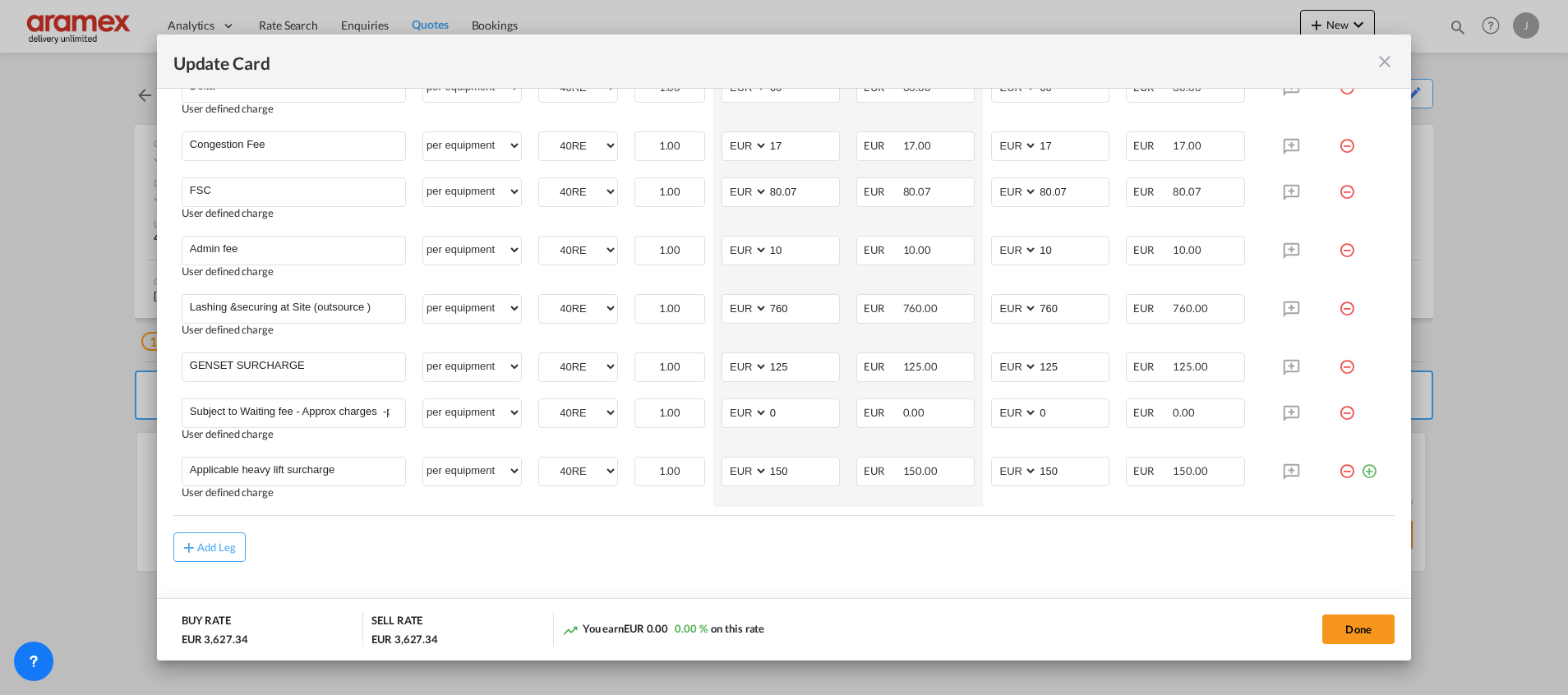
scroll to position [1212, 0]
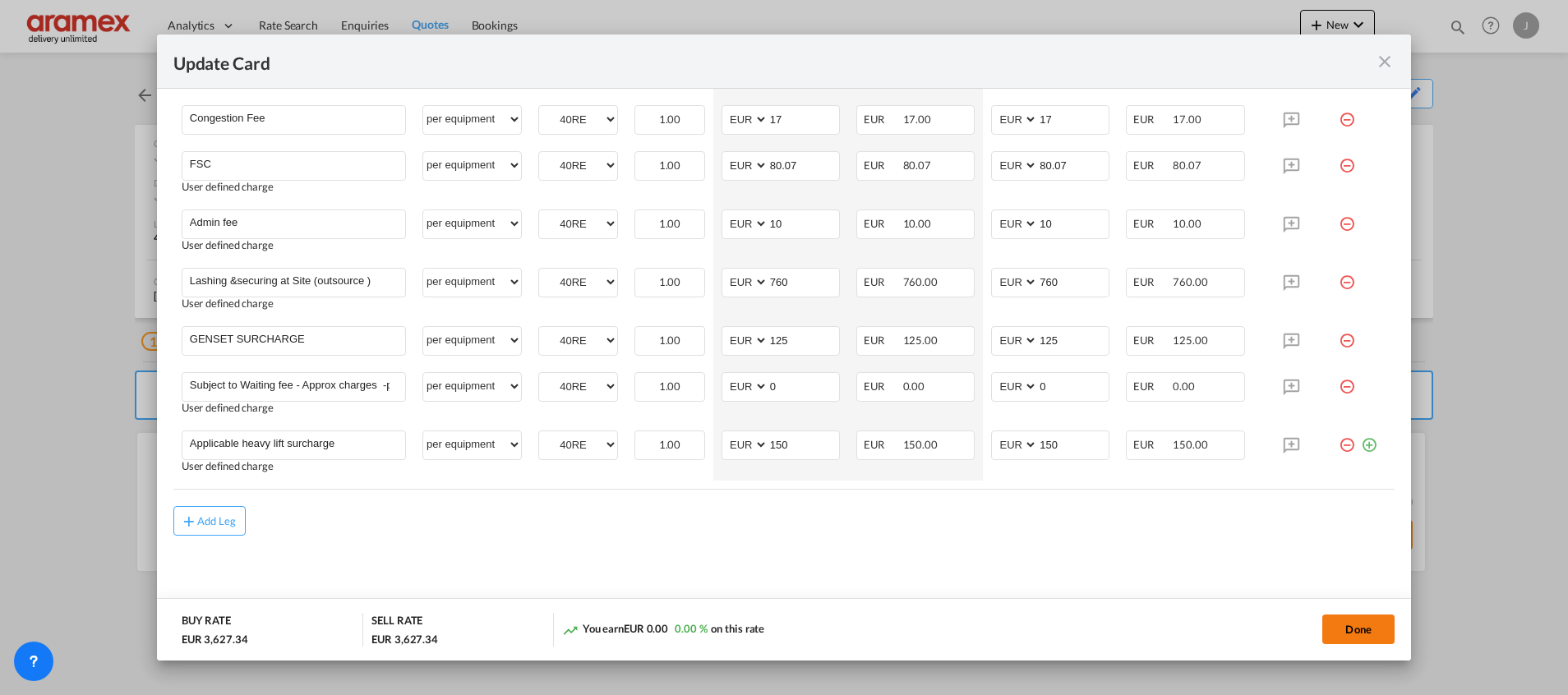
click at [1355, 626] on button "Done" at bounding box center [1358, 630] width 72 height 29
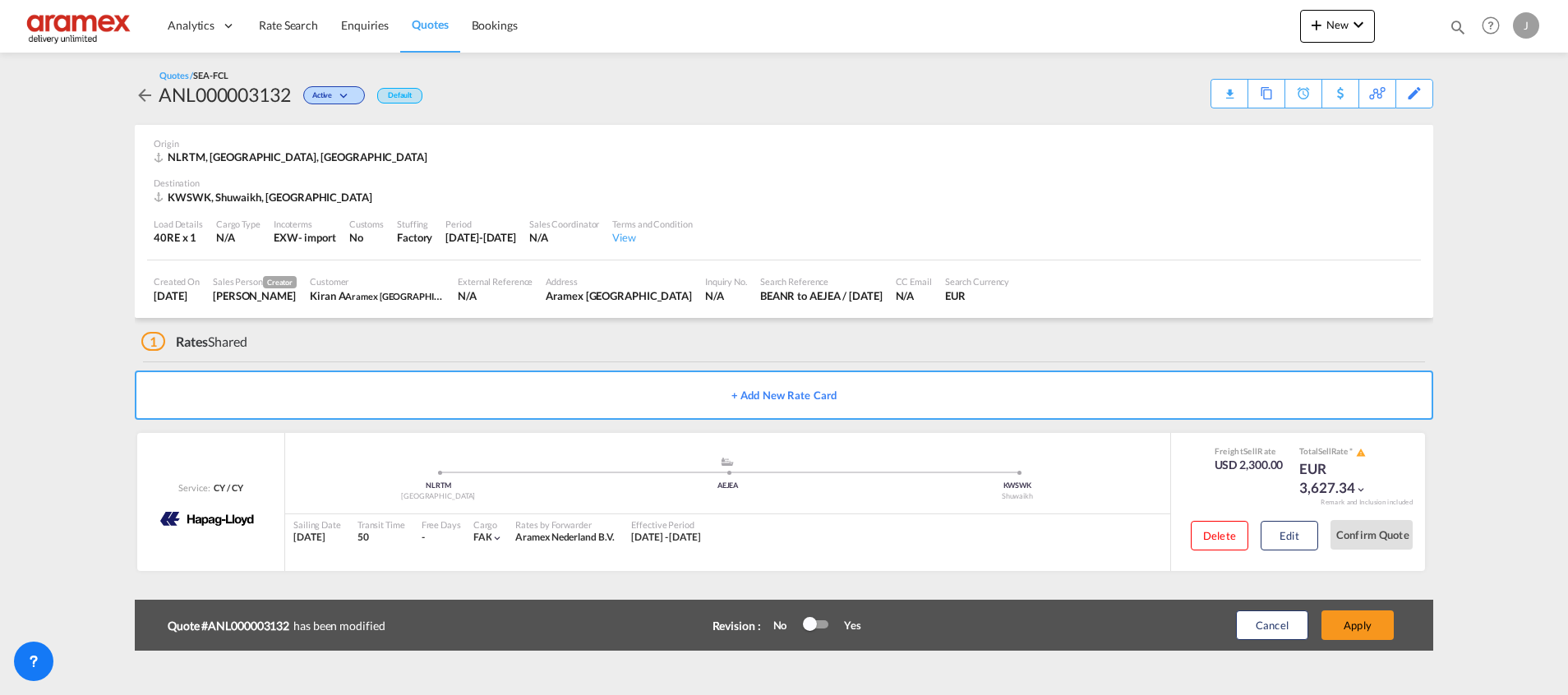
click at [1355, 626] on button "Apply" at bounding box center [1357, 625] width 72 height 29
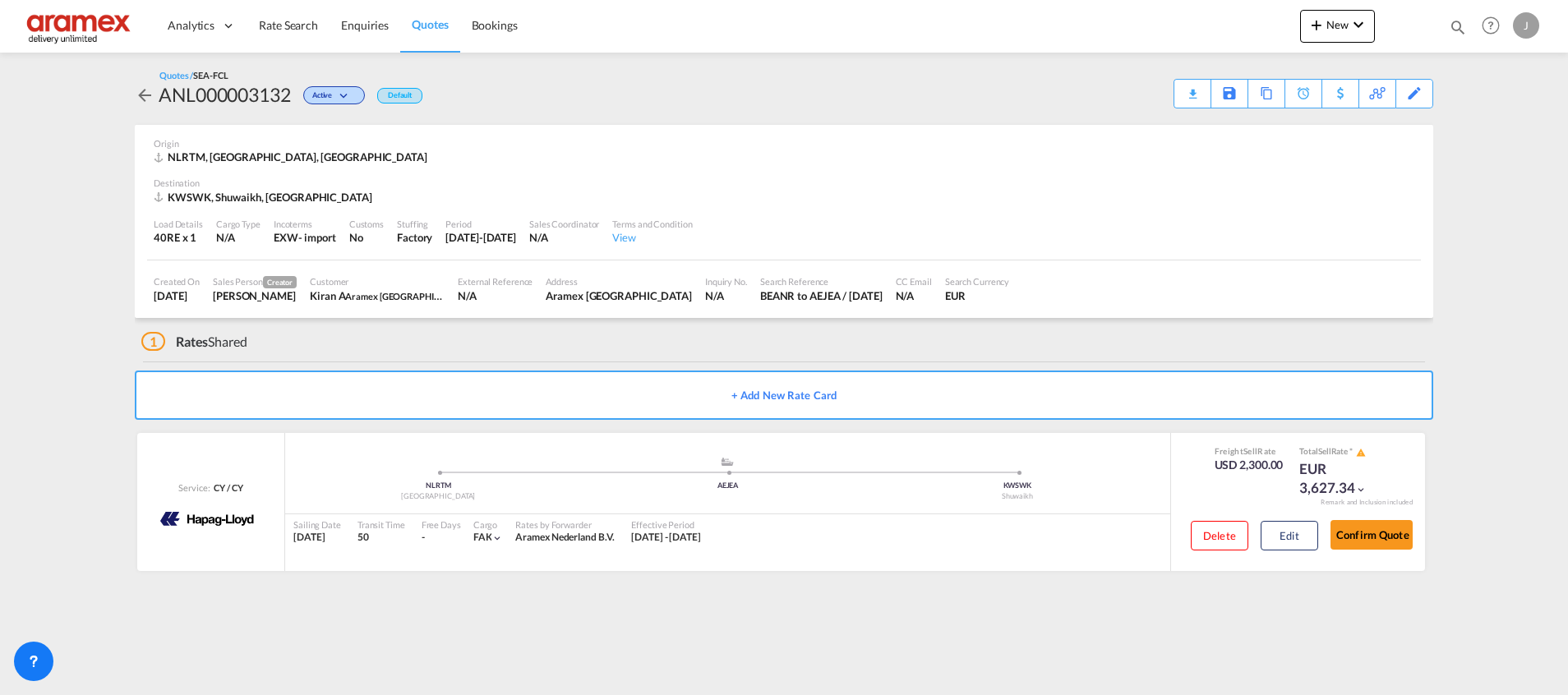
click at [423, 27] on span "Quotes" at bounding box center [430, 24] width 36 height 14
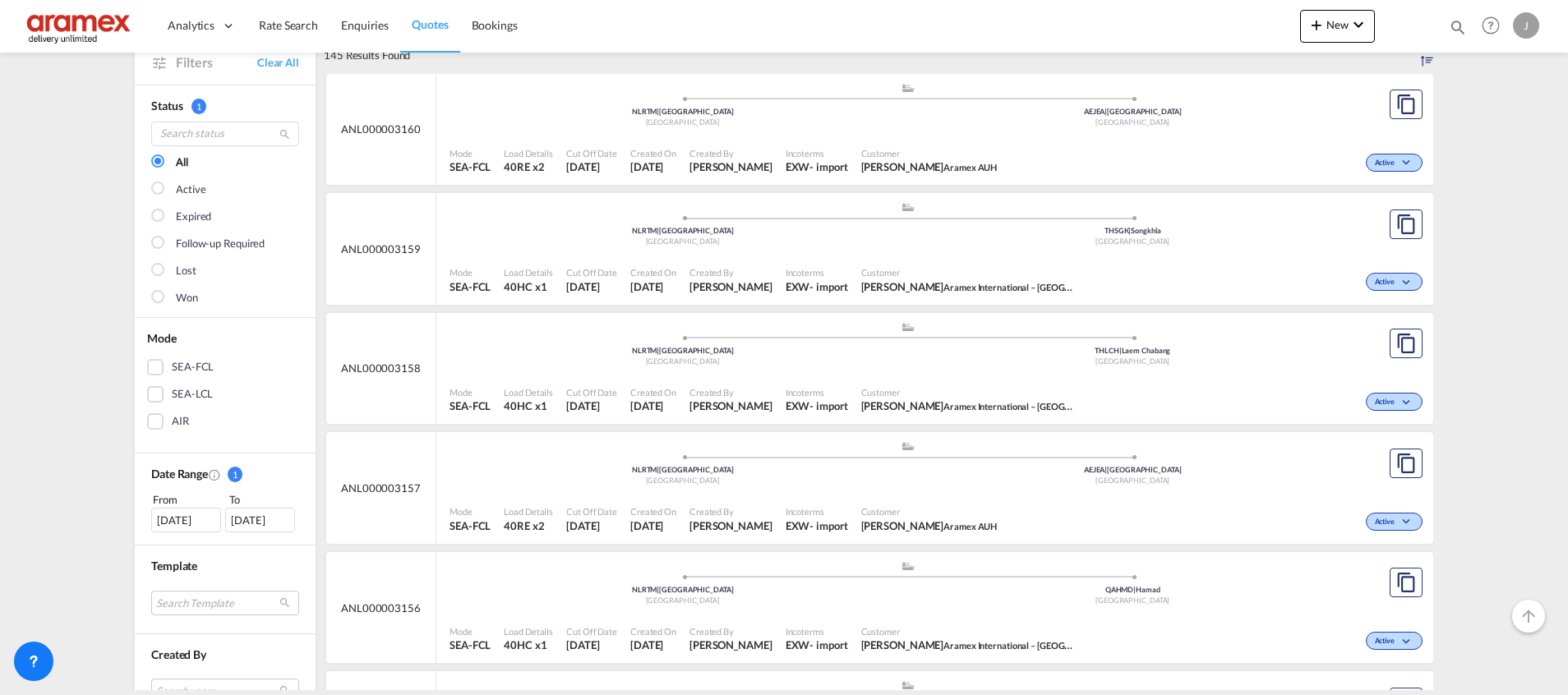
scroll to position [124, 0]
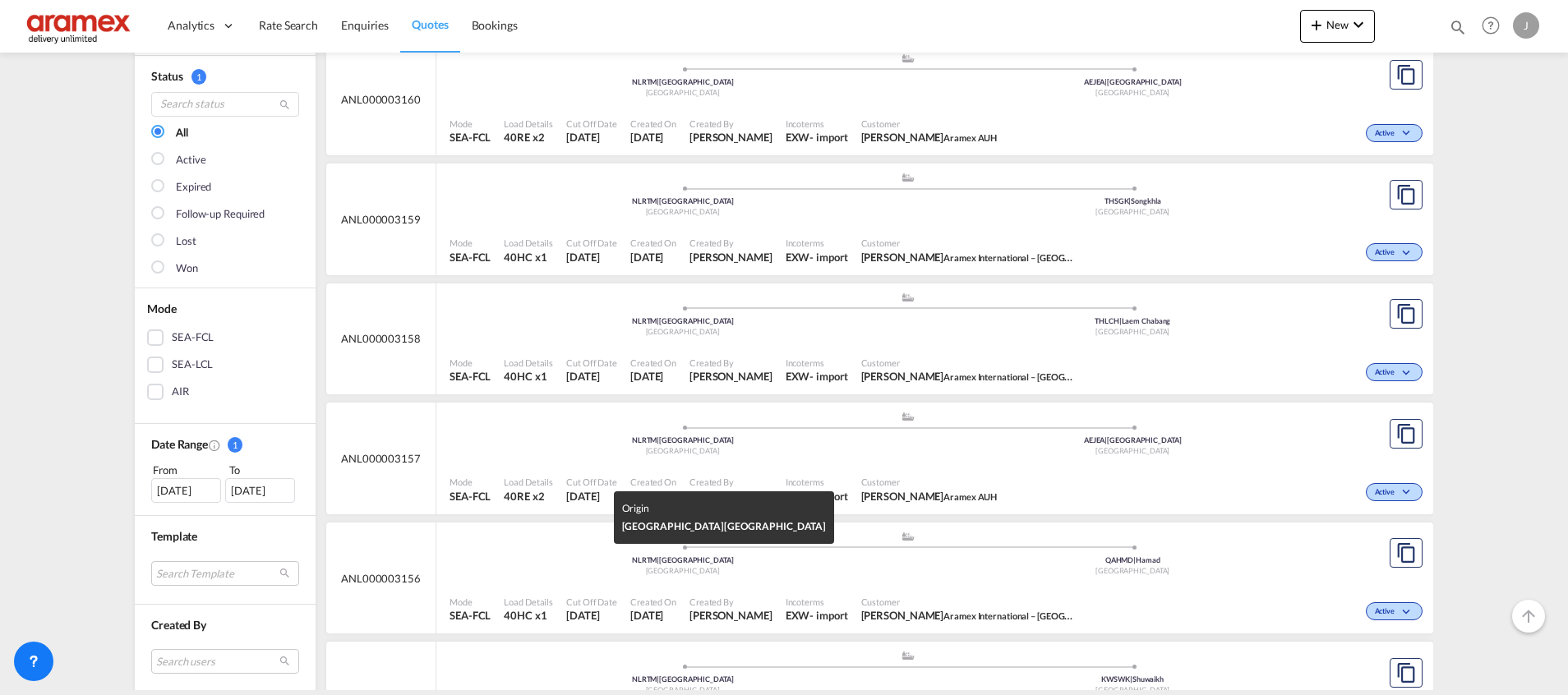
click at [803, 586] on div "Mode SEA-FCL Load Details 40HC x1 Cut Off Date [DATE] Created On [DATE] Created…" at bounding box center [934, 609] width 996 height 49
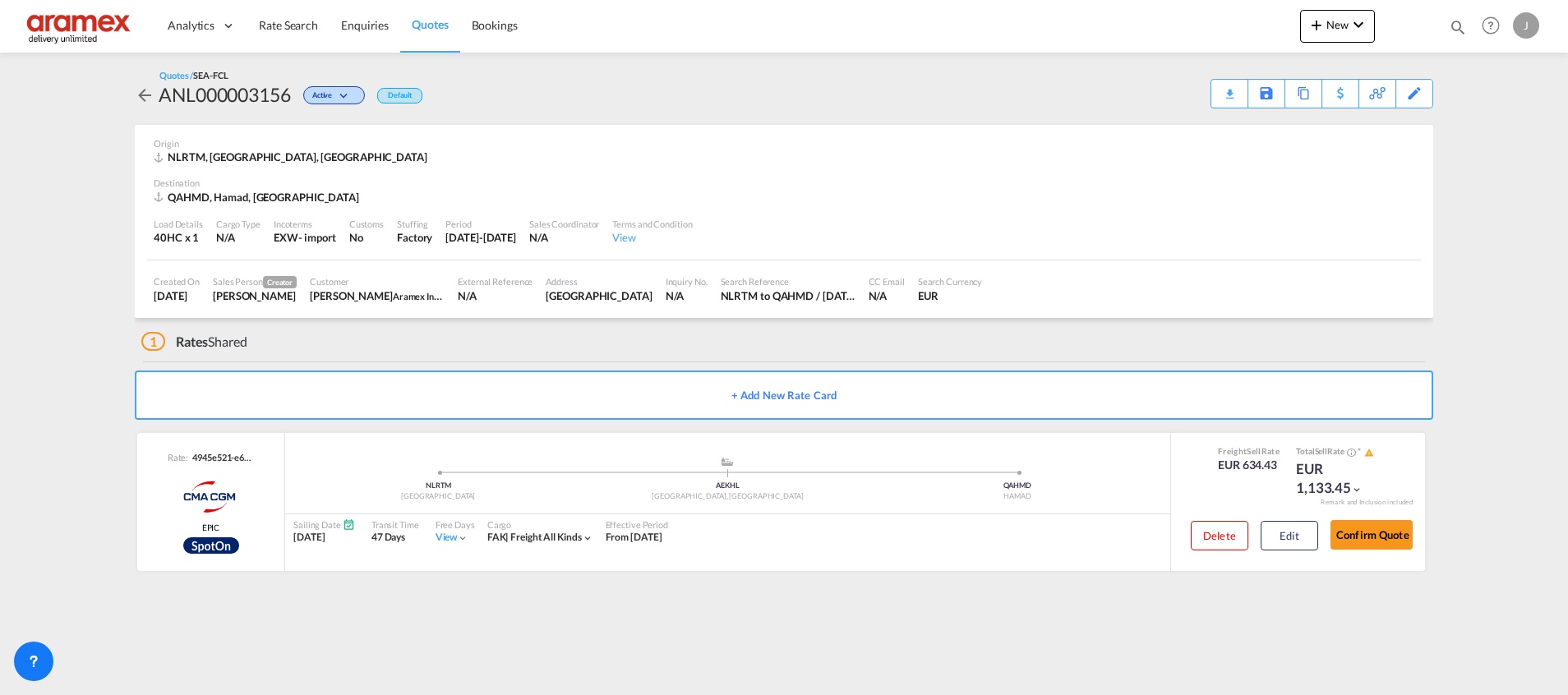
click at [0, 0] on div "Download Quote" at bounding box center [0, 0] width 0 height 0
click at [1220, 88] on div "Download Quote" at bounding box center [1197, 92] width 84 height 27
